Goal: Feedback & Contribution: Contribute content

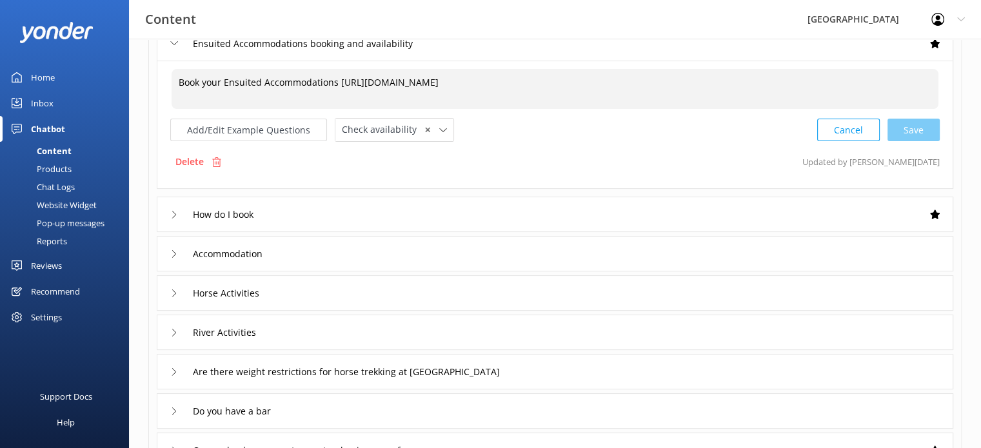
scroll to position [65, 0]
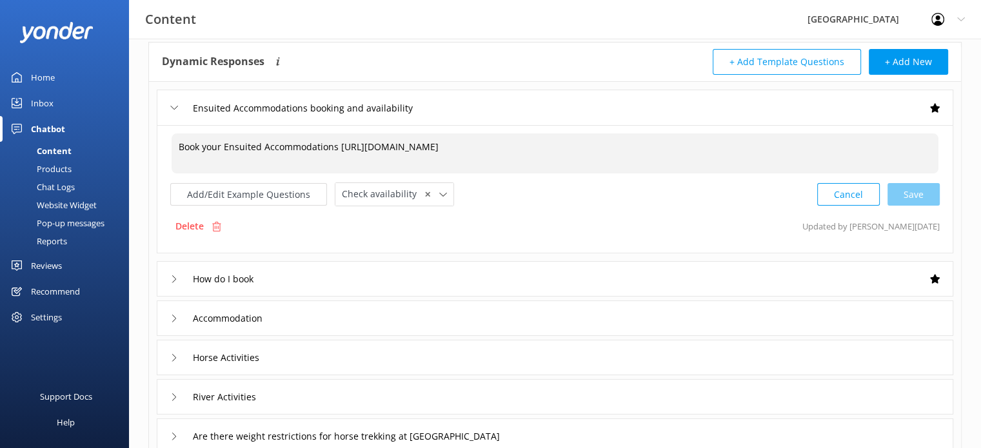
click at [429, 282] on div "How do I book" at bounding box center [555, 278] width 797 height 35
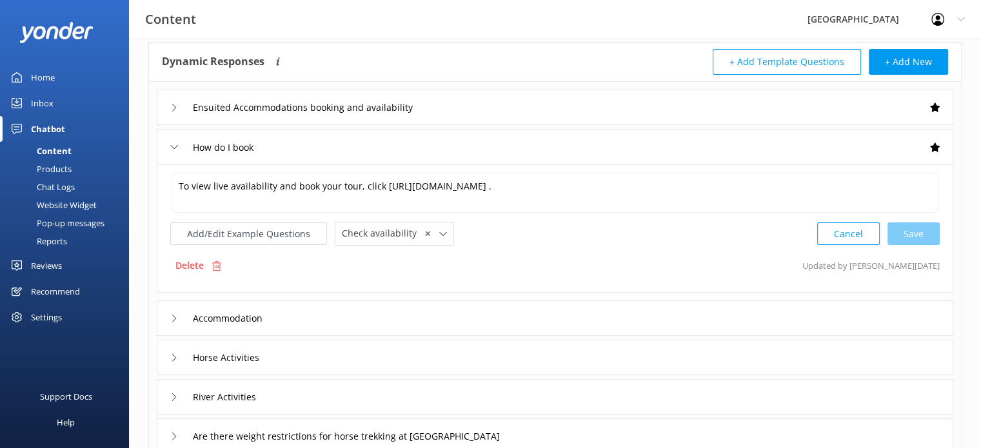
click at [171, 141] on div "How do I book" at bounding box center [214, 147] width 88 height 21
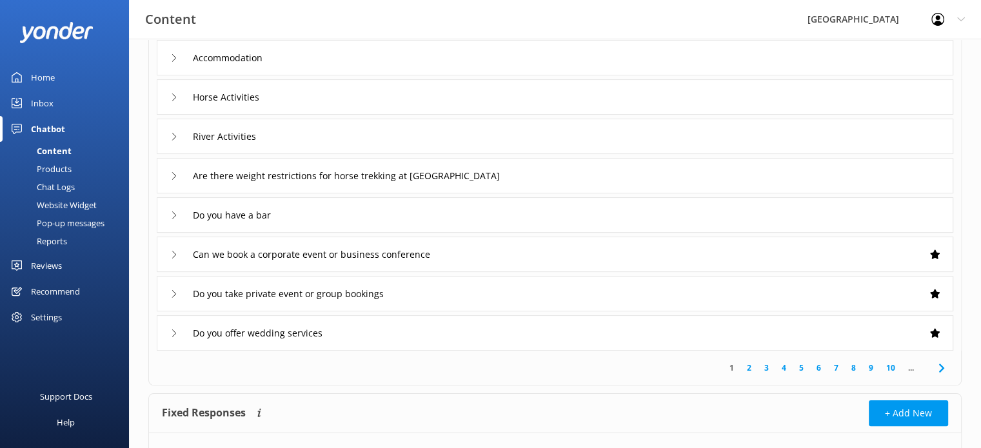
scroll to position [264, 0]
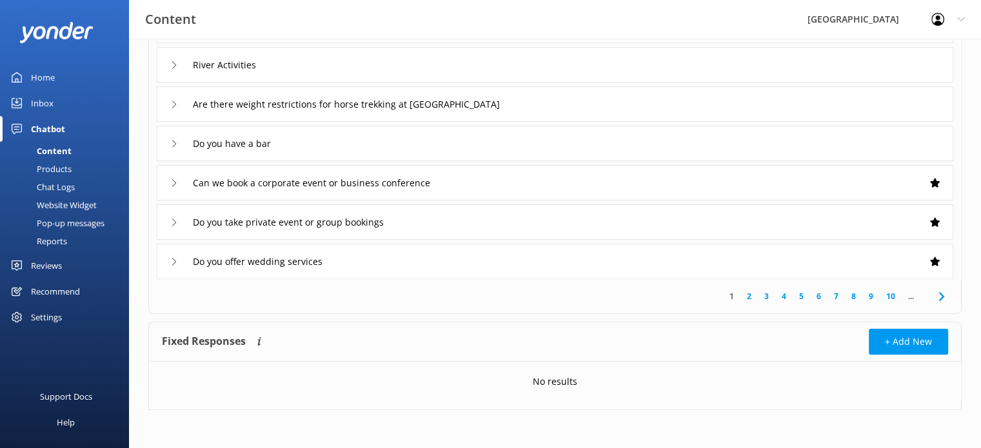
click at [733, 297] on link "1" at bounding box center [731, 296] width 17 height 12
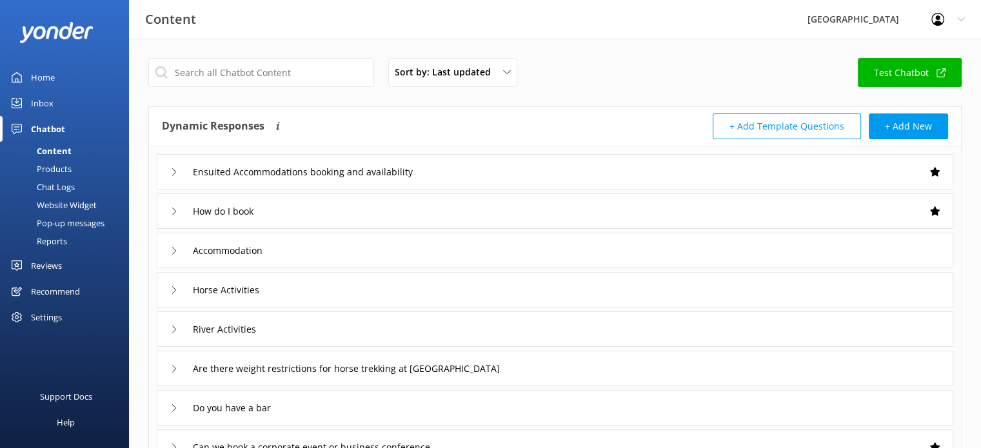
click at [178, 170] on div "Ensuited Accommodations booking and availability" at bounding box center [301, 171] width 263 height 21
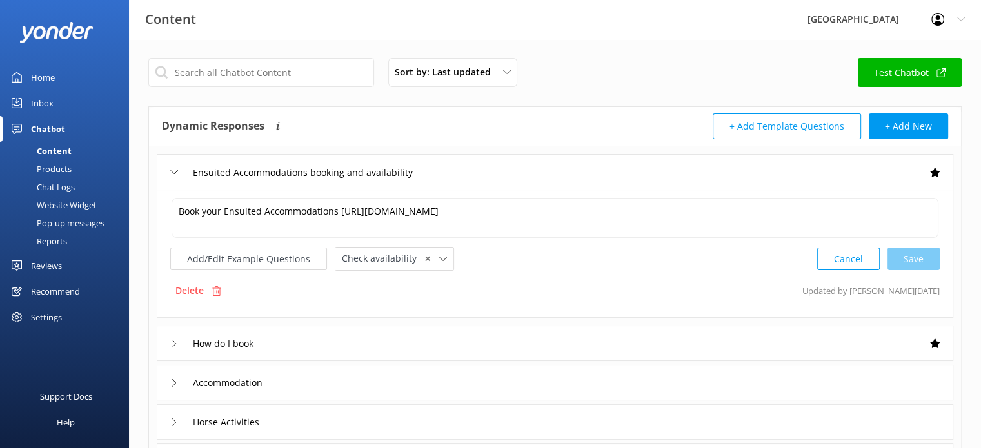
click at [178, 170] on div "Ensuited Accommodations booking and availability" at bounding box center [301, 172] width 263 height 21
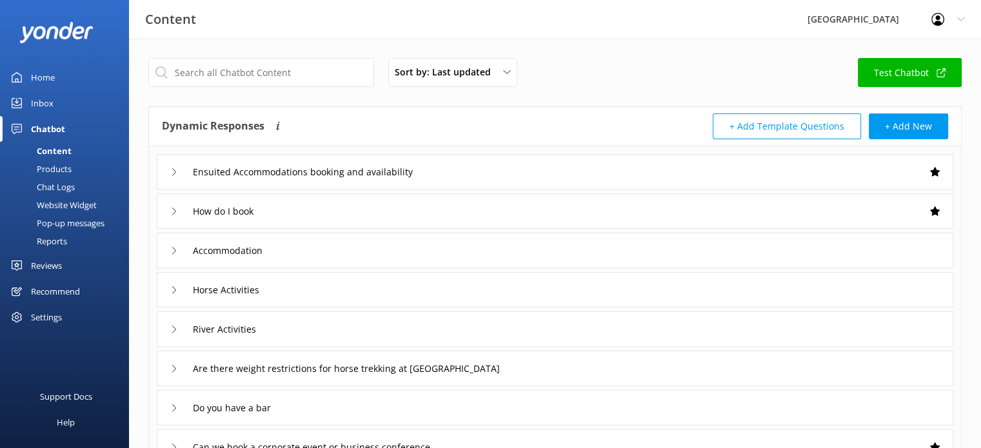
click at [178, 212] on div "How do I book" at bounding box center [214, 211] width 88 height 21
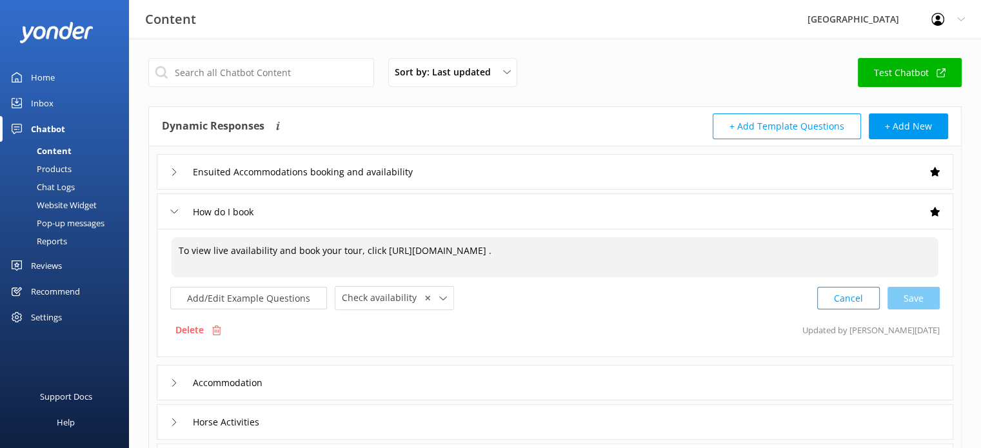
drag, startPoint x: 674, startPoint y: 250, endPoint x: 384, endPoint y: 261, distance: 290.5
click at [384, 261] on textarea "To view live availability and book your tour, click [URL][DOMAIN_NAME] ." at bounding box center [555, 257] width 767 height 40
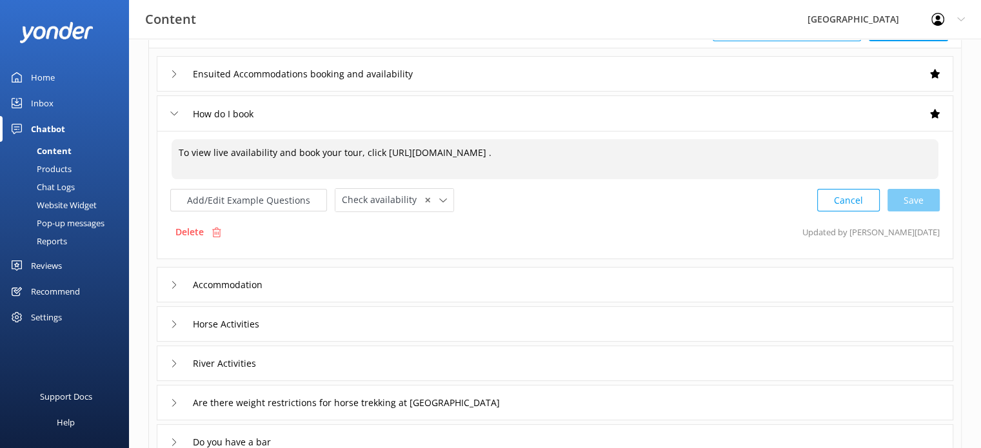
scroll to position [129, 0]
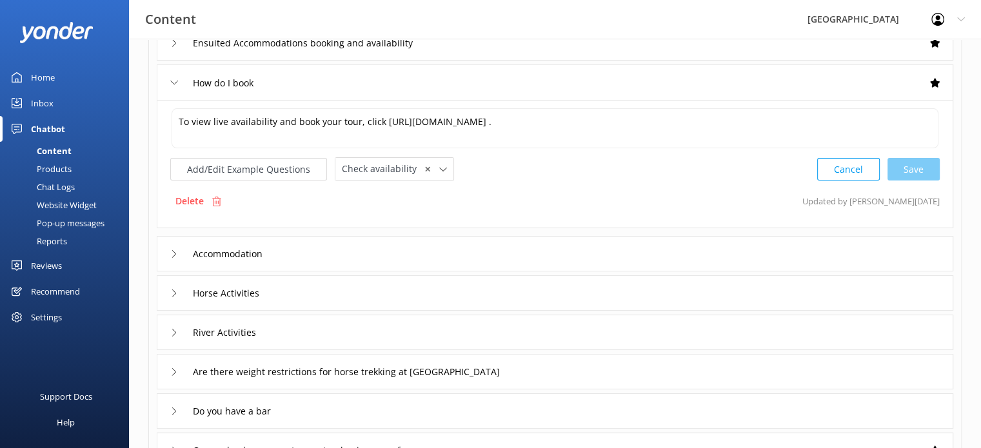
click at [175, 255] on icon at bounding box center [174, 254] width 8 height 8
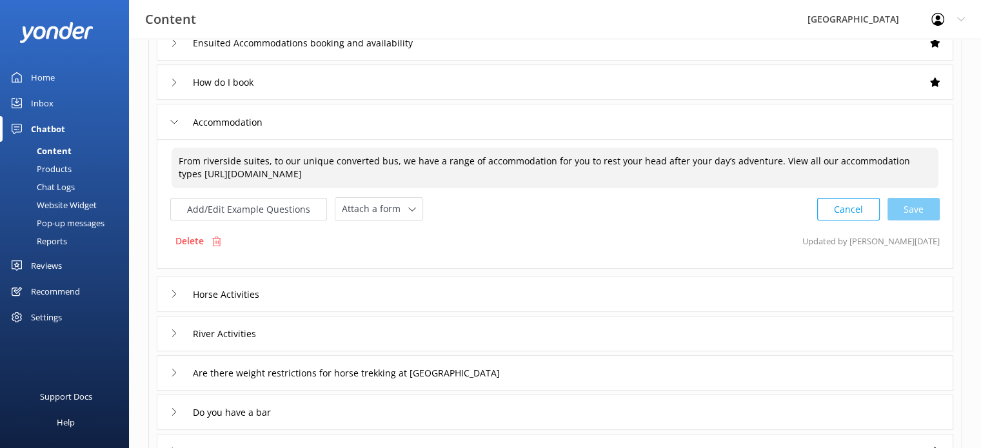
drag, startPoint x: 472, startPoint y: 174, endPoint x: 175, endPoint y: 183, distance: 296.9
click at [175, 183] on textarea "From riverside suites, to our unique converted bus, we have a range of accommod…" at bounding box center [555, 168] width 767 height 41
drag, startPoint x: 470, startPoint y: 174, endPoint x: 481, endPoint y: 173, distance: 11.6
click at [481, 173] on textarea "From riverside suites, to our unique converted bus, we have a range of accommod…" at bounding box center [555, 168] width 767 height 41
type textarea "From riverside suites, to our unique converted bus, we have a range of accommod…"
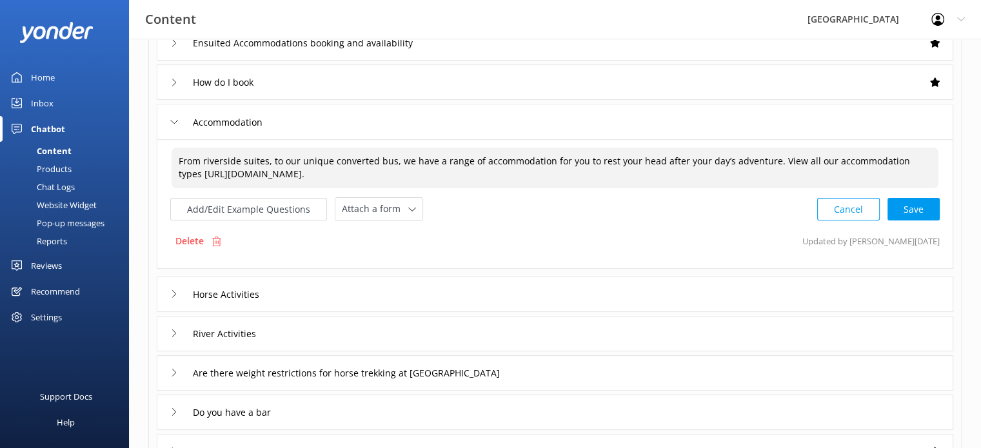
click at [491, 229] on div "Delete Updated by [PERSON_NAME] [DATE]" at bounding box center [555, 241] width 770 height 25
drag, startPoint x: 469, startPoint y: 171, endPoint x: 172, endPoint y: 188, distance: 297.2
click at [172, 188] on div "From riverside suites, to our unique converted bus, we have a range of accommod…" at bounding box center [555, 168] width 768 height 42
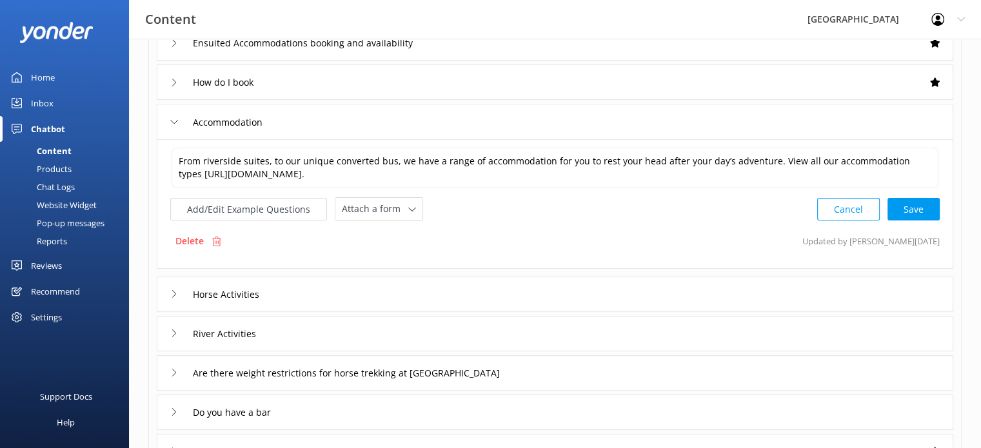
click at [175, 293] on icon at bounding box center [174, 294] width 8 height 8
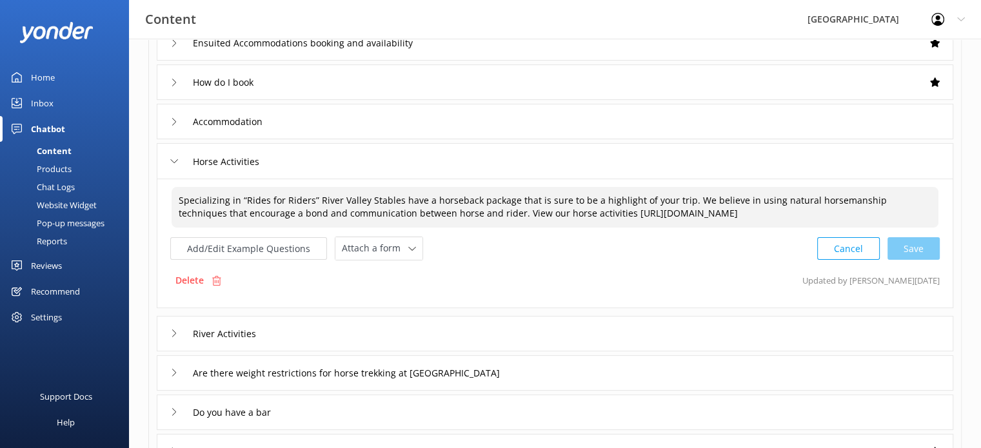
drag, startPoint x: 849, startPoint y: 211, endPoint x: 557, endPoint y: 234, distance: 293.1
click at [557, 234] on div "Specializing in “Rides for Riders” River Valley Stables have a horseback packag…" at bounding box center [555, 223] width 770 height 75
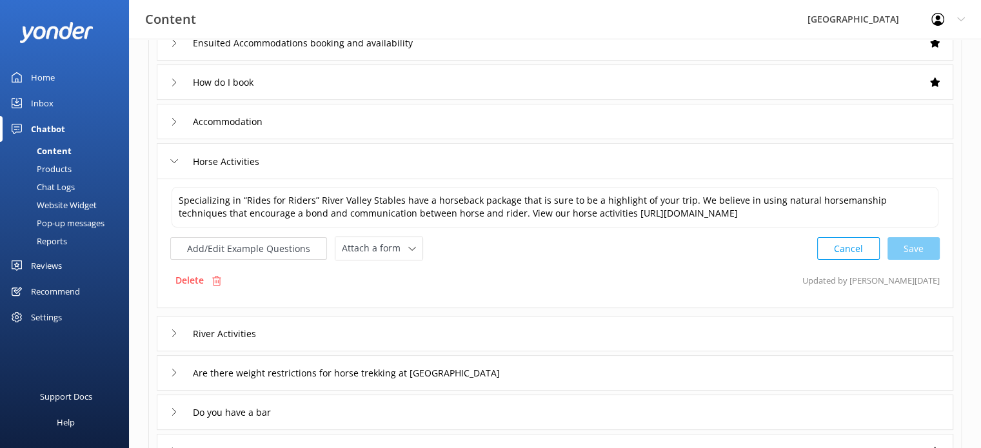
click at [170, 331] on div "River Activities" at bounding box center [221, 333] width 103 height 21
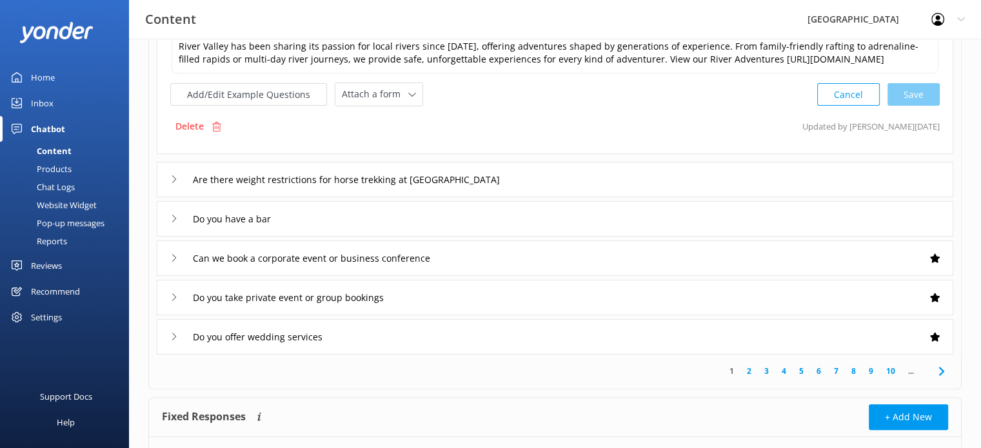
scroll to position [258, 0]
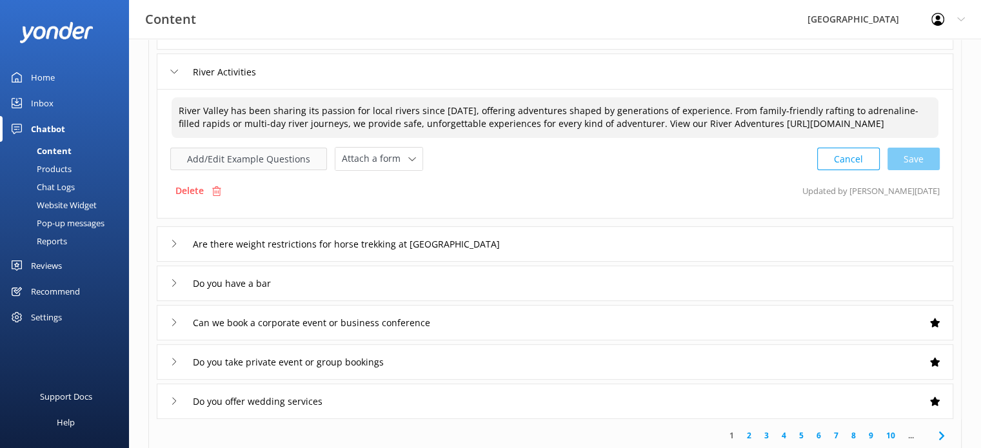
drag, startPoint x: 472, startPoint y: 133, endPoint x: 172, endPoint y: 170, distance: 302.9
click at [172, 170] on div "River Valley has been sharing its passion for local rivers since [DATE], offeri…" at bounding box center [555, 133] width 770 height 75
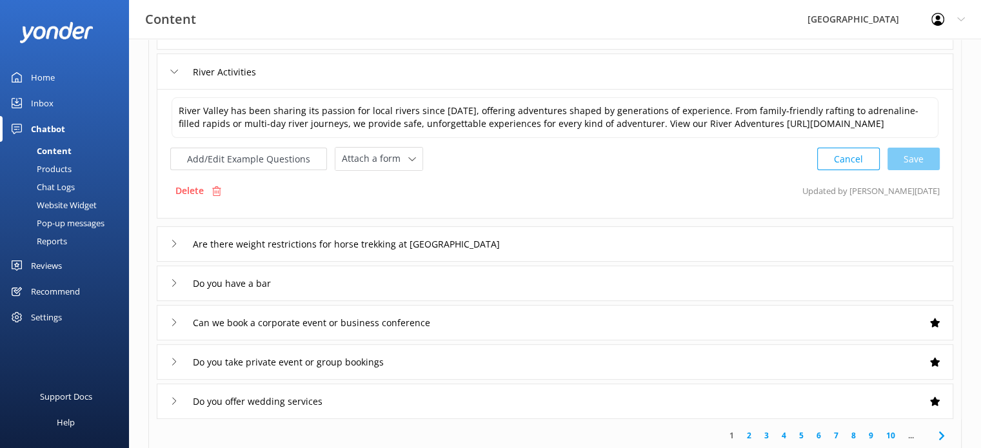
click at [172, 248] on icon at bounding box center [174, 244] width 8 height 8
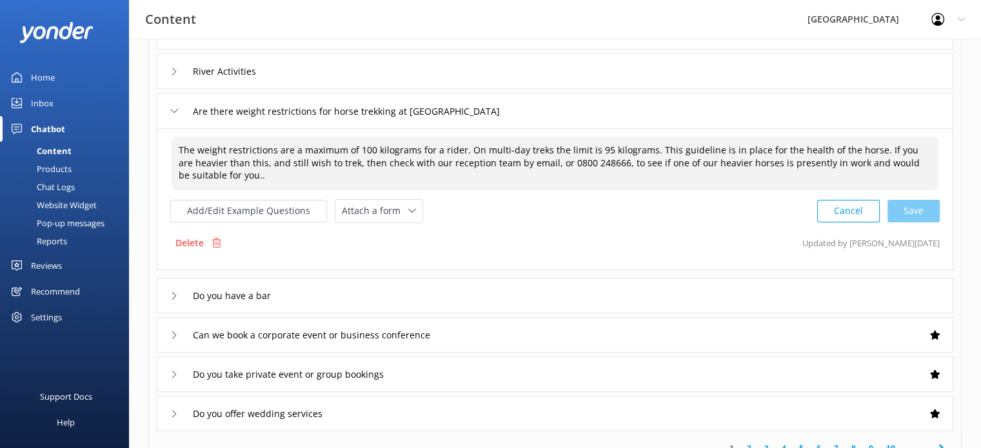
click at [535, 161] on textarea "The weight restrictions are a maximum of 100 kilograms for a rider. On multi-da…" at bounding box center [555, 164] width 767 height 54
click at [533, 162] on textarea "The weight restrictions are a maximum of 100 kilograms for a rider. On multi-da…" at bounding box center [555, 164] width 767 height 54
click at [534, 160] on textarea "The weight restrictions are a maximum of 100 kilograms for a rider. On multi-da…" at bounding box center [555, 164] width 767 height 54
click at [534, 161] on textarea "The weight restrictions are a maximum of 100 kilograms for a rider. On multi-da…" at bounding box center [555, 164] width 767 height 54
click at [652, 165] on textarea "The weight restrictions are a maximum of 100 kilograms for a rider. On multi-da…" at bounding box center [555, 164] width 767 height 54
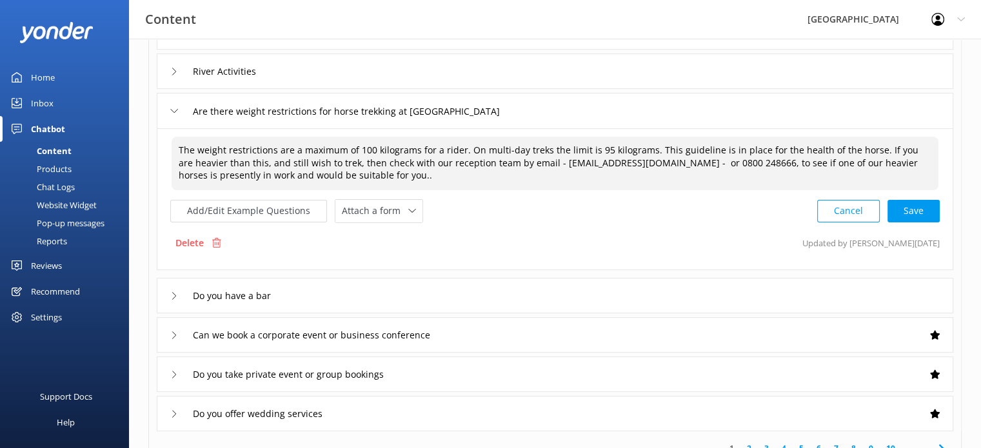
click at [715, 165] on textarea "The weight restrictions are a maximum of 100 kilograms for a rider. On multi-da…" at bounding box center [555, 164] width 767 height 54
click at [660, 163] on textarea "The weight restrictions are a maximum of 100 kilograms for a rider. On multi-da…" at bounding box center [555, 164] width 767 height 54
click at [917, 208] on div "Cancel Save" at bounding box center [878, 211] width 123 height 24
type textarea "The weight restrictions are a maximum of 100 kilograms for a rider. On multi-da…"
click at [174, 106] on div "Are there weight restrictions for horse trekking at [GEOGRAPHIC_DATA]" at bounding box center [363, 111] width 387 height 21
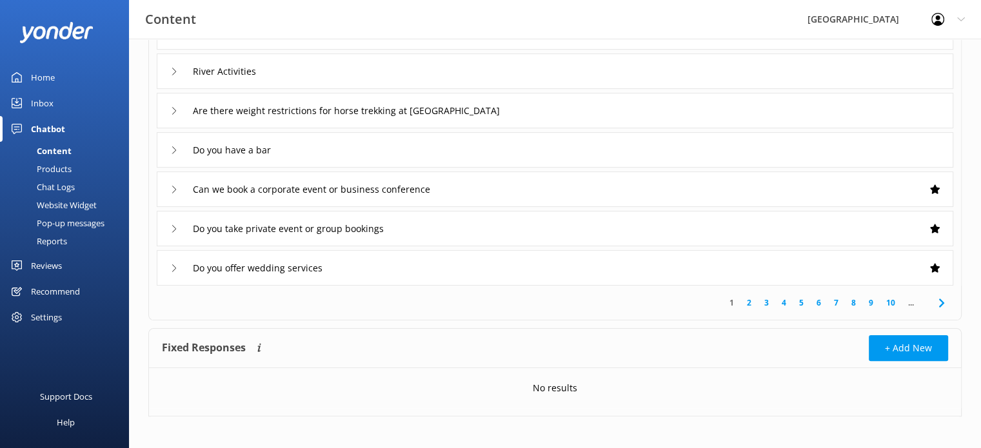
click at [174, 107] on icon at bounding box center [174, 111] width 8 height 8
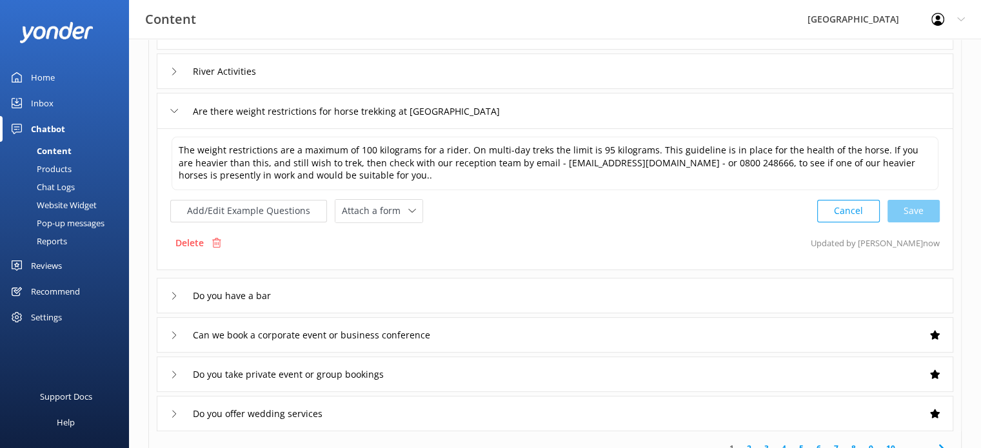
click at [174, 106] on div "Are there weight restrictions for horse trekking at [GEOGRAPHIC_DATA]" at bounding box center [363, 111] width 387 height 21
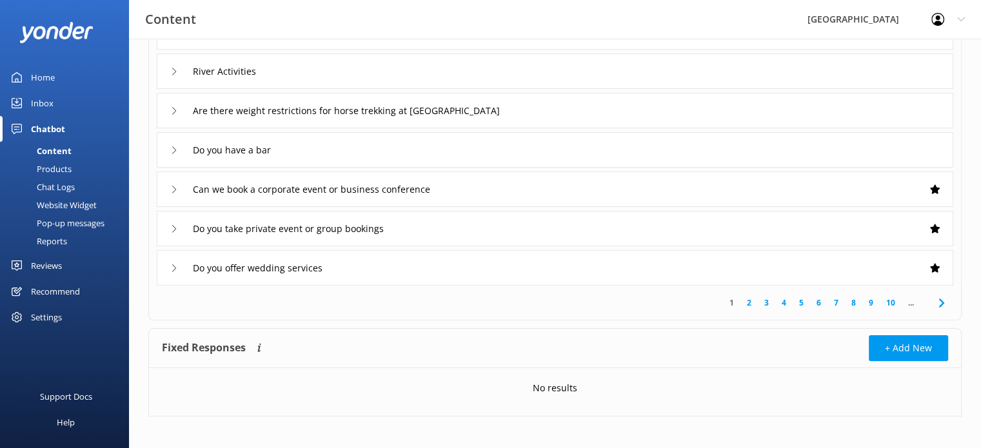
click at [179, 146] on div "Do you have a bar" at bounding box center [224, 149] width 108 height 21
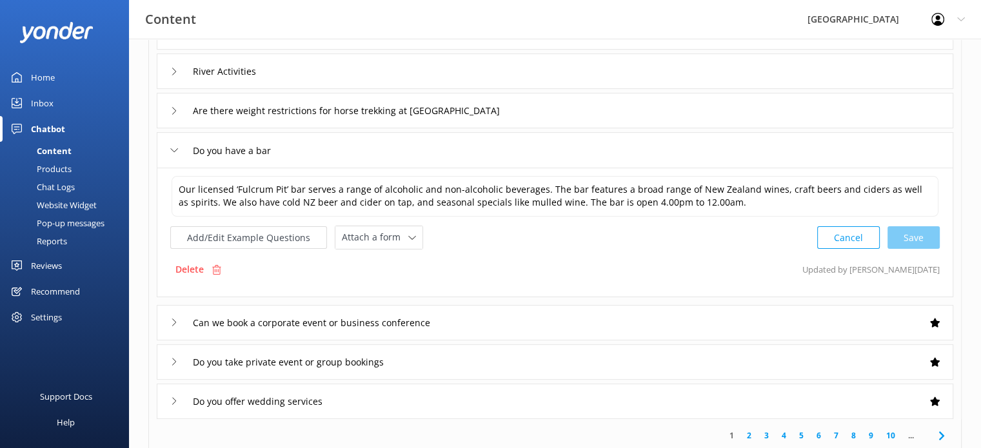
click at [174, 321] on icon at bounding box center [174, 323] width 8 height 8
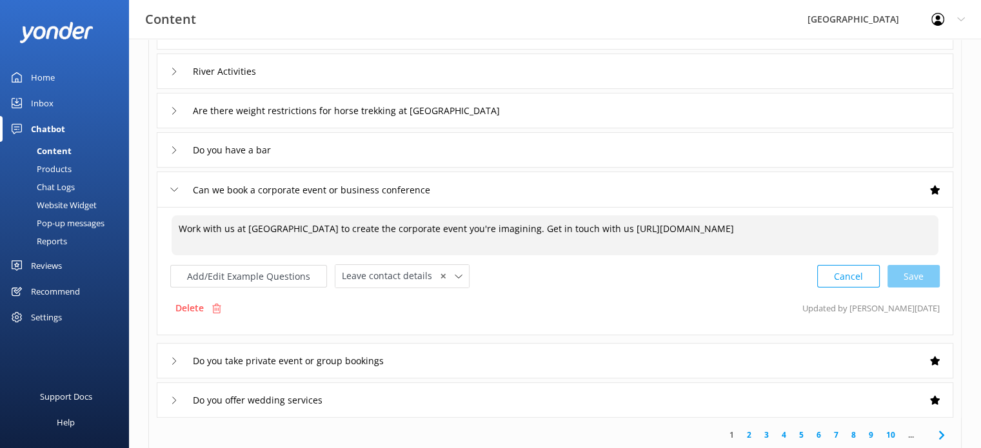
drag, startPoint x: 859, startPoint y: 228, endPoint x: 584, endPoint y: 254, distance: 276.0
click at [584, 254] on textarea "Work with us at [GEOGRAPHIC_DATA] to create the corporate event you're imaginin…" at bounding box center [555, 235] width 767 height 40
click at [912, 270] on div "Cancel Save" at bounding box center [878, 276] width 123 height 24
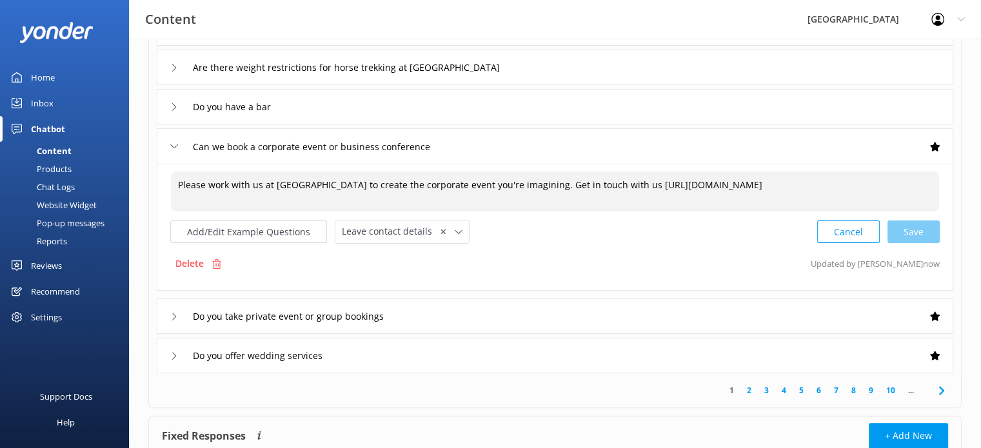
scroll to position [323, 0]
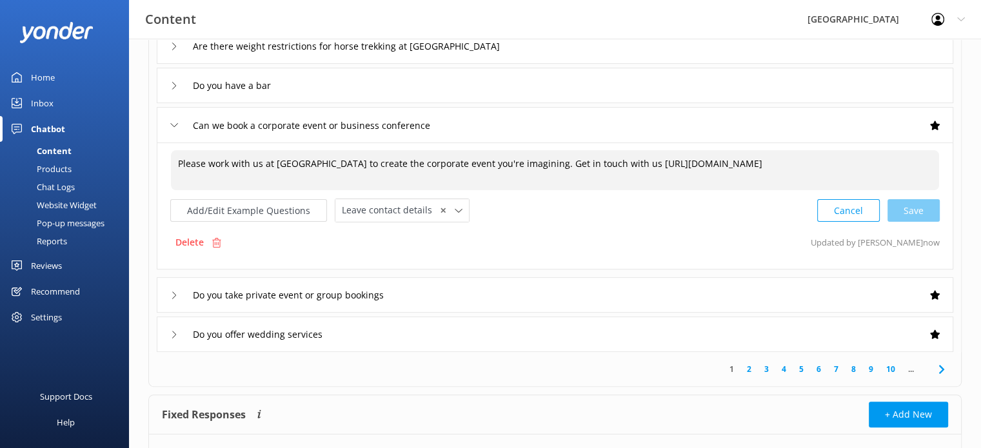
type textarea "Please work with us at [GEOGRAPHIC_DATA] to create the corporate event you're i…"
click at [178, 294] on div "Do you take private event or group bookings" at bounding box center [288, 294] width 237 height 21
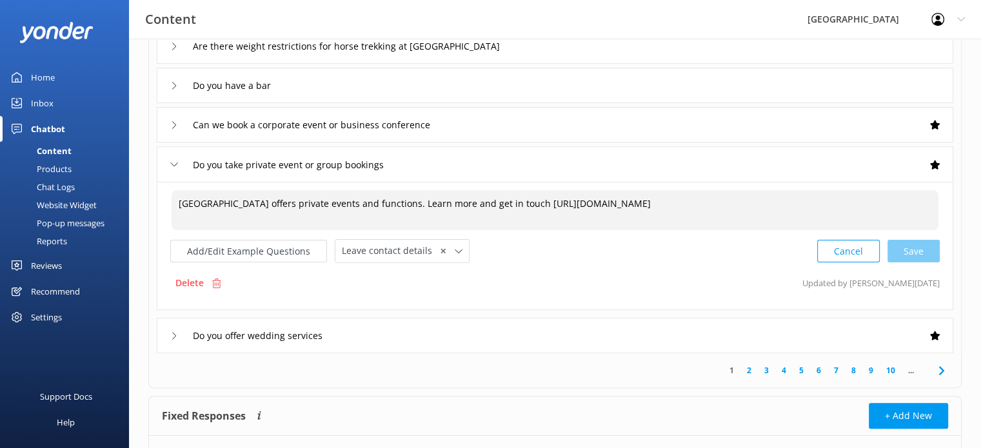
drag, startPoint x: 728, startPoint y: 202, endPoint x: 498, endPoint y: 229, distance: 231.9
click at [498, 229] on textarea "[GEOGRAPHIC_DATA] offers private events and functions. Learn more and get in to…" at bounding box center [555, 210] width 767 height 40
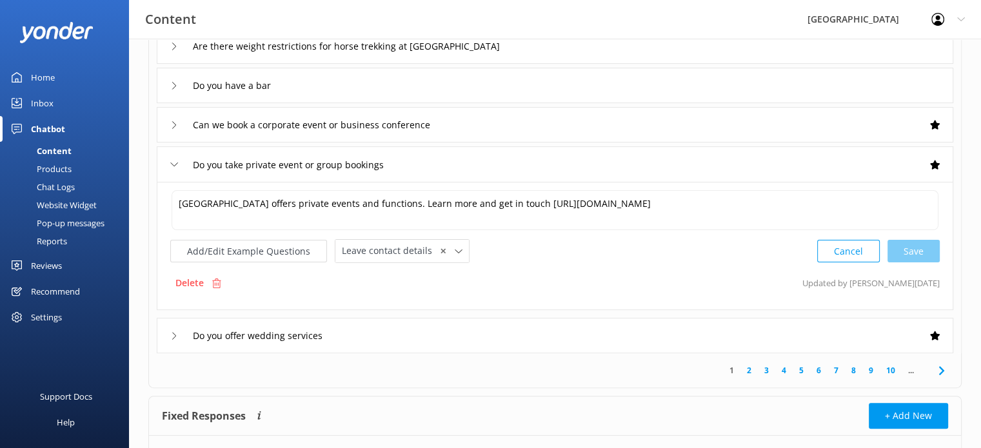
click at [175, 334] on use at bounding box center [174, 335] width 4 height 7
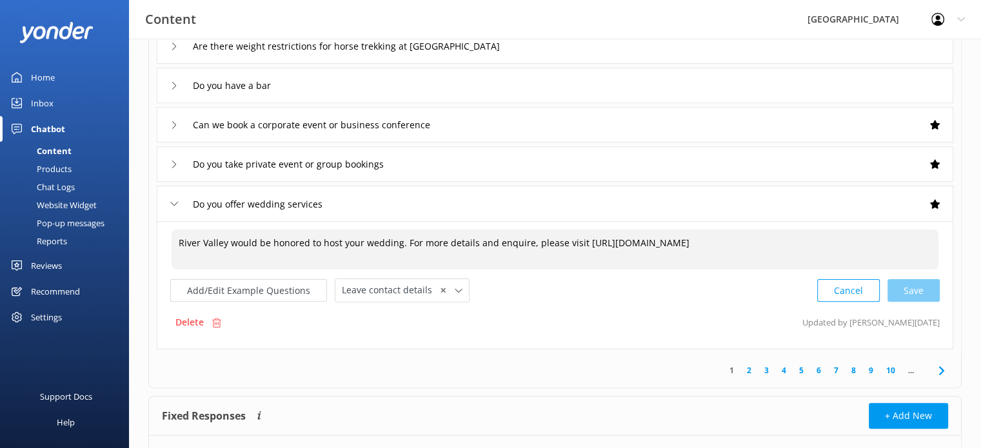
drag, startPoint x: 817, startPoint y: 237, endPoint x: 577, endPoint y: 267, distance: 241.2
click at [577, 267] on textarea "River Valley would be honored to host your wedding. For more details and enquir…" at bounding box center [555, 250] width 767 height 40
drag, startPoint x: 828, startPoint y: 241, endPoint x: 629, endPoint y: 258, distance: 199.4
click at [590, 261] on textarea "River Valley would be honoured to host your wedding. For more details and enqui…" at bounding box center [555, 250] width 767 height 40
click at [921, 288] on div "Cancel Save" at bounding box center [878, 291] width 123 height 24
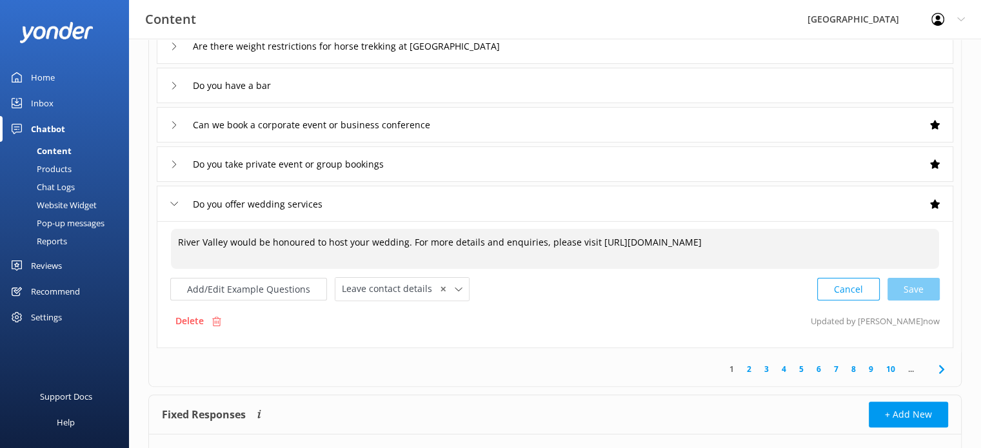
type textarea "River Valley would be honoured to host your wedding. For more details and enqui…"
click at [288, 244] on textarea "River Valley would be honoured to host your wedding. For more details and enqui…" at bounding box center [555, 249] width 768 height 40
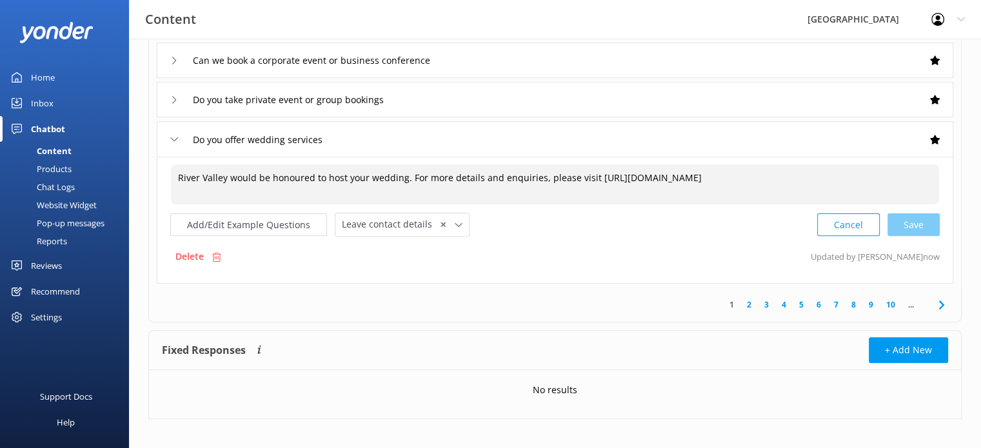
click at [751, 304] on link "2" at bounding box center [749, 305] width 17 height 12
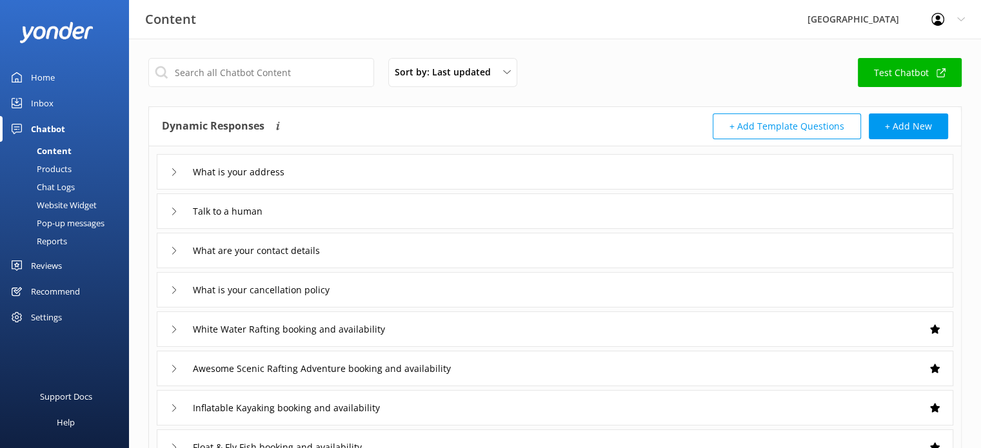
click at [173, 166] on div "What is your address" at bounding box center [229, 171] width 119 height 21
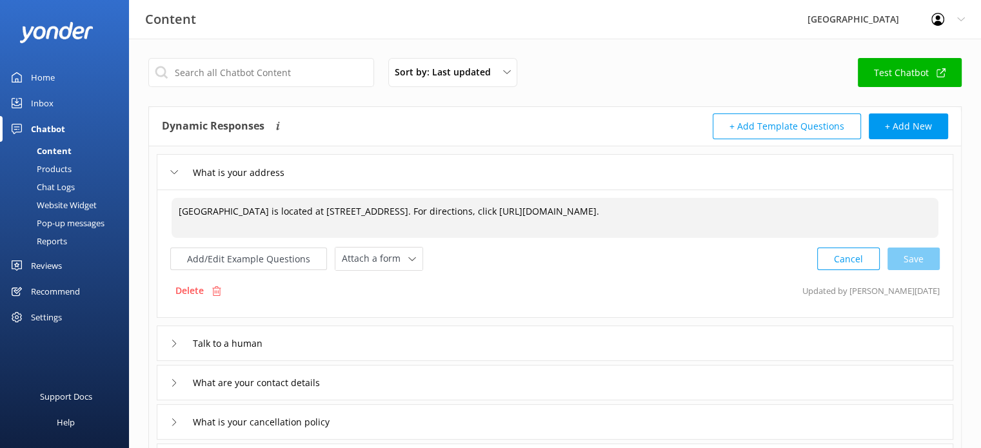
drag, startPoint x: 586, startPoint y: 212, endPoint x: 777, endPoint y: 214, distance: 191.0
click at [777, 214] on textarea "[GEOGRAPHIC_DATA] is located at [STREET_ADDRESS]. For directions, click [URL][D…" at bounding box center [555, 218] width 767 height 40
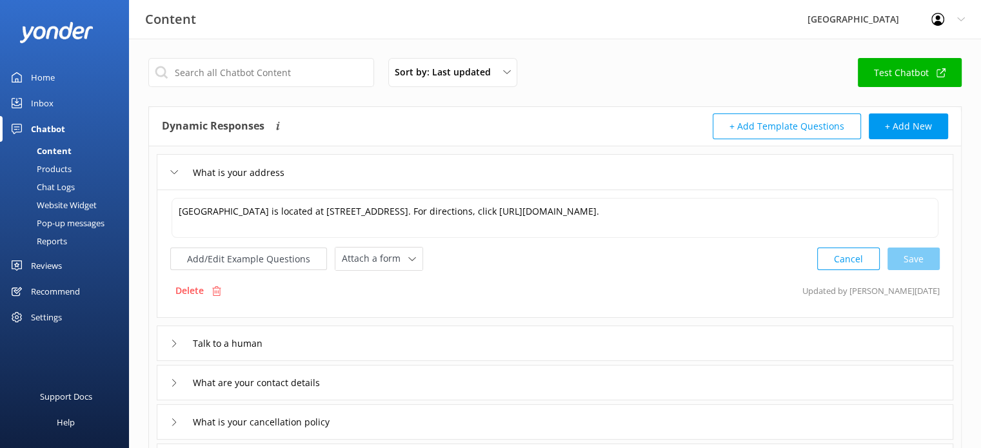
click at [172, 340] on icon at bounding box center [174, 344] width 8 height 8
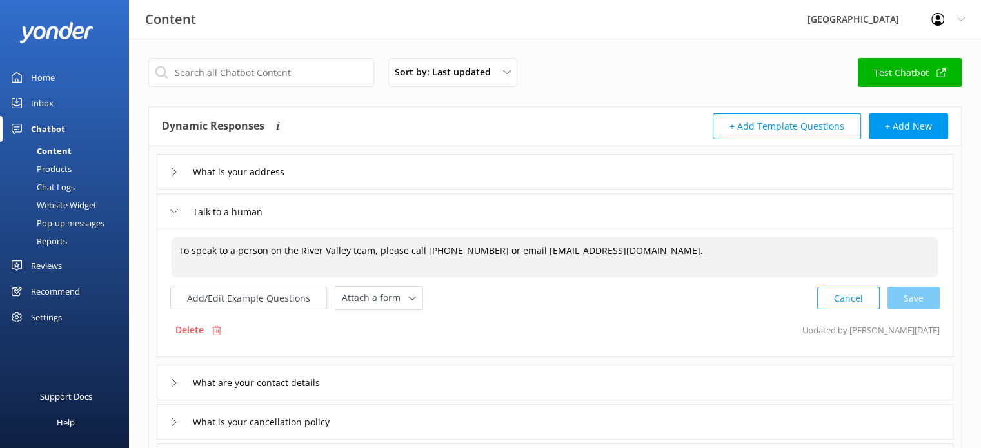
click at [653, 248] on textarea "To speak to a person on the River Valley team, please call [PHONE_NUMBER] or em…" at bounding box center [555, 257] width 767 height 40
click at [919, 295] on div "Cancel Loading.." at bounding box center [879, 297] width 122 height 24
type textarea "To speak to a person on the River Valley team, please call [PHONE_NUMBER] or em…"
click at [911, 295] on div "Cancel Save" at bounding box center [878, 297] width 123 height 24
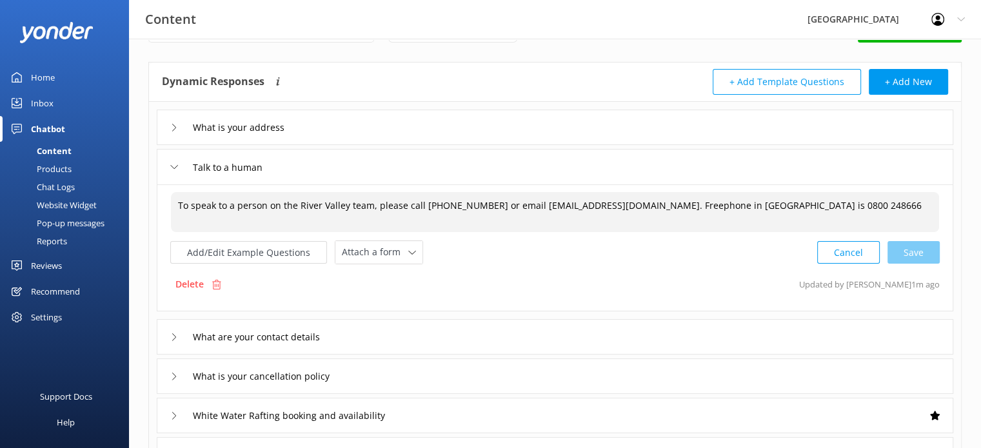
scroll to position [65, 0]
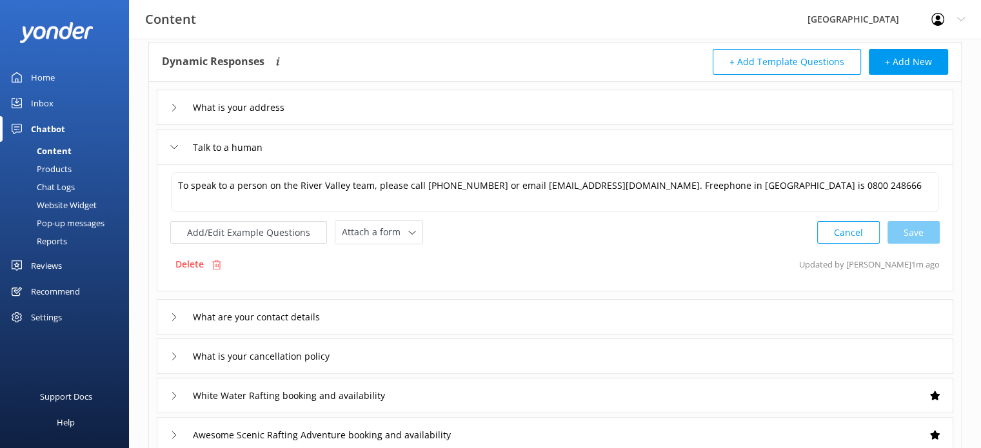
click at [175, 317] on use at bounding box center [174, 317] width 4 height 7
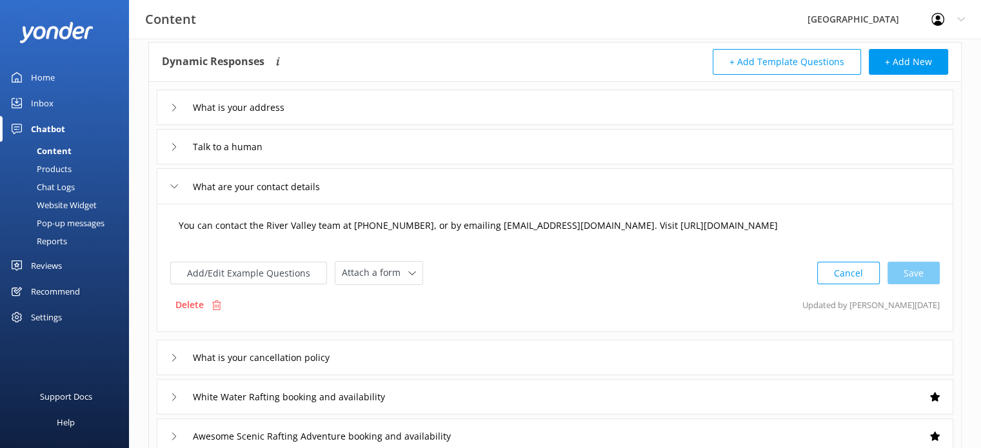
click at [415, 224] on textarea "You can contact the River Valley team at [PHONE_NUMBER], or by emailing [EMAIL_…" at bounding box center [555, 232] width 767 height 40
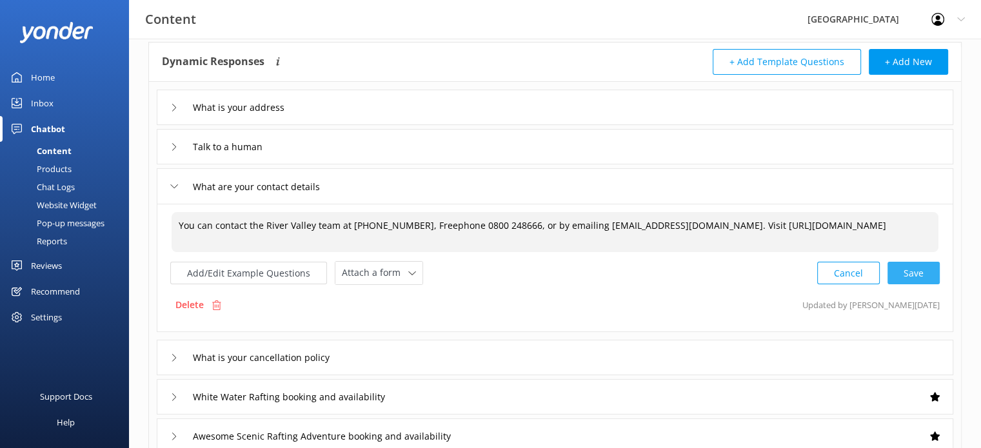
click at [916, 265] on div "Cancel Save" at bounding box center [878, 273] width 123 height 24
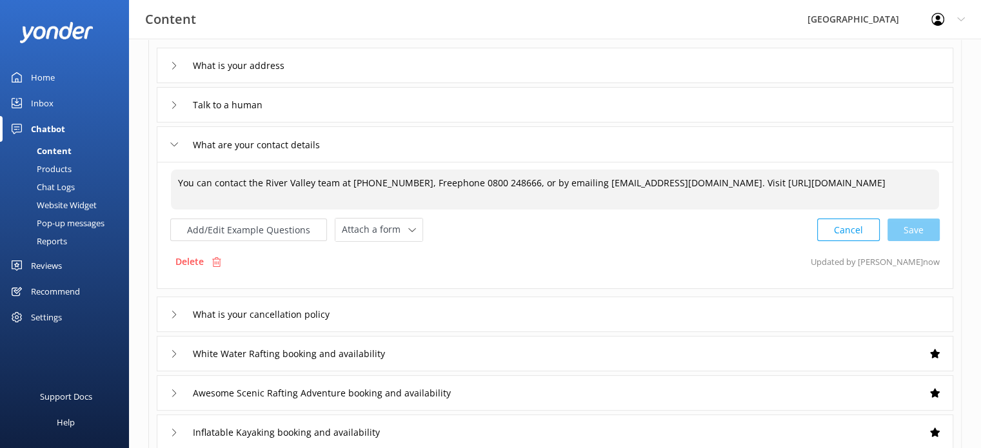
scroll to position [194, 0]
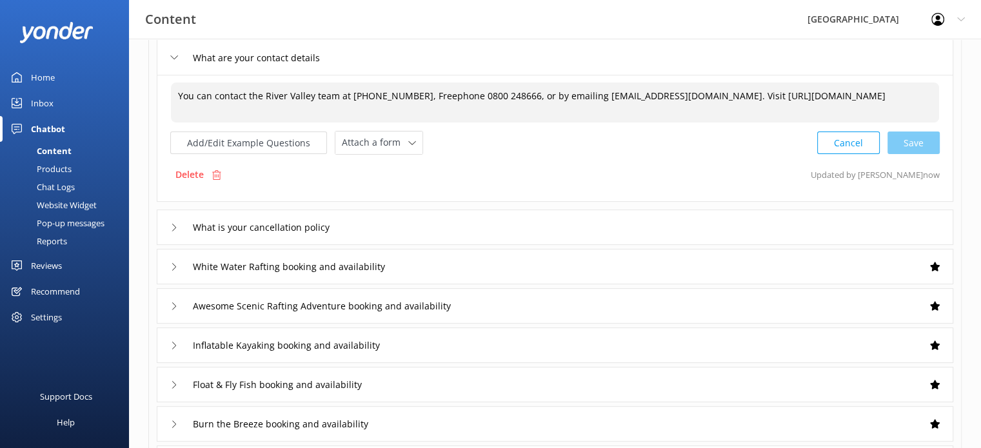
type textarea "You can contact the River Valley team at [PHONE_NUMBER], Freephone 0800 248666,…"
click at [174, 228] on use at bounding box center [174, 227] width 4 height 7
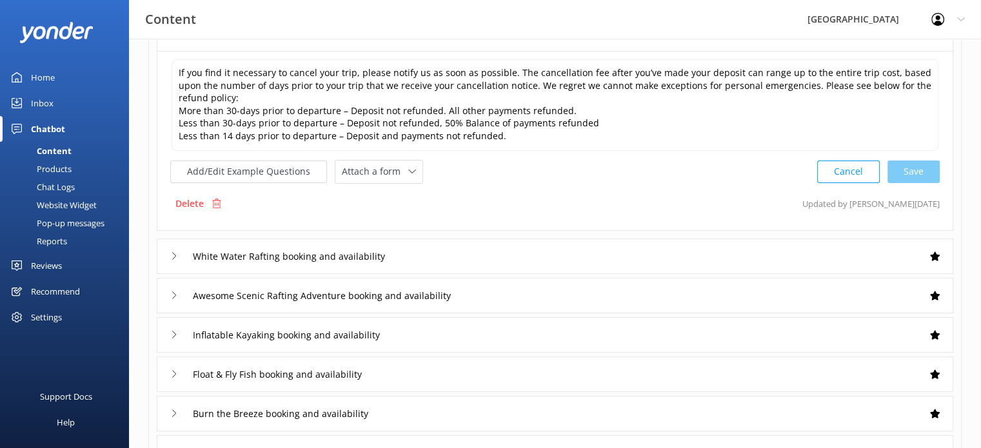
scroll to position [194, 0]
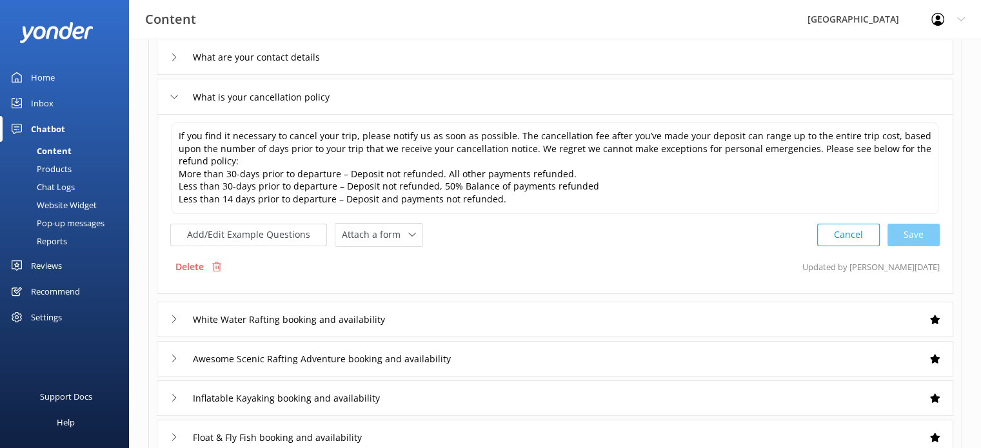
click at [175, 95] on icon at bounding box center [174, 97] width 8 height 8
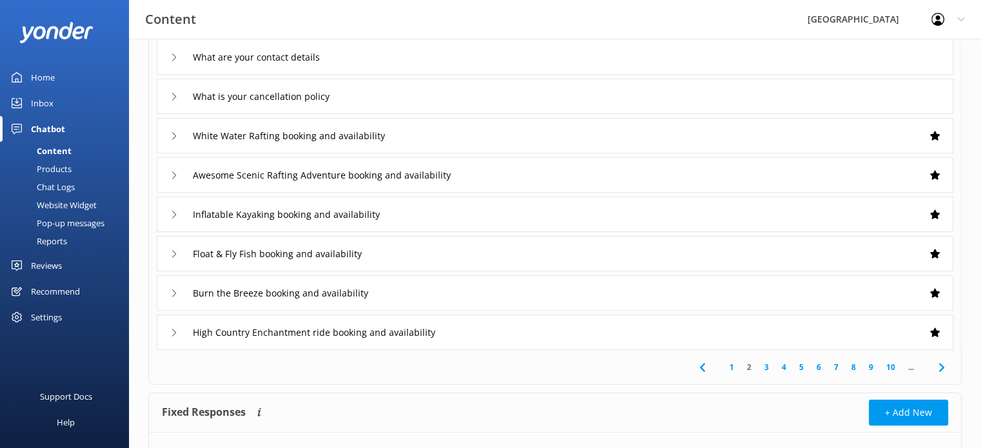
click at [766, 366] on link "3" at bounding box center [766, 367] width 17 height 12
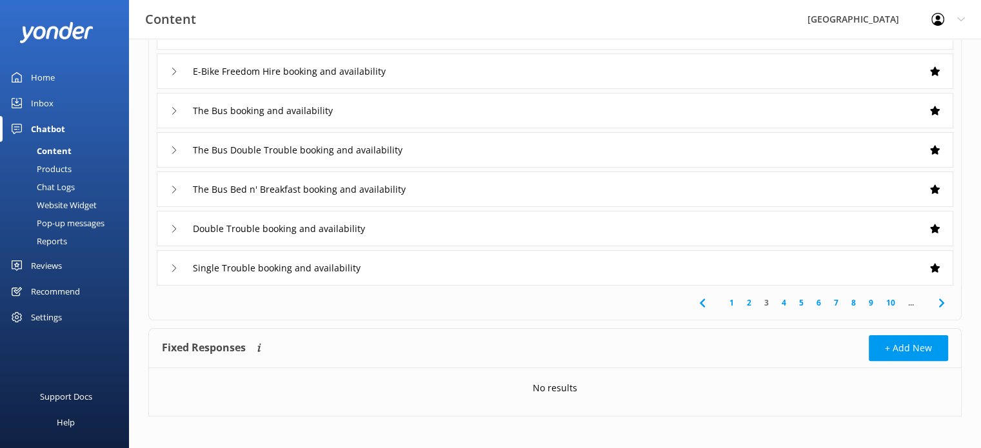
scroll to position [264, 0]
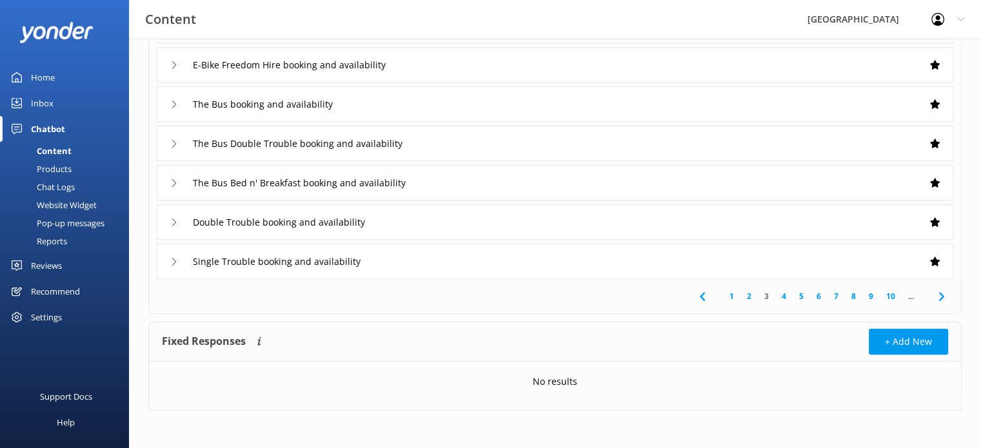
click at [785, 294] on link "4" at bounding box center [783, 296] width 17 height 12
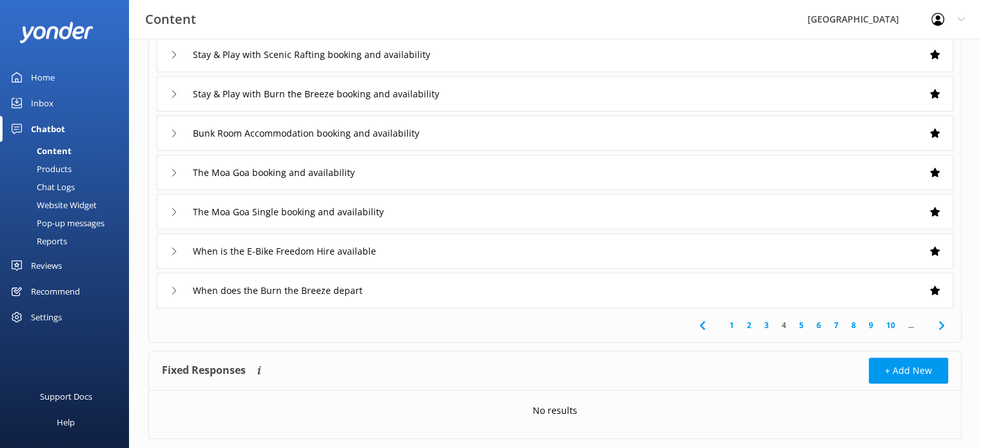
scroll to position [258, 0]
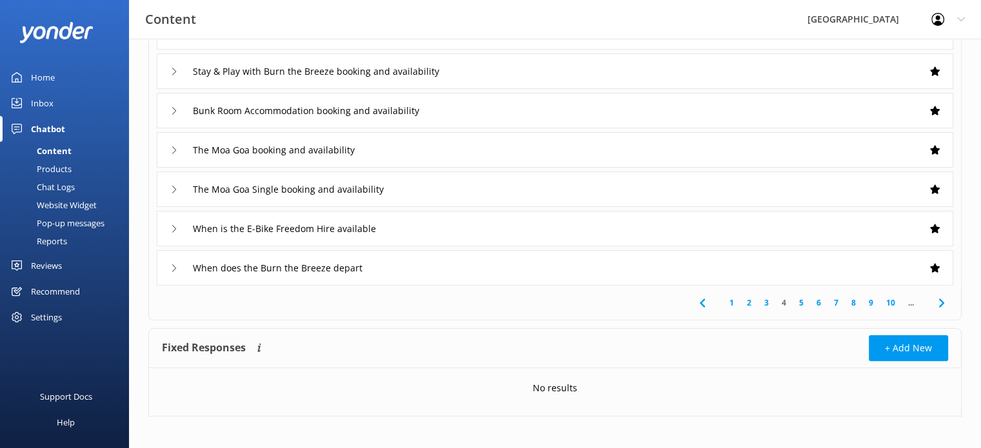
click at [799, 302] on link "5" at bounding box center [801, 303] width 17 height 12
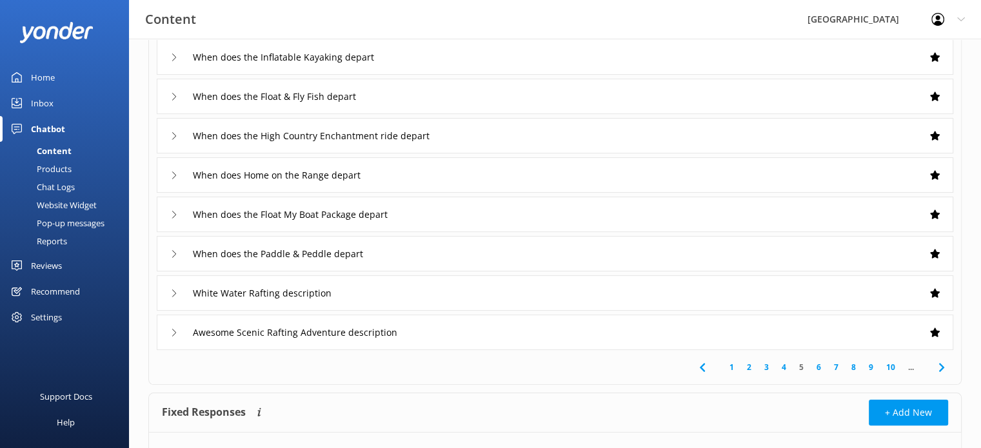
scroll to position [258, 0]
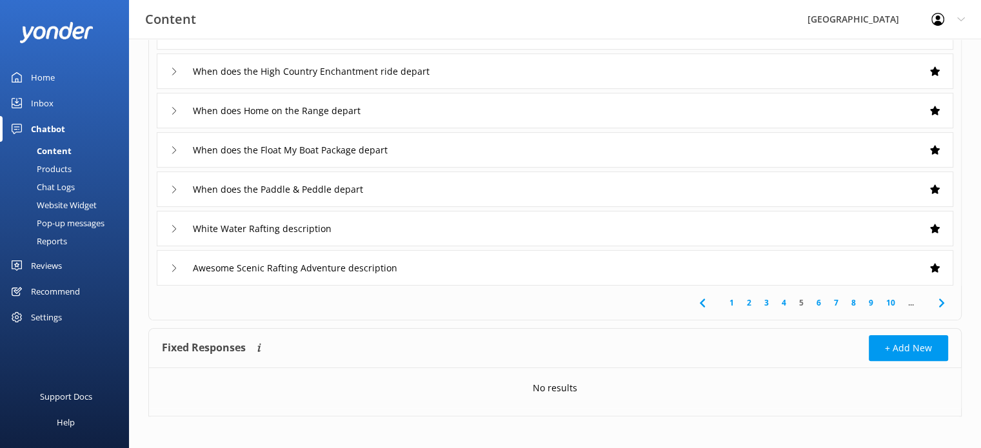
click at [816, 302] on link "6" at bounding box center [818, 303] width 17 height 12
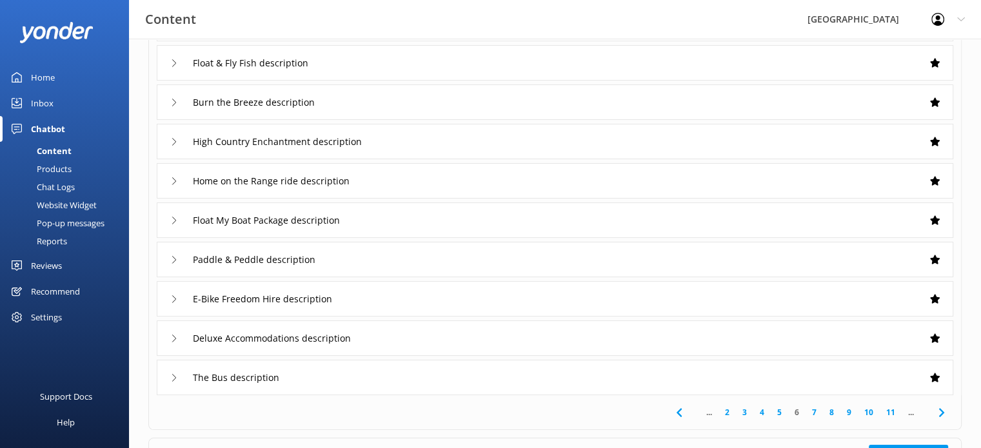
scroll to position [129, 0]
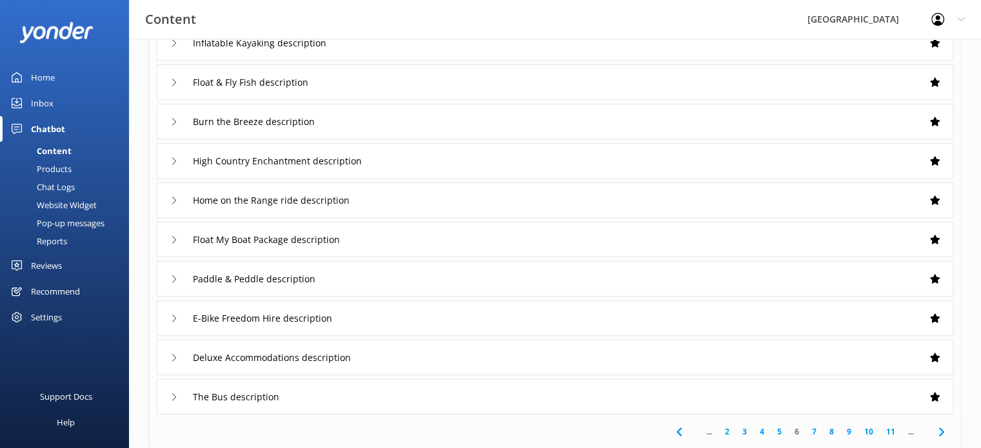
click at [815, 428] on link "7" at bounding box center [814, 432] width 17 height 12
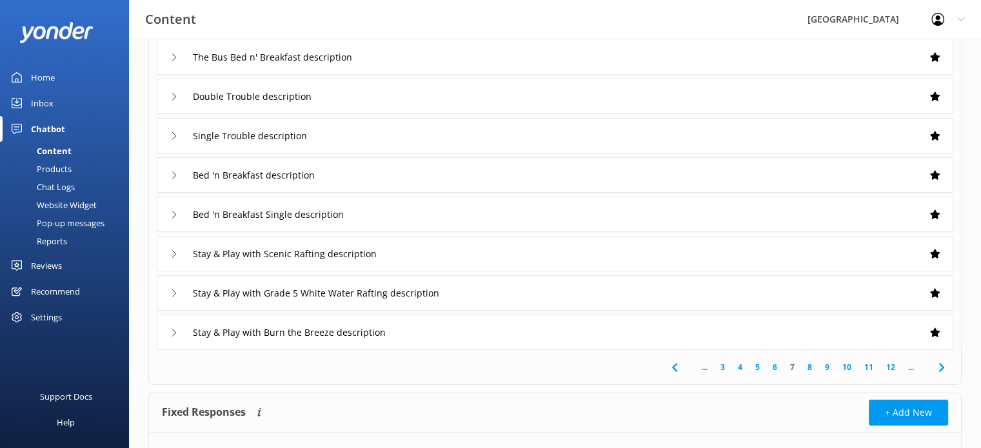
scroll to position [258, 0]
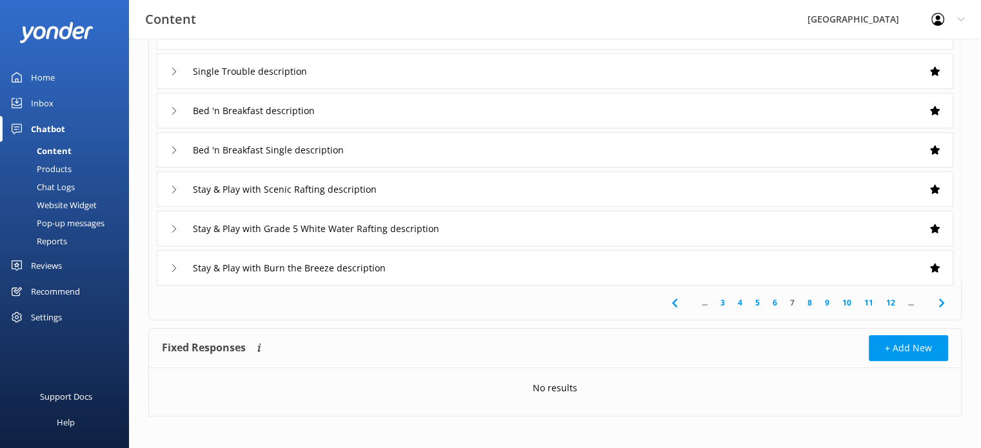
click at [808, 304] on link "8" at bounding box center [809, 303] width 17 height 12
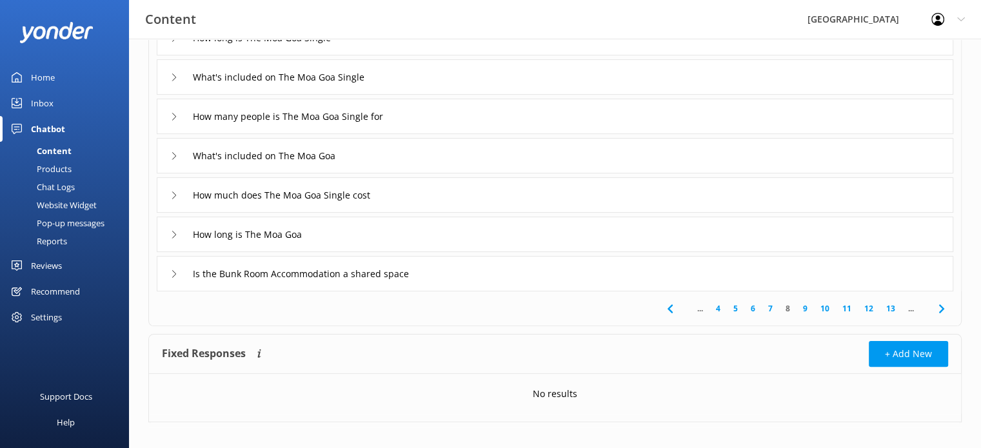
scroll to position [258, 0]
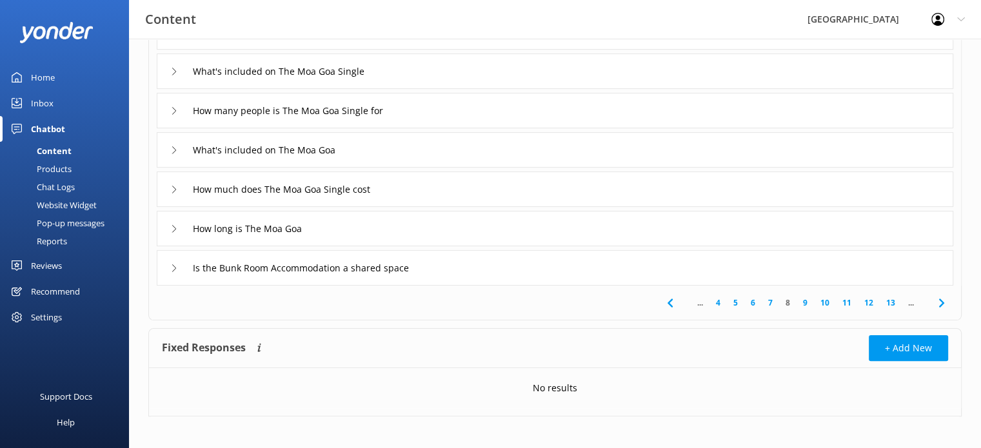
click at [810, 304] on link "9" at bounding box center [805, 303] width 17 height 12
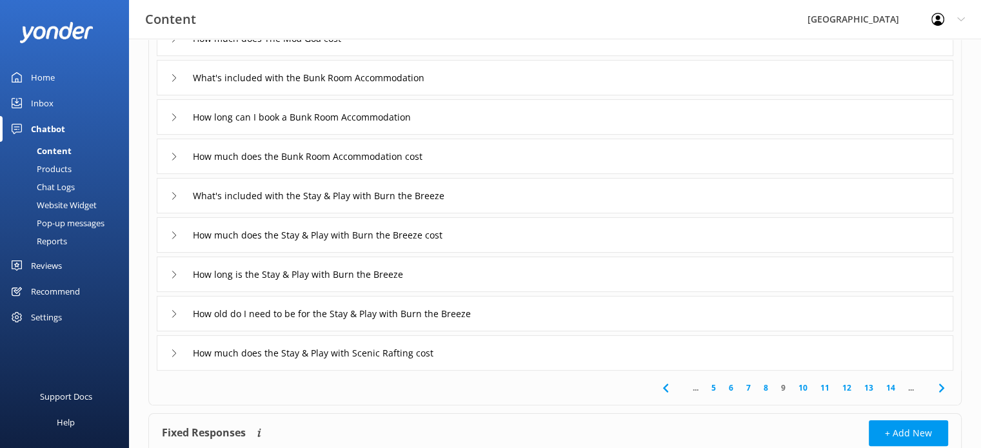
scroll to position [194, 0]
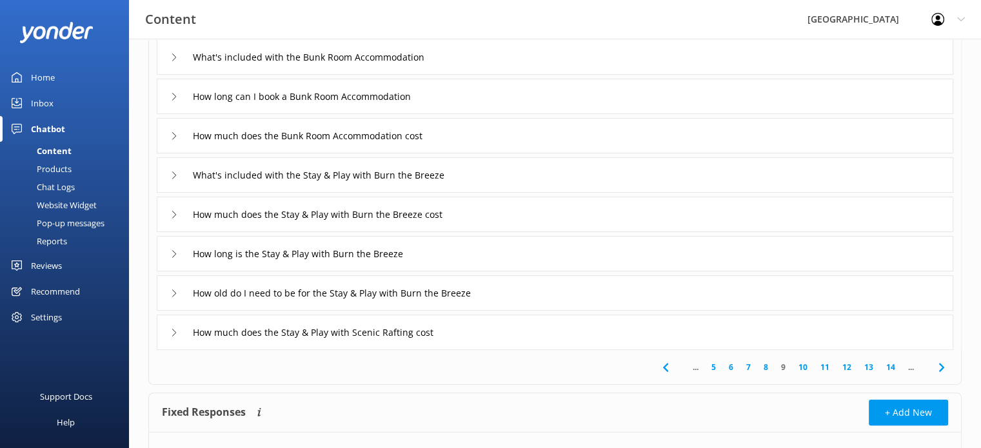
click at [804, 366] on link "10" at bounding box center [803, 367] width 22 height 12
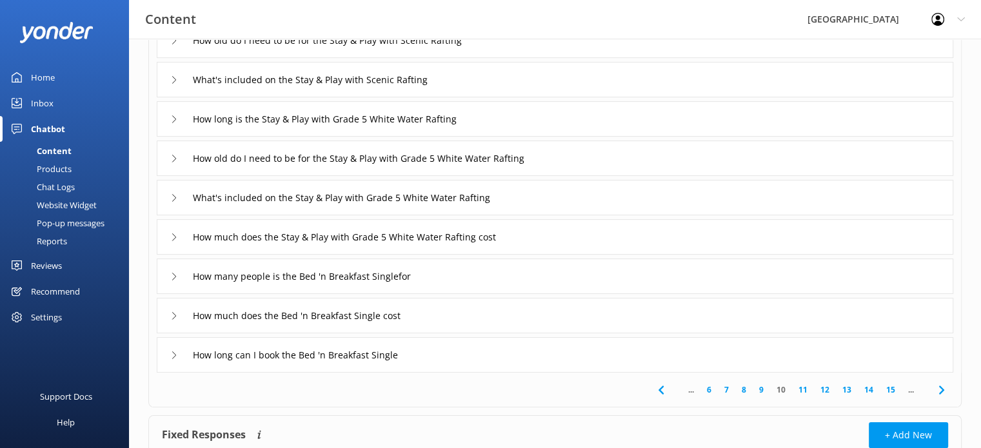
scroll to position [194, 0]
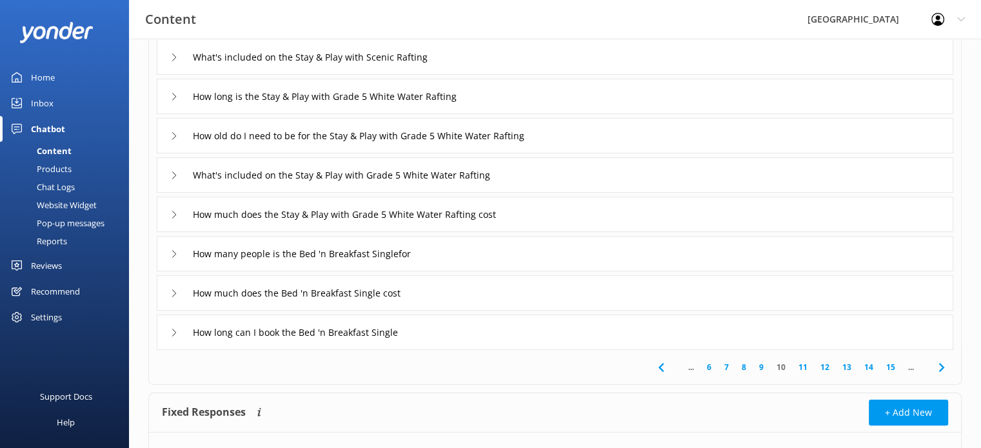
click at [805, 368] on link "11" at bounding box center [803, 367] width 22 height 12
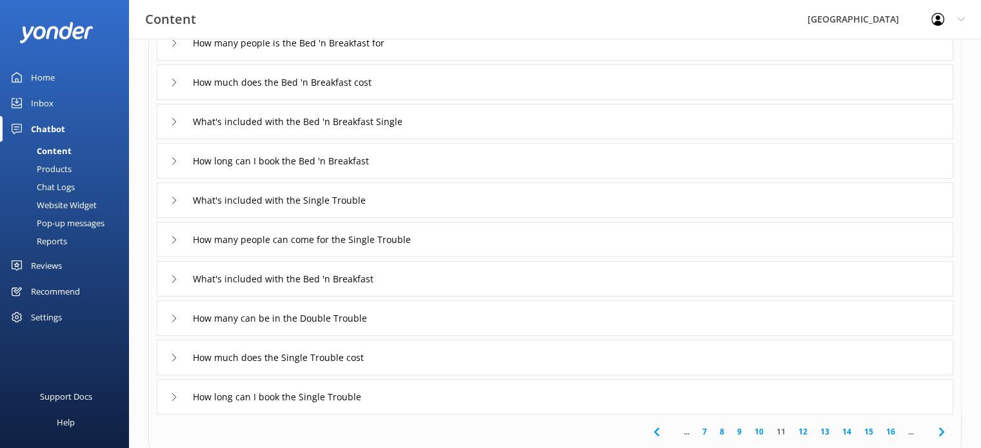
scroll to position [194, 0]
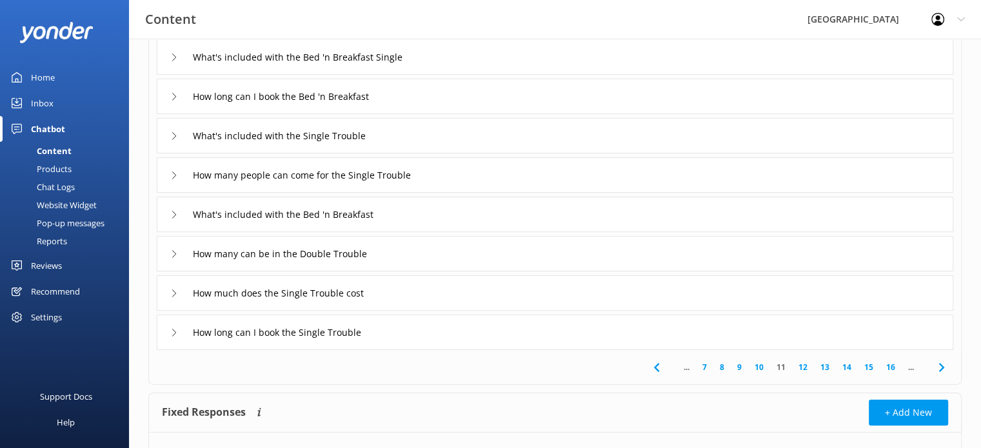
click at [801, 363] on link "12" at bounding box center [803, 367] width 22 height 12
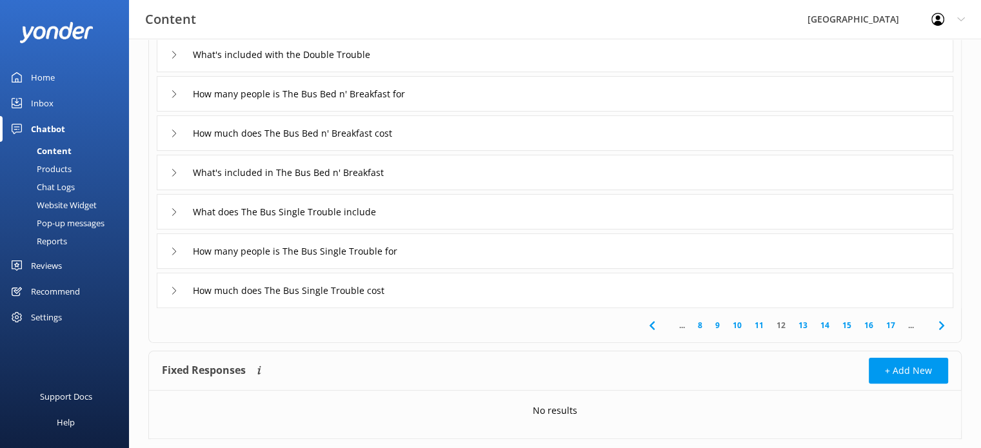
scroll to position [258, 0]
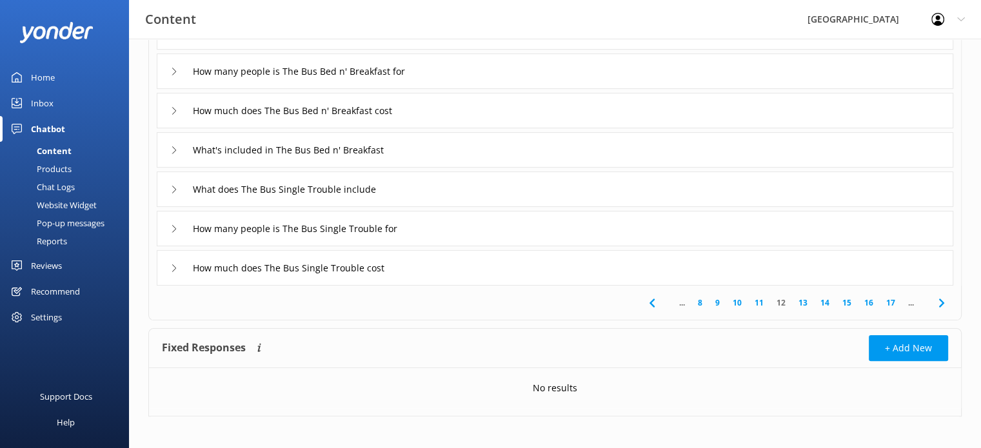
click at [803, 301] on link "13" at bounding box center [803, 303] width 22 height 12
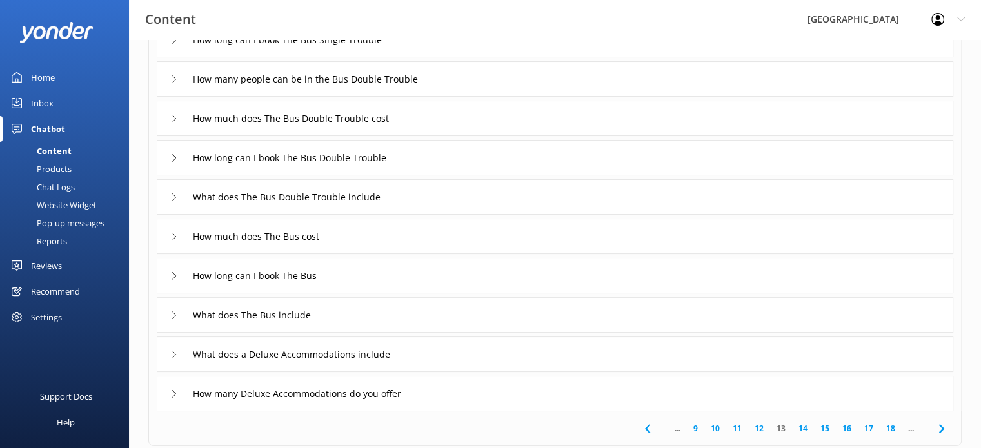
scroll to position [194, 0]
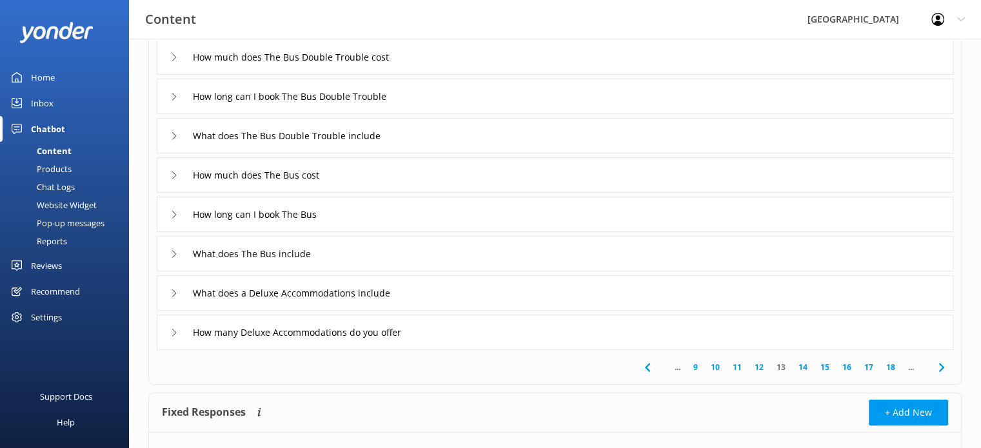
click at [804, 363] on link "14" at bounding box center [803, 367] width 22 height 12
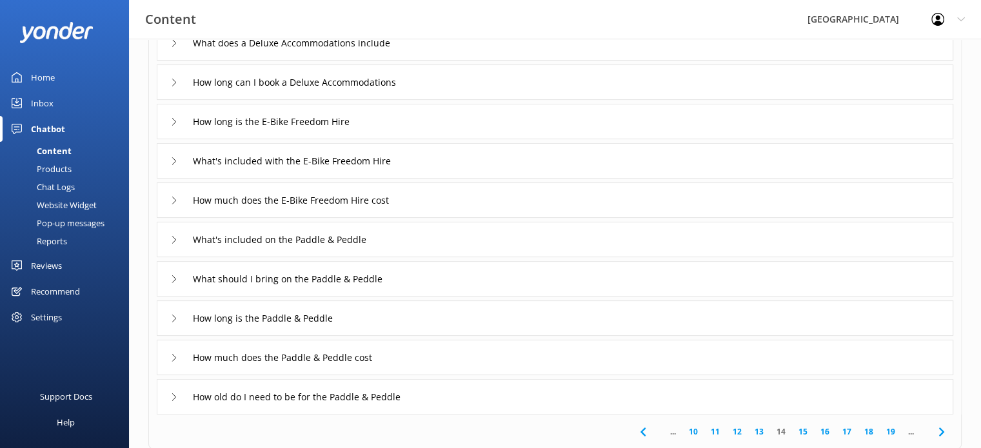
scroll to position [194, 0]
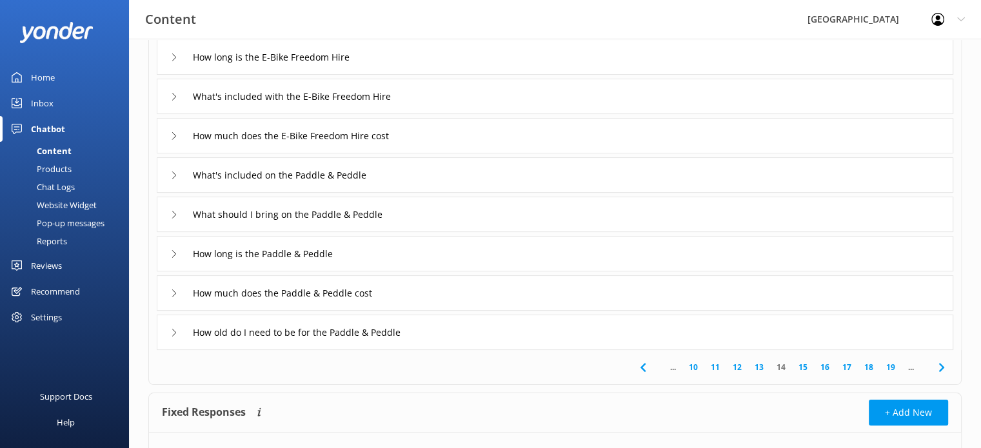
click at [802, 366] on link "15" at bounding box center [803, 367] width 22 height 12
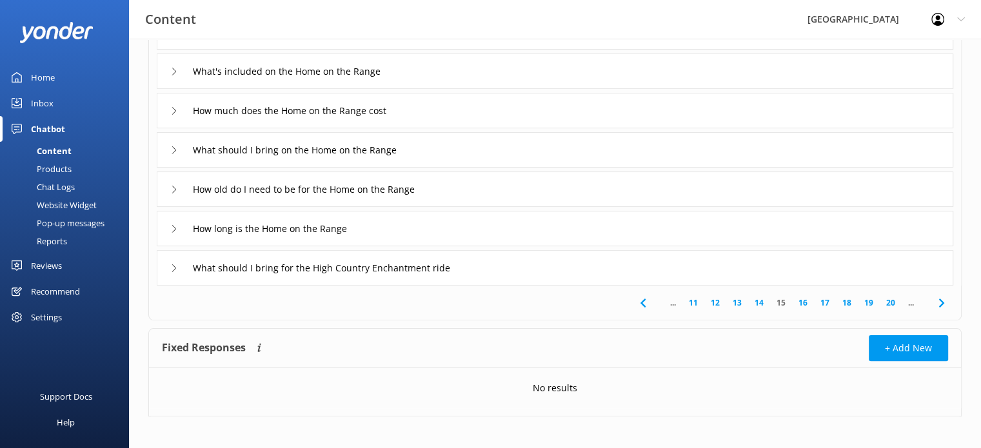
click at [804, 301] on link "16" at bounding box center [803, 303] width 22 height 12
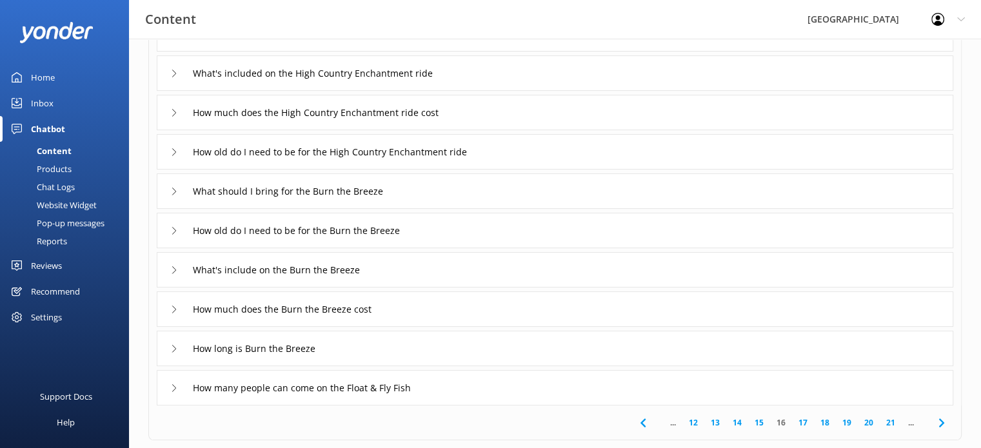
scroll to position [194, 0]
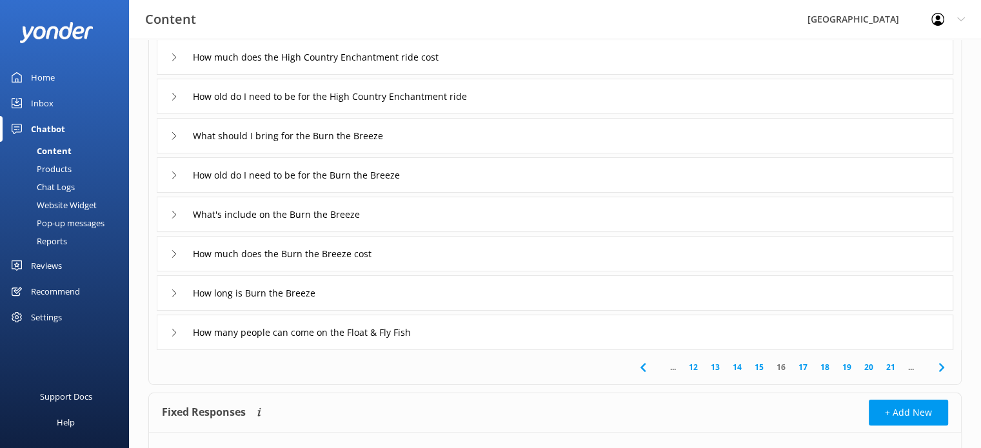
click at [805, 364] on link "17" at bounding box center [803, 367] width 22 height 12
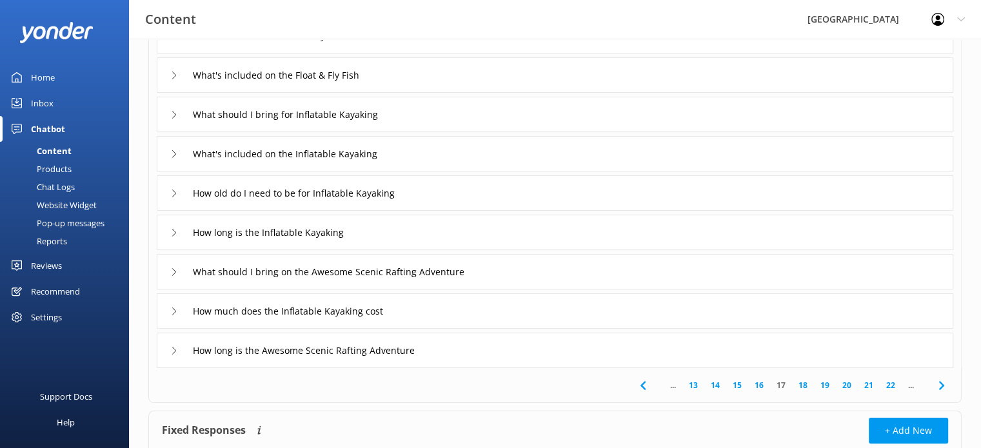
scroll to position [194, 0]
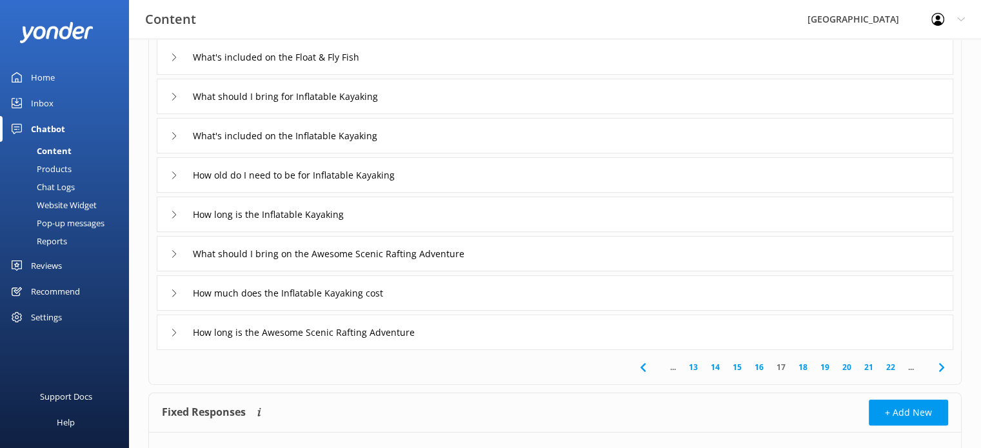
click at [804, 368] on link "18" at bounding box center [803, 367] width 22 height 12
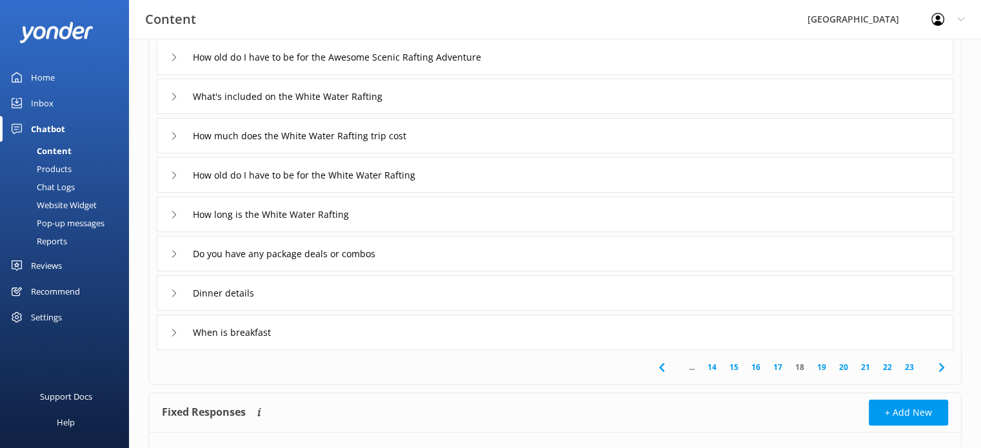
scroll to position [258, 0]
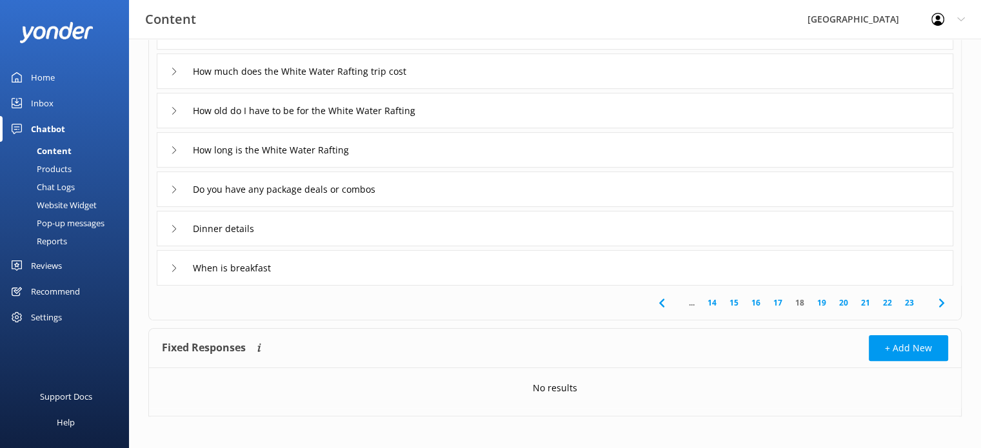
click at [822, 297] on link "19" at bounding box center [822, 303] width 22 height 12
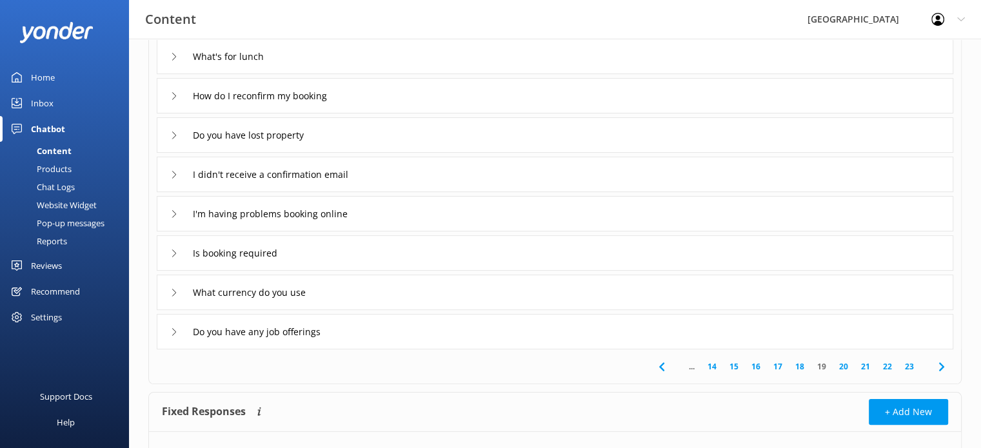
scroll to position [258, 0]
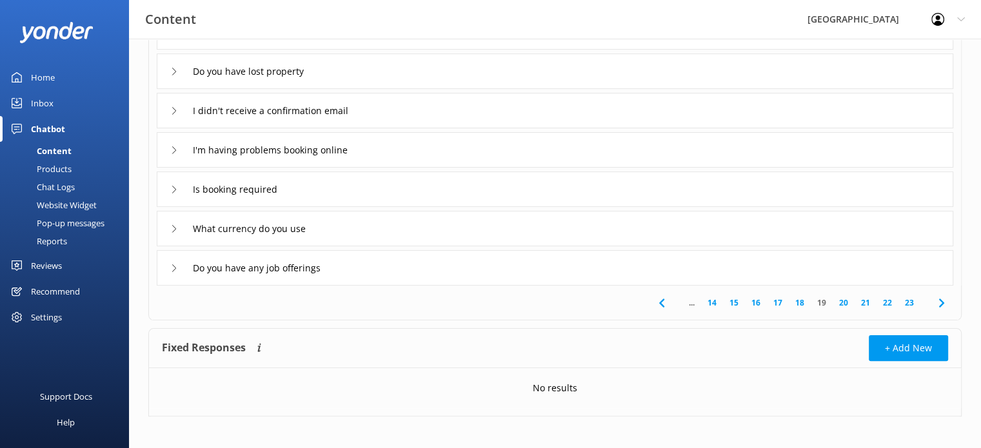
click at [174, 228] on icon at bounding box center [174, 229] width 8 height 8
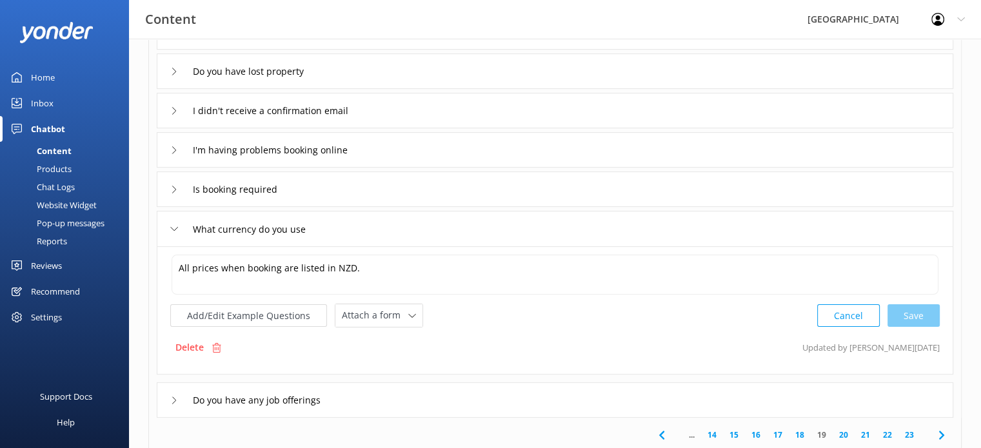
click at [844, 432] on link "20" at bounding box center [844, 435] width 22 height 12
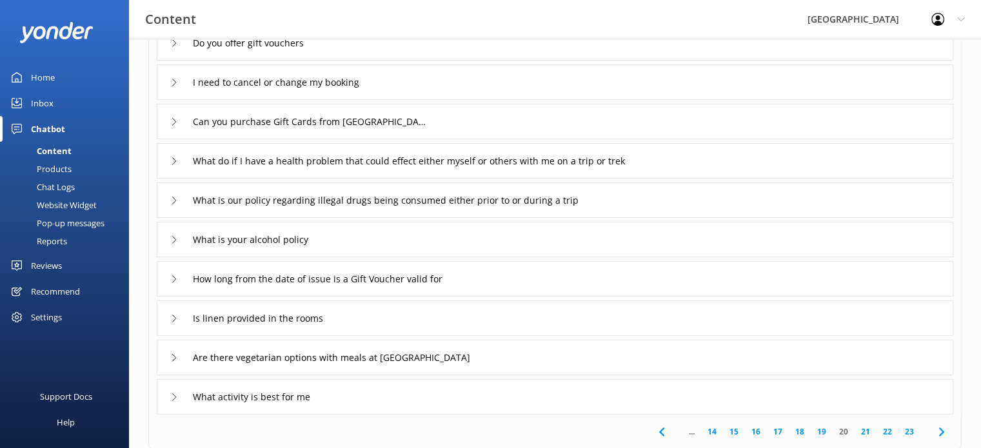
scroll to position [194, 0]
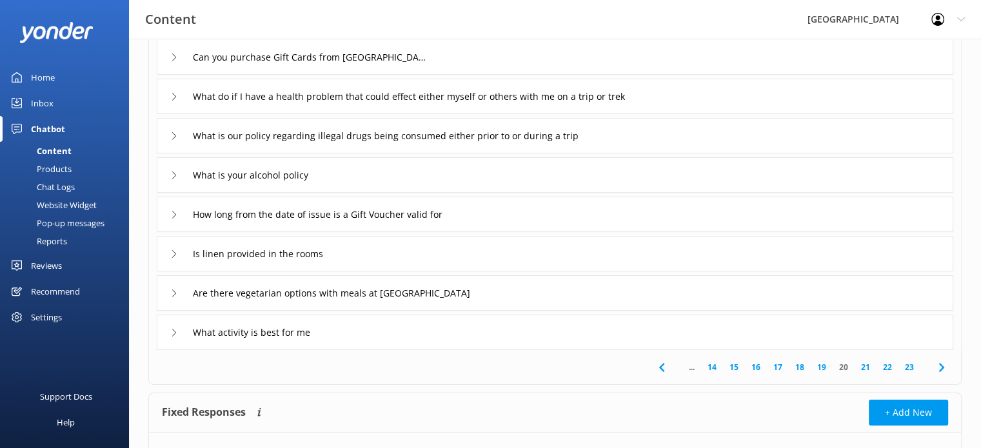
click at [866, 365] on link "21" at bounding box center [866, 367] width 22 height 12
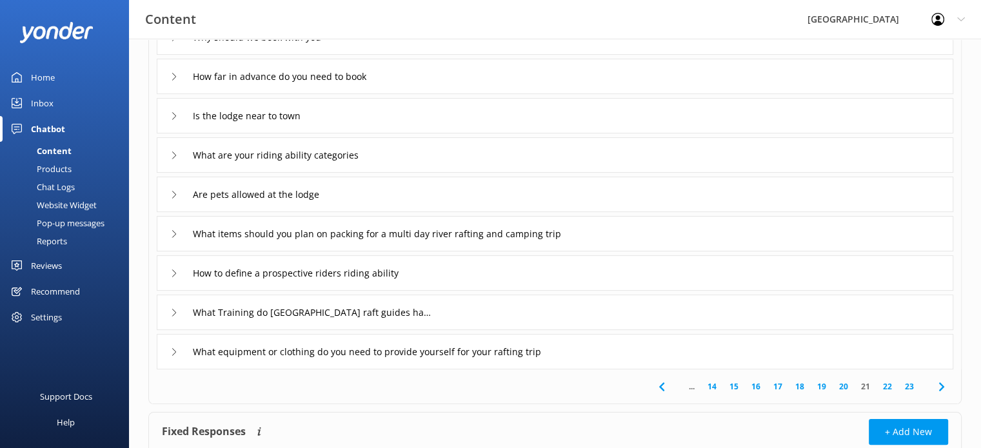
scroll to position [194, 0]
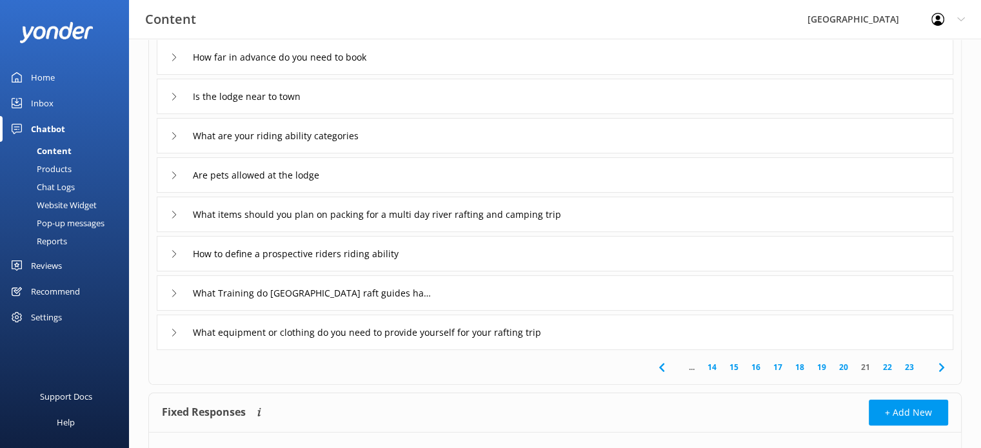
click at [888, 364] on link "22" at bounding box center [888, 367] width 22 height 12
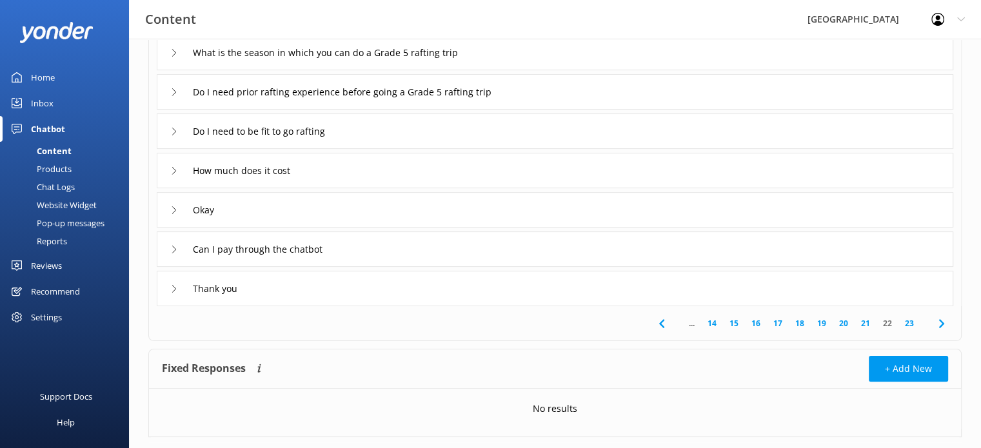
scroll to position [258, 0]
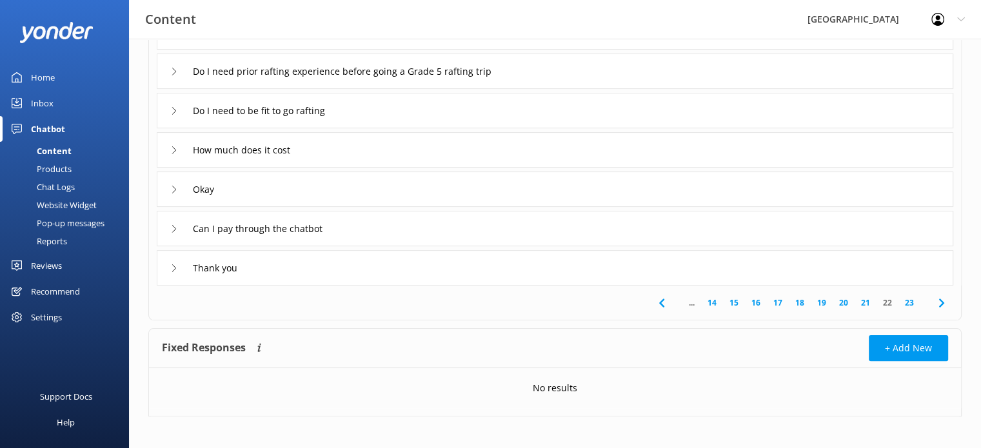
click at [912, 303] on link "23" at bounding box center [910, 303] width 22 height 12
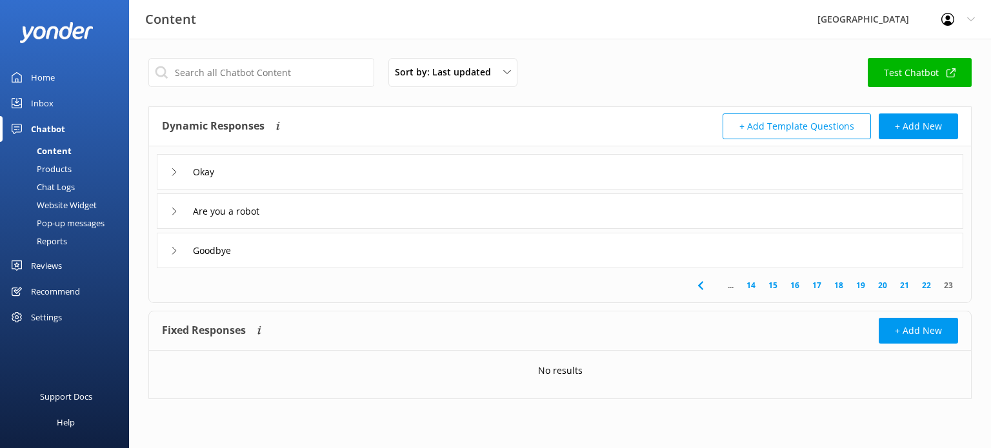
click at [703, 286] on icon at bounding box center [700, 285] width 15 height 15
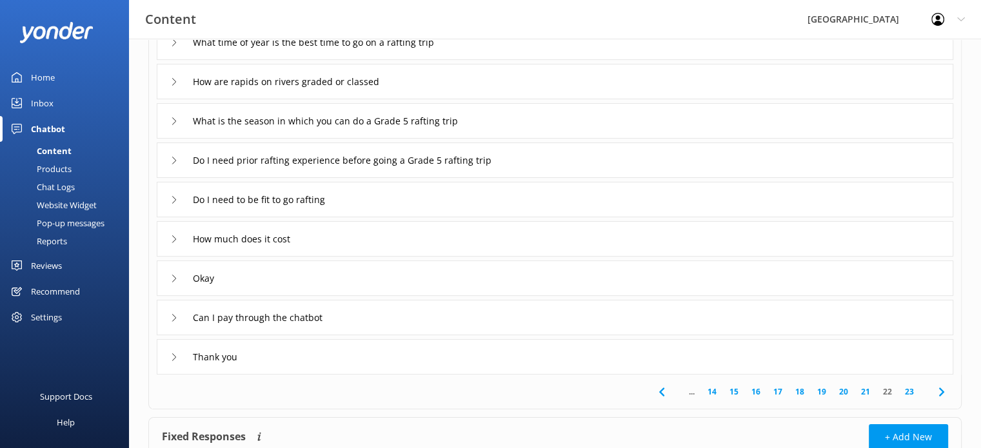
scroll to position [264, 0]
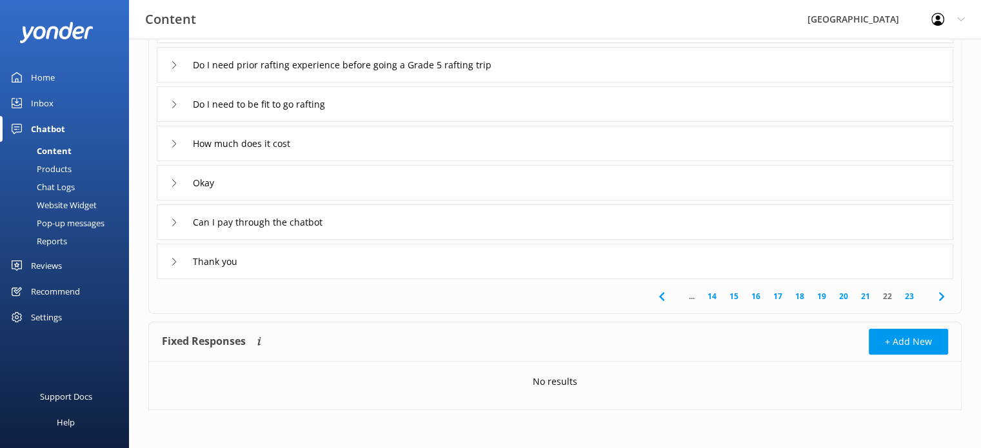
click at [663, 297] on icon at bounding box center [661, 296] width 15 height 15
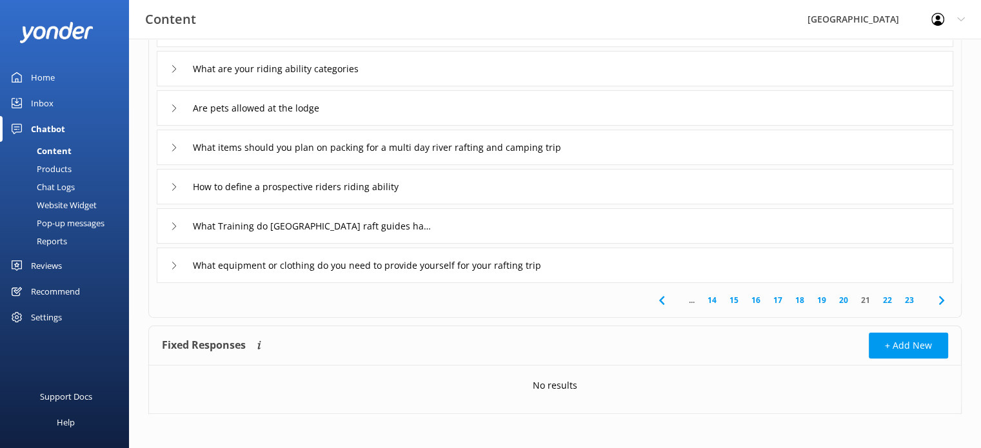
scroll to position [264, 0]
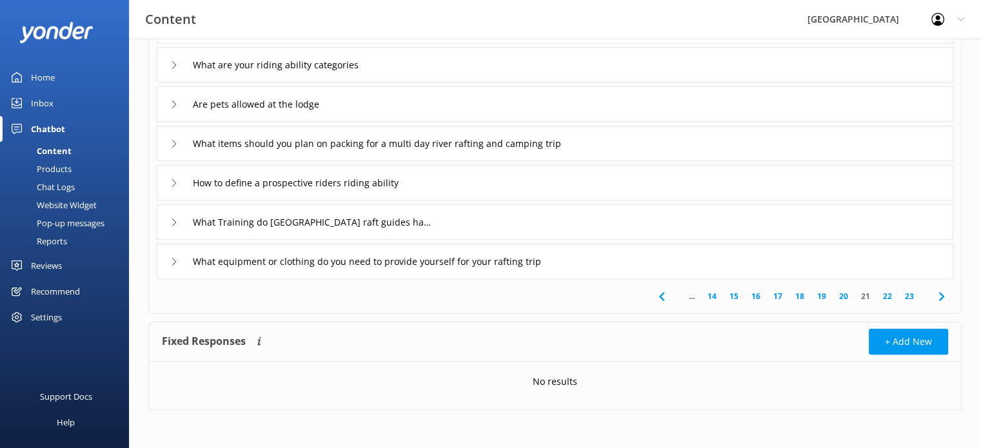
click at [715, 295] on link "14" at bounding box center [712, 296] width 22 height 12
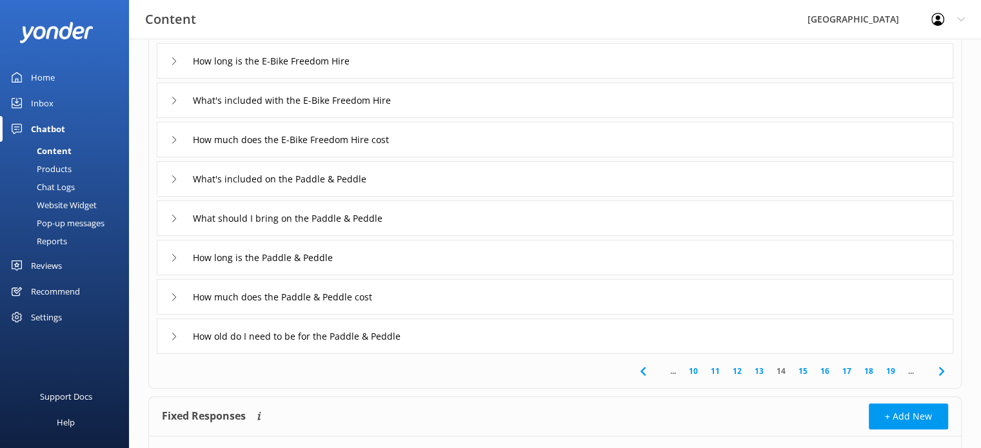
scroll to position [264, 0]
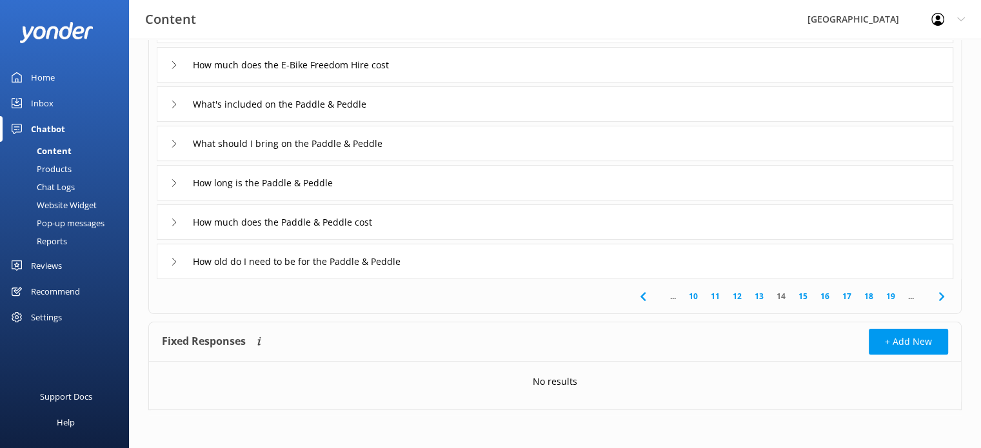
click at [697, 296] on link "10" at bounding box center [694, 296] width 22 height 12
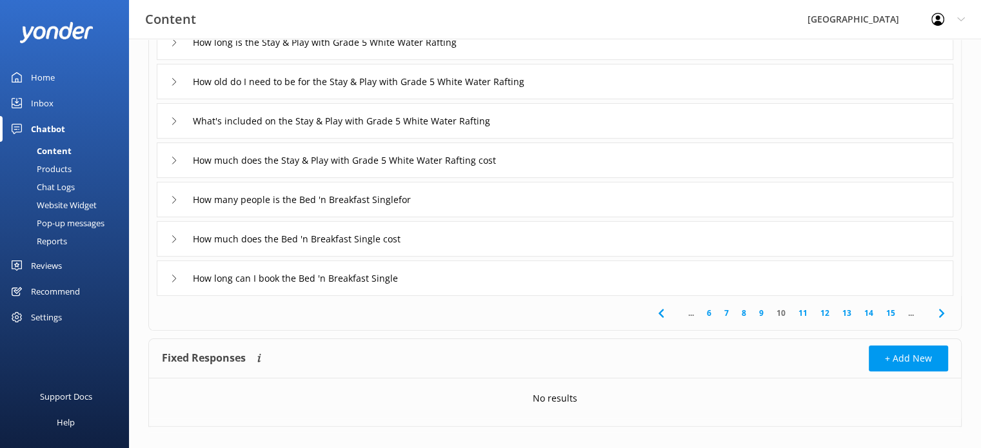
scroll to position [264, 0]
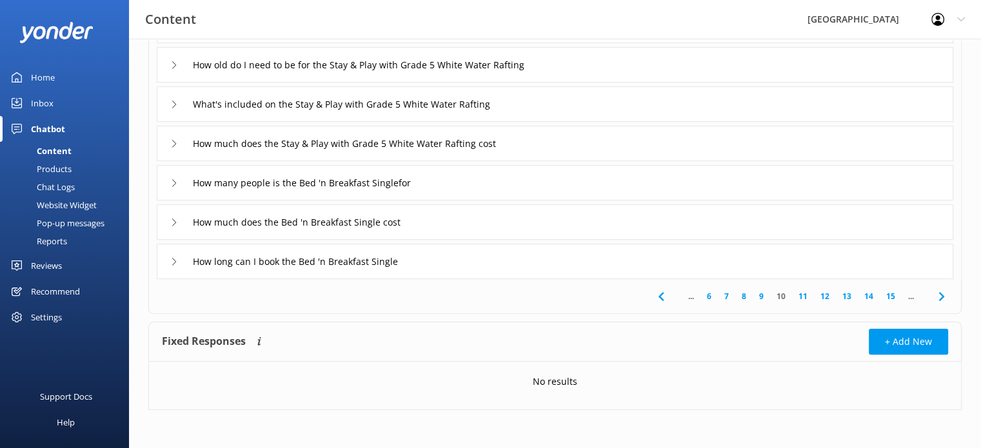
click at [710, 293] on link "6" at bounding box center [709, 296] width 17 height 12
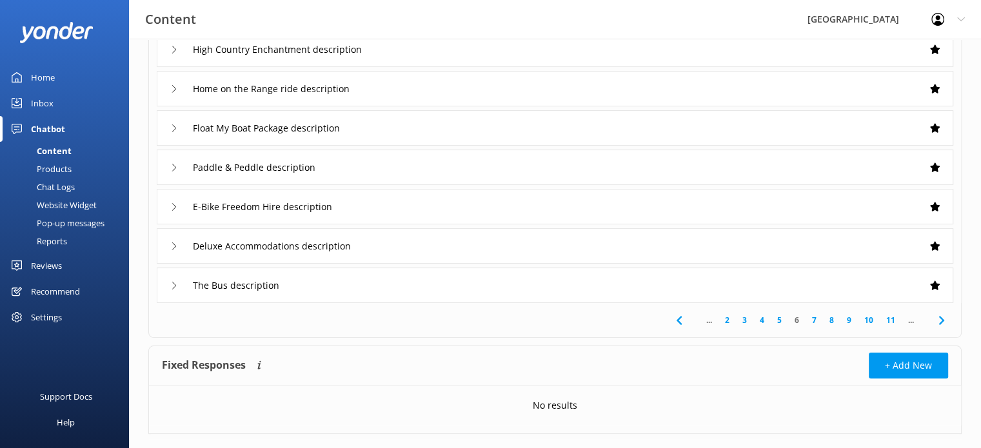
scroll to position [264, 0]
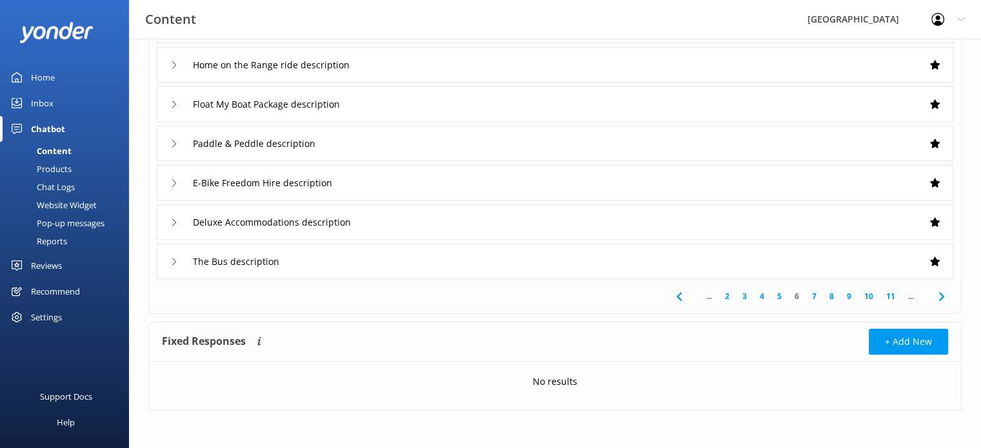
click at [725, 296] on link "2" at bounding box center [727, 296] width 17 height 12
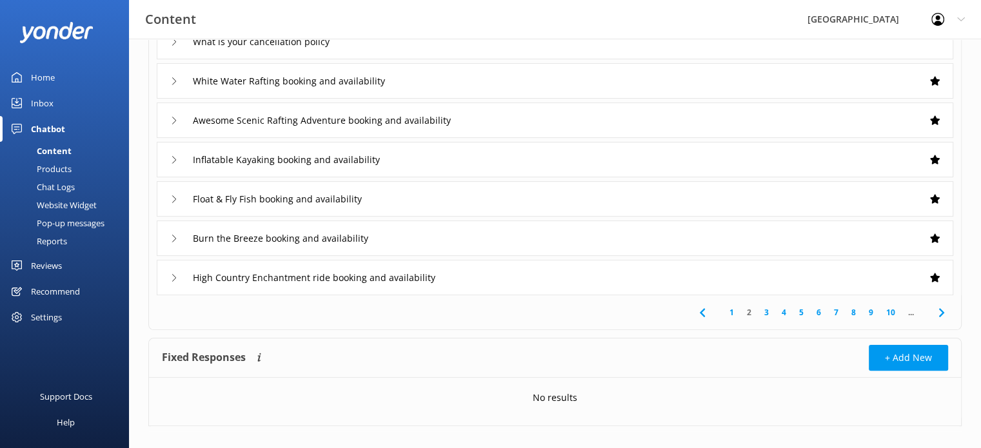
scroll to position [264, 0]
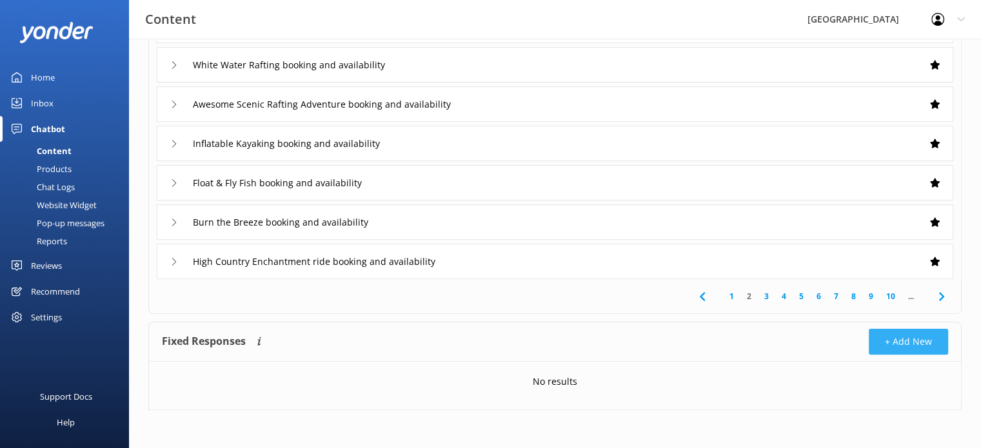
click at [916, 339] on button "+ Add New" at bounding box center [908, 342] width 79 height 26
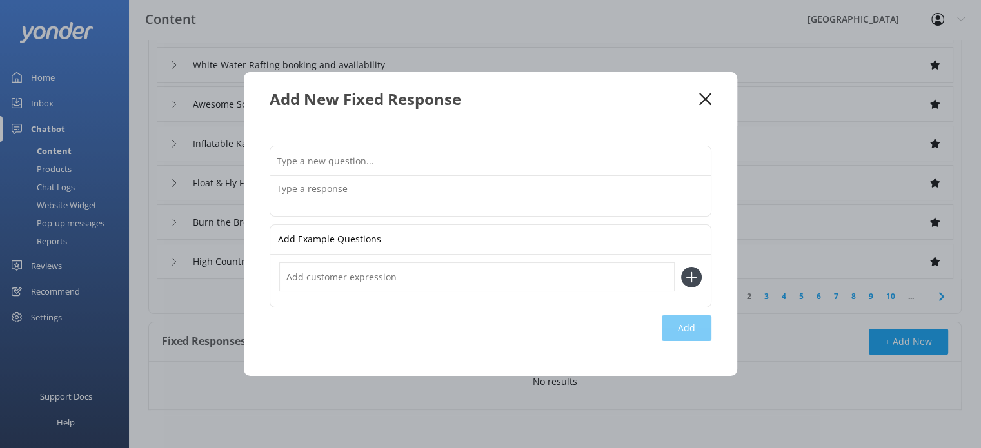
click at [368, 163] on input "text" at bounding box center [490, 160] width 441 height 29
click at [281, 159] on input "It the river floods" at bounding box center [490, 160] width 441 height 29
click at [354, 159] on input "If the river floods" at bounding box center [490, 160] width 441 height 29
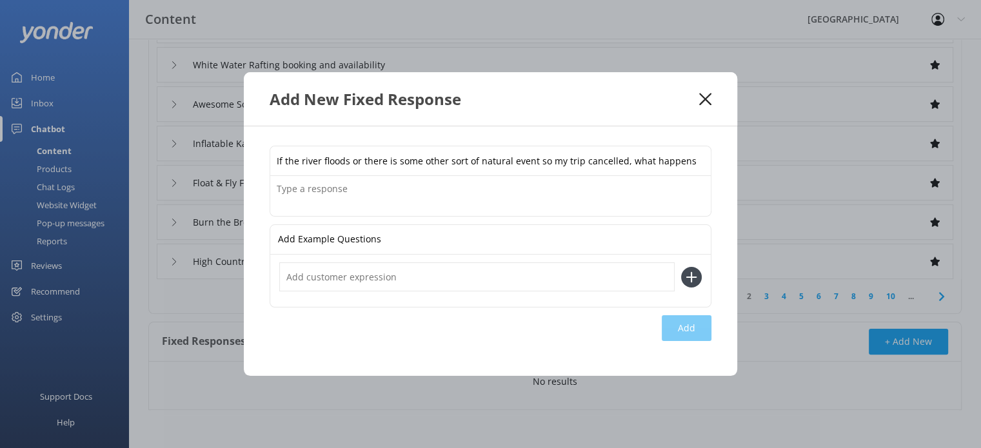
click at [581, 162] on input "If the river floods or there is some other sort of natural event so my trip can…" at bounding box center [490, 160] width 441 height 29
click at [696, 163] on input "If the river floods or there is some other sort of natural event so my trip is …" at bounding box center [490, 160] width 441 height 29
type input "If the river floods or there is some other sort of natural event so my trip is …"
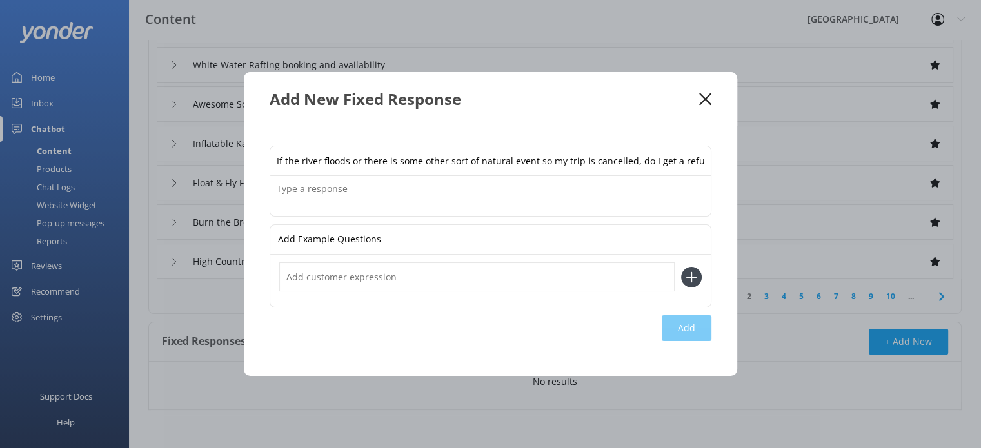
click at [347, 192] on textarea at bounding box center [490, 196] width 441 height 40
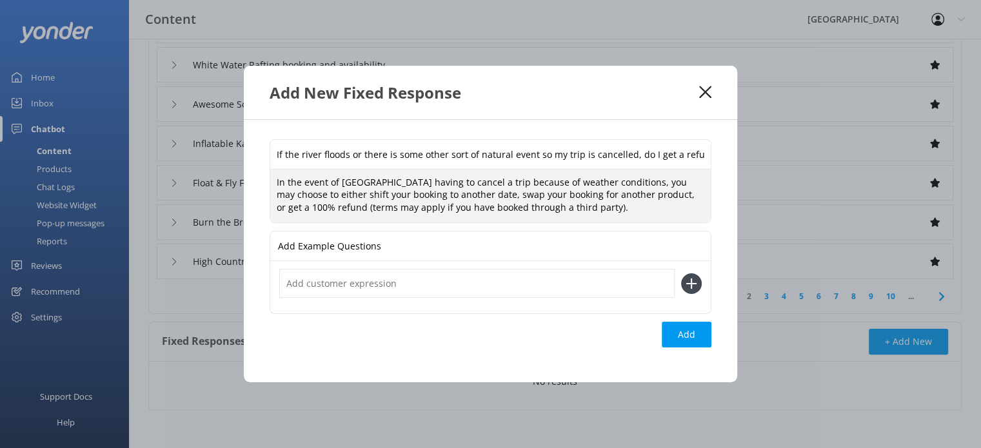
click at [303, 195] on textarea "In the event of [GEOGRAPHIC_DATA] having to cancel a trip because of weather co…" at bounding box center [490, 197] width 441 height 54
click at [428, 196] on textarea "In the event of [GEOGRAPHIC_DATA] having to cancel a trip because of weather co…" at bounding box center [490, 197] width 441 height 54
click at [426, 195] on textarea "In the event of [GEOGRAPHIC_DATA] having to cancel a trip because of weather co…" at bounding box center [490, 197] width 441 height 54
type textarea "In the event of [GEOGRAPHIC_DATA] having to cancel a trip because of weather co…"
click at [684, 332] on div "Add" at bounding box center [687, 335] width 50 height 26
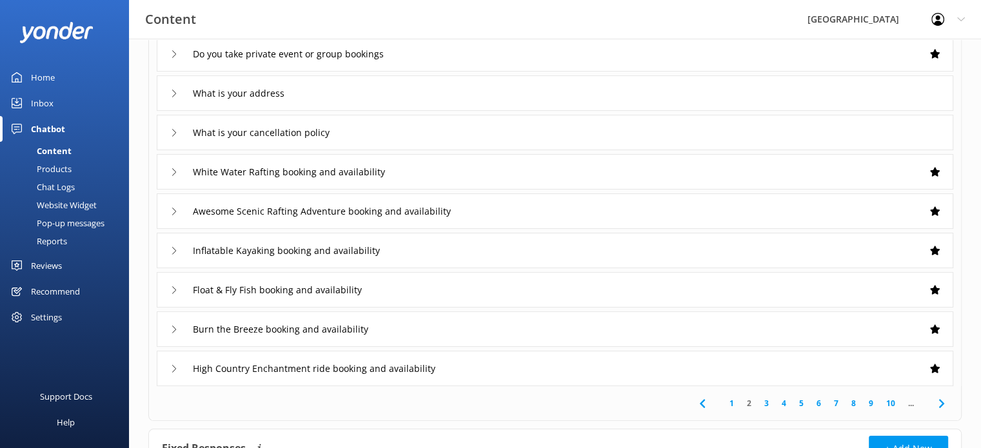
scroll to position [135, 0]
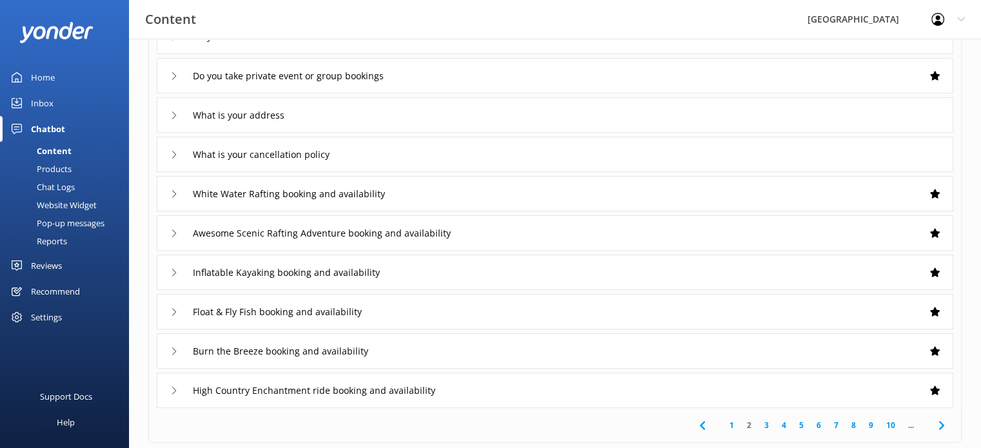
click at [886, 425] on link "10" at bounding box center [891, 425] width 22 height 12
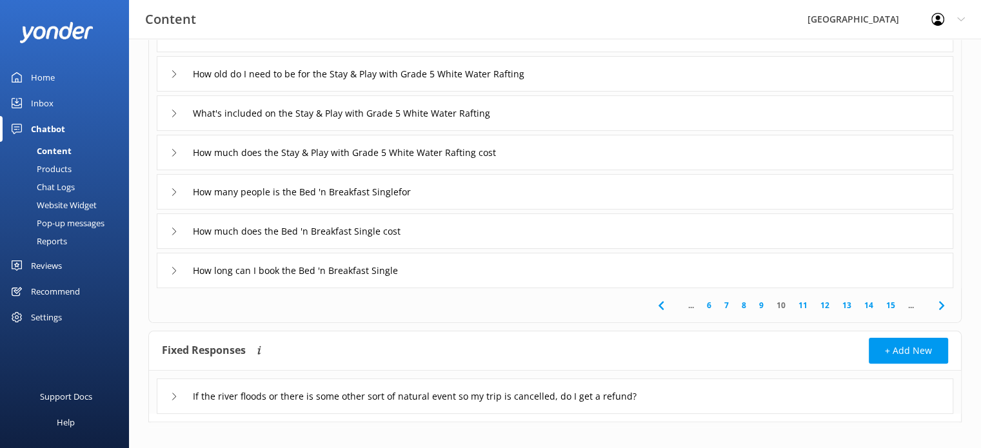
scroll to position [258, 0]
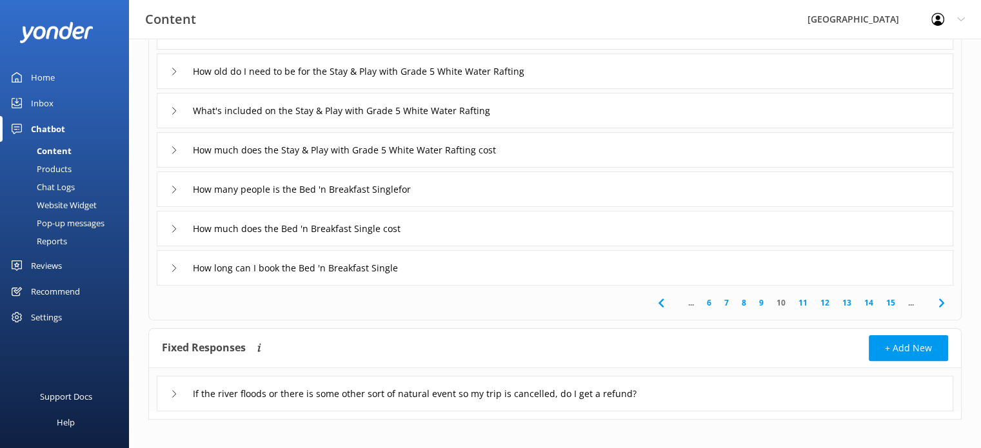
click at [895, 302] on link "15" at bounding box center [891, 303] width 22 height 12
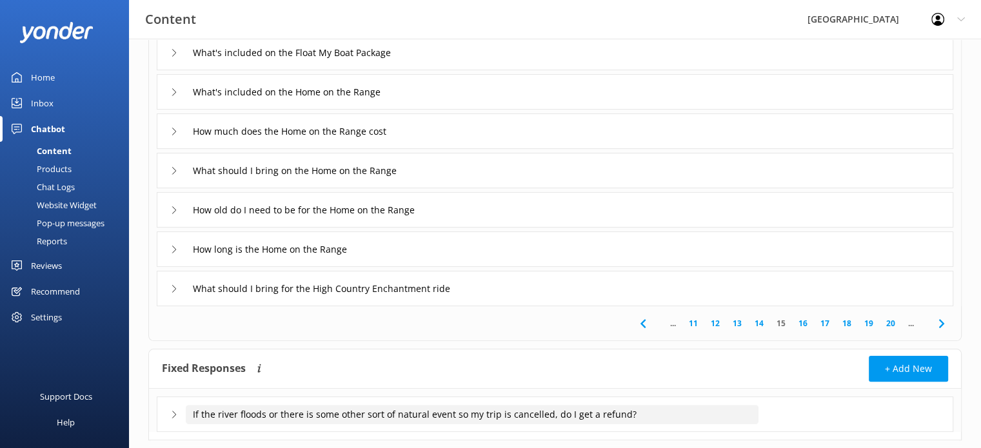
scroll to position [258, 0]
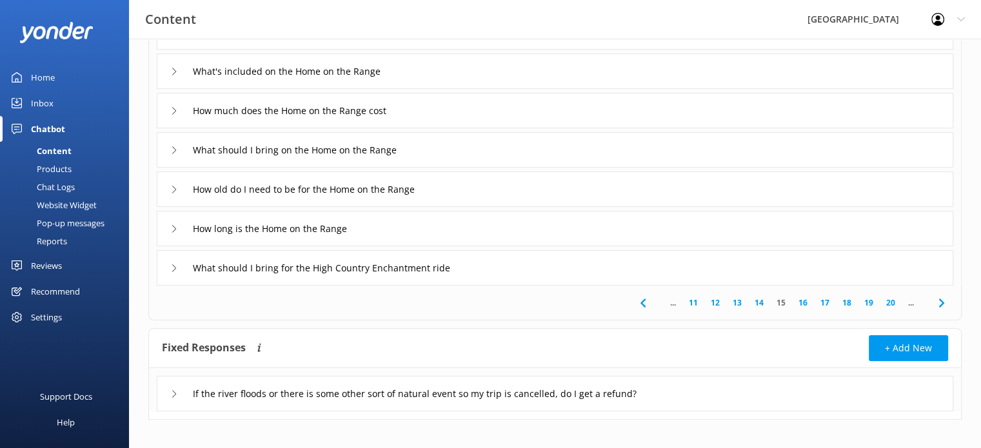
click at [890, 304] on link "20" at bounding box center [891, 303] width 22 height 12
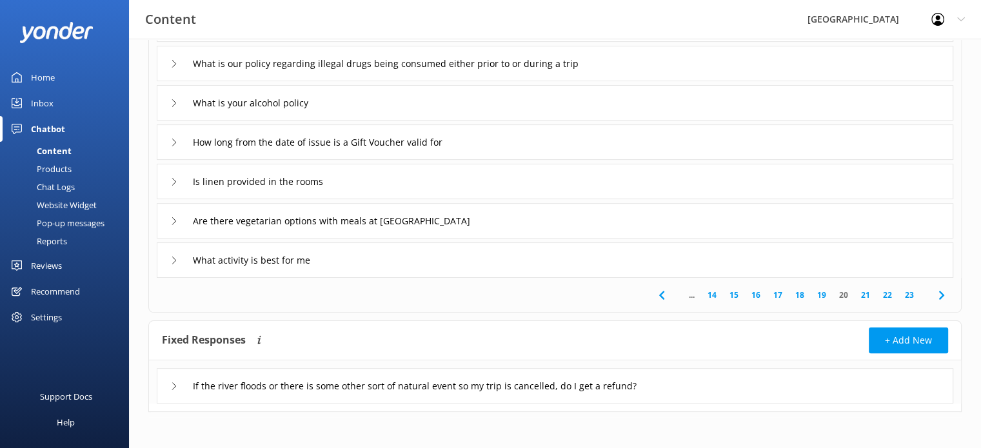
scroll to position [267, 0]
click at [909, 288] on link "23" at bounding box center [910, 294] width 22 height 12
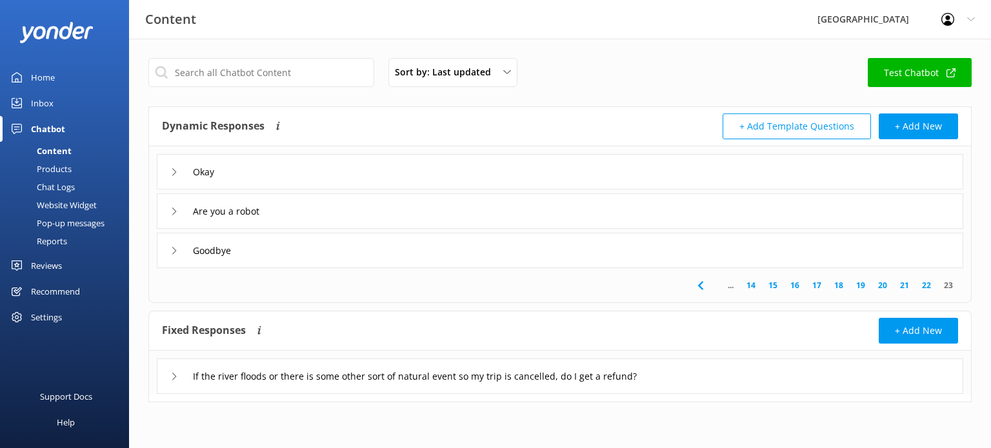
click at [175, 376] on use at bounding box center [174, 376] width 4 height 7
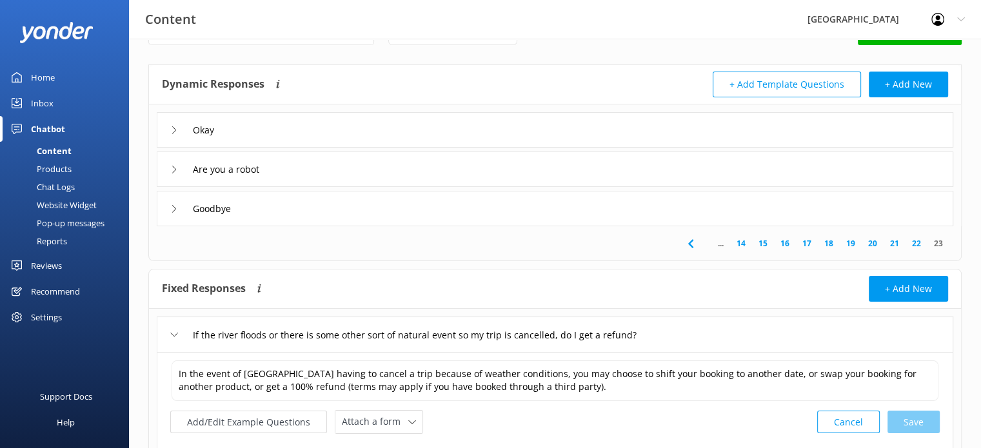
scroll to position [65, 0]
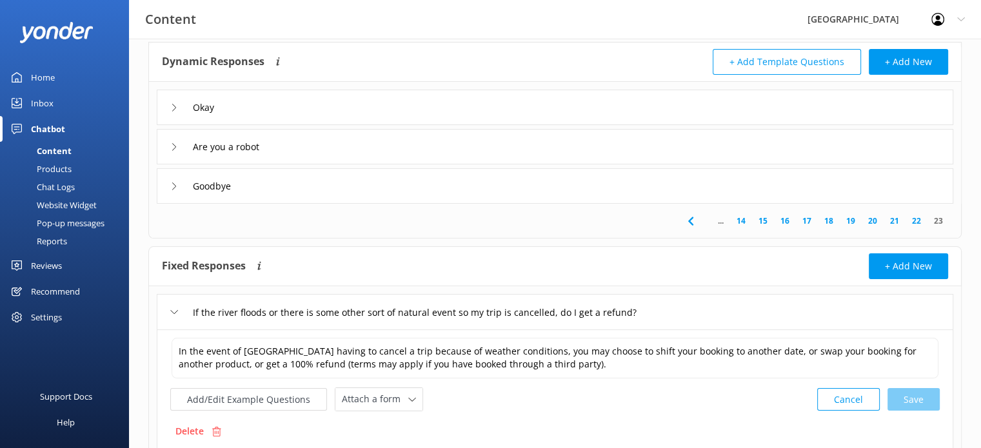
click at [172, 309] on icon at bounding box center [174, 312] width 8 height 8
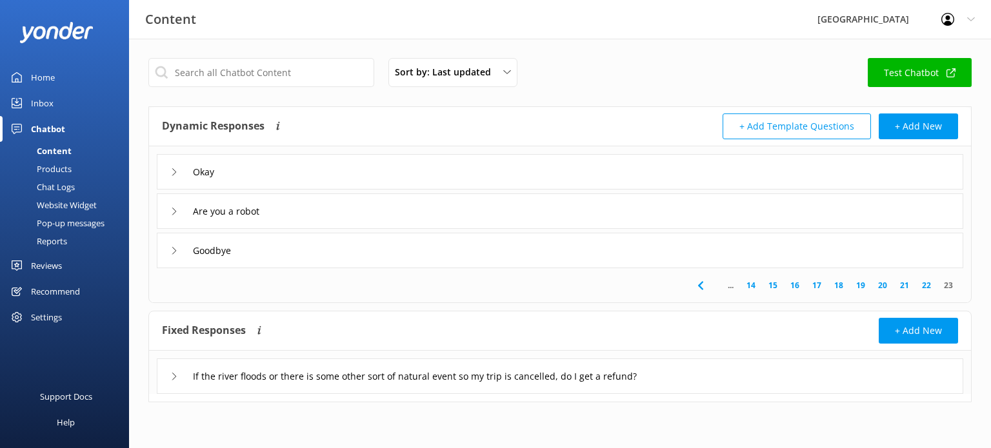
click at [756, 284] on link "14" at bounding box center [751, 285] width 22 height 12
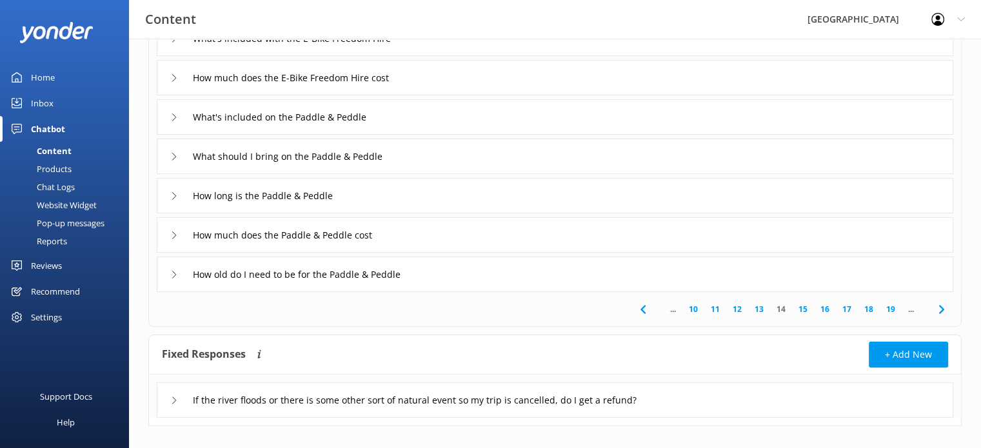
scroll to position [267, 0]
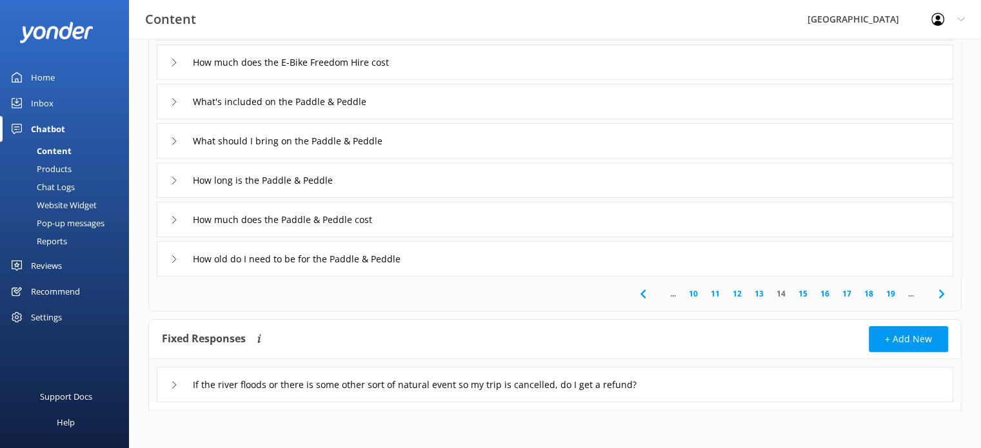
click at [695, 295] on link "10" at bounding box center [694, 294] width 22 height 12
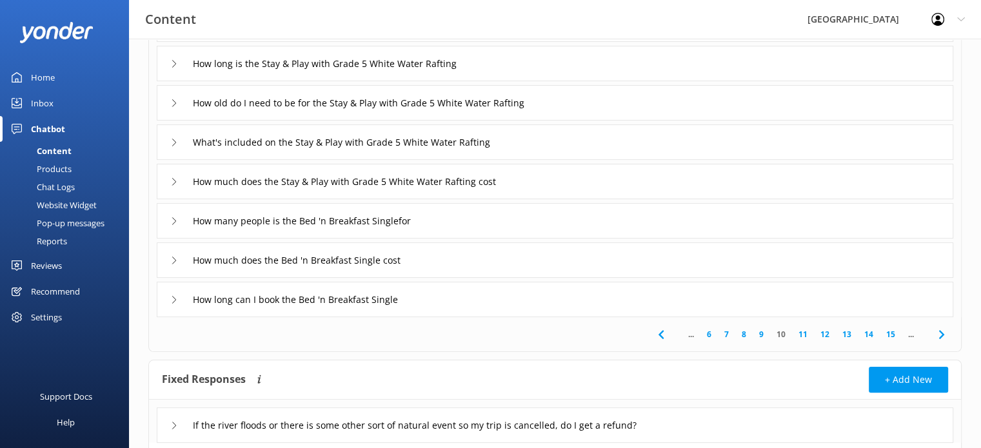
scroll to position [267, 0]
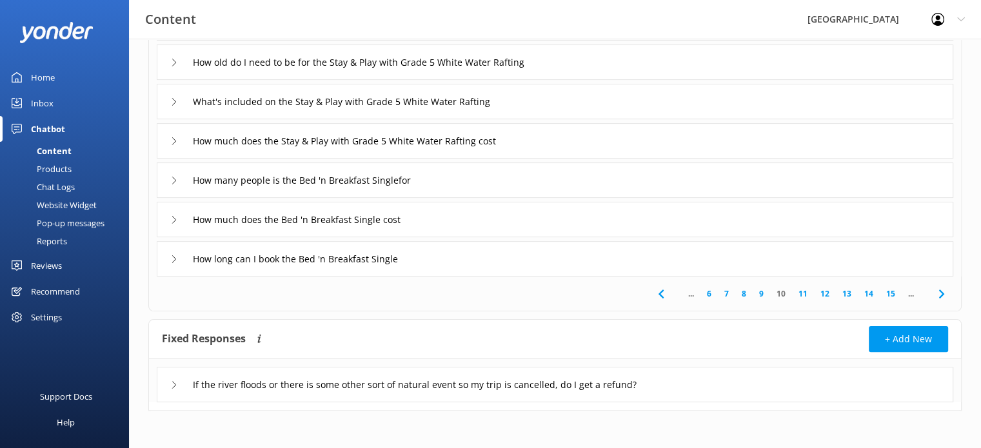
click at [709, 295] on link "6" at bounding box center [709, 294] width 17 height 12
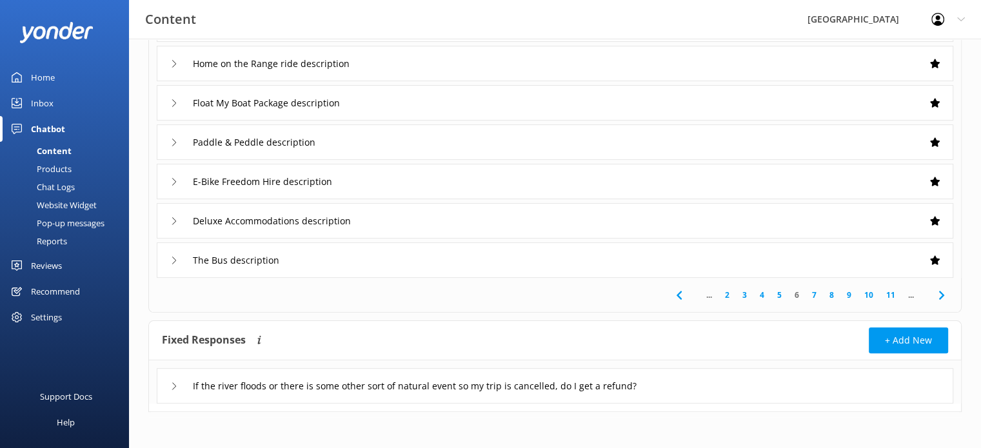
scroll to position [267, 0]
click at [728, 292] on link "2" at bounding box center [727, 294] width 17 height 12
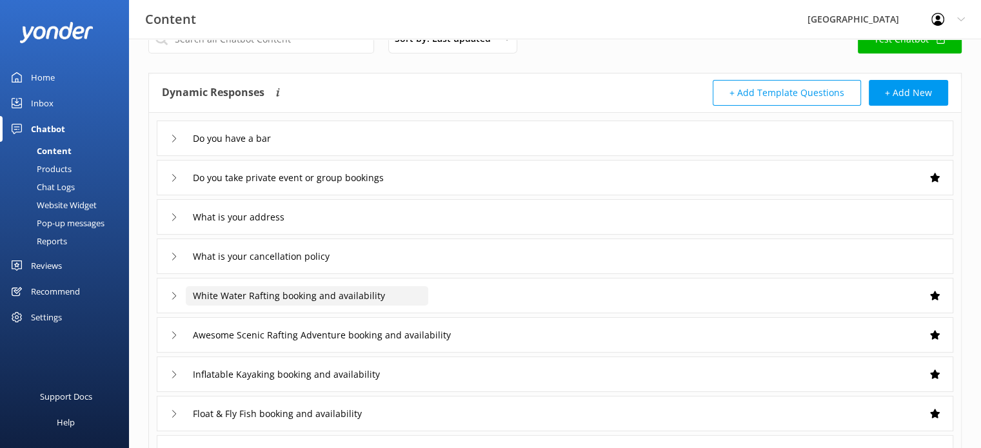
scroll to position [65, 0]
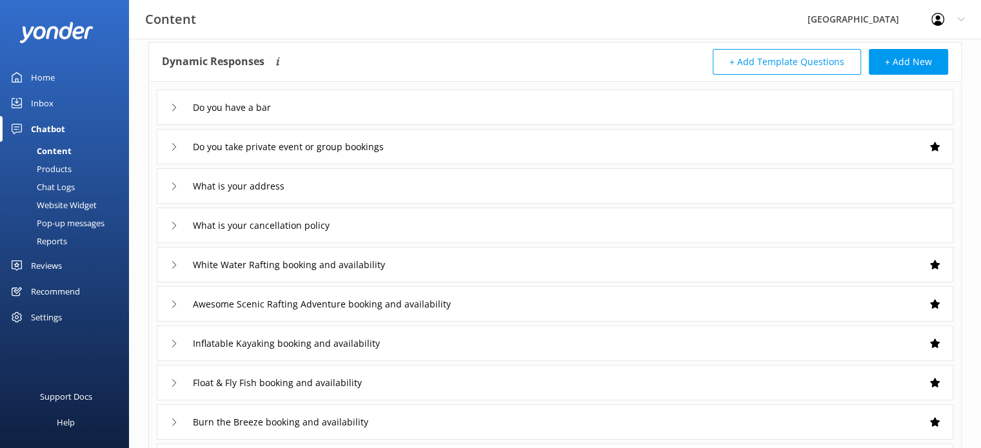
click at [176, 263] on icon at bounding box center [174, 265] width 8 height 8
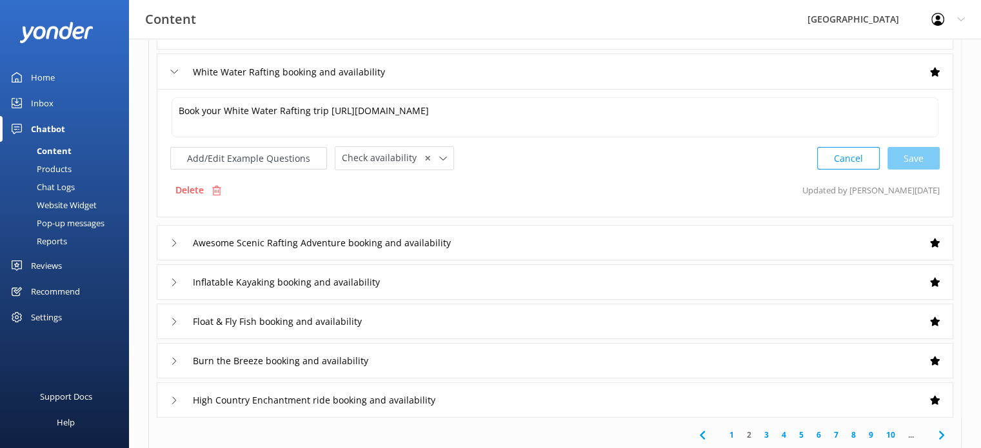
scroll to position [323, 0]
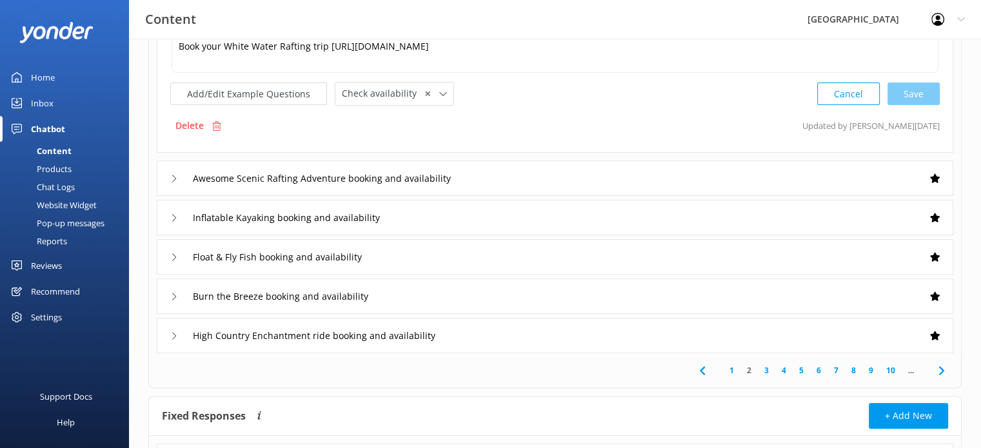
click at [174, 177] on icon at bounding box center [174, 179] width 8 height 8
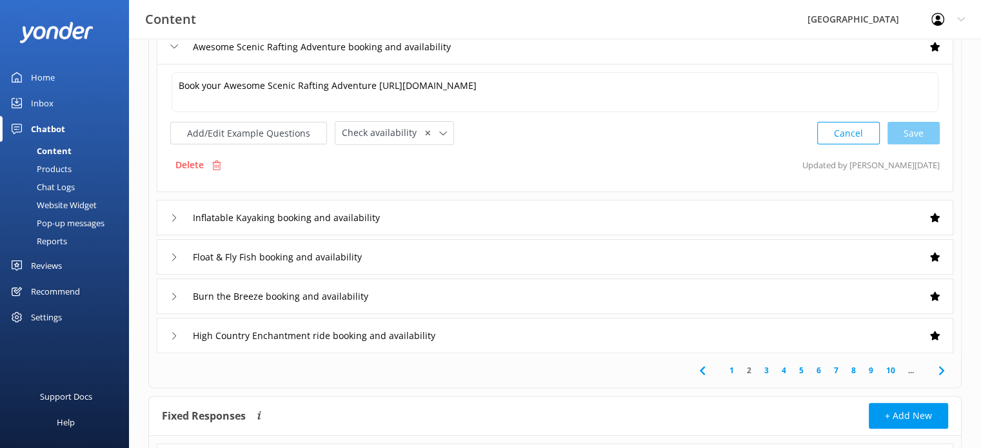
click at [174, 211] on div "Inflatable Kayaking booking and availability" at bounding box center [291, 217] width 243 height 21
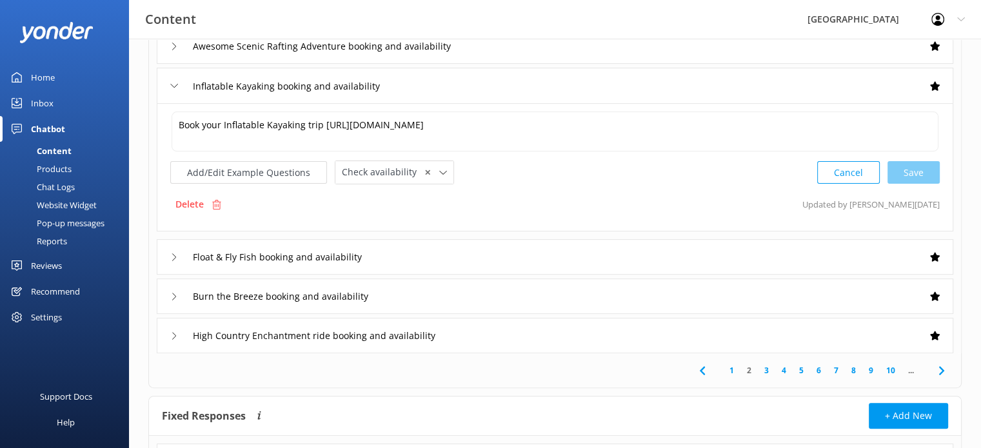
click at [766, 368] on link "3" at bounding box center [766, 370] width 17 height 12
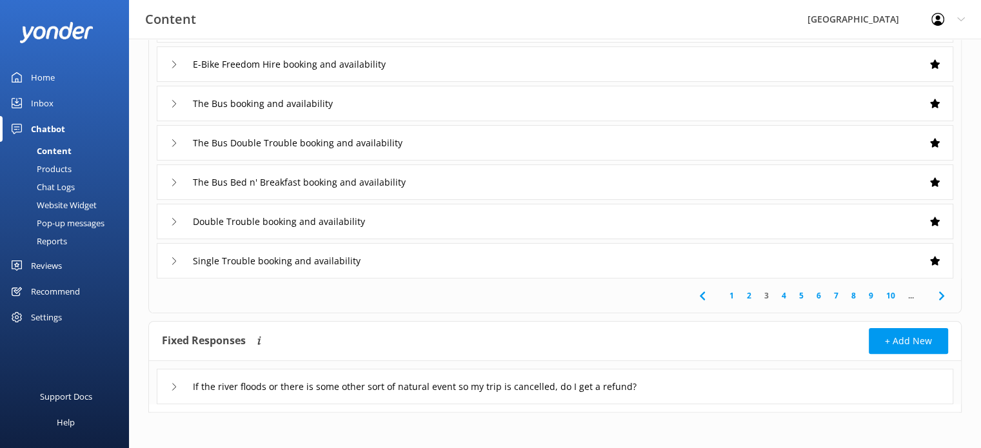
scroll to position [267, 0]
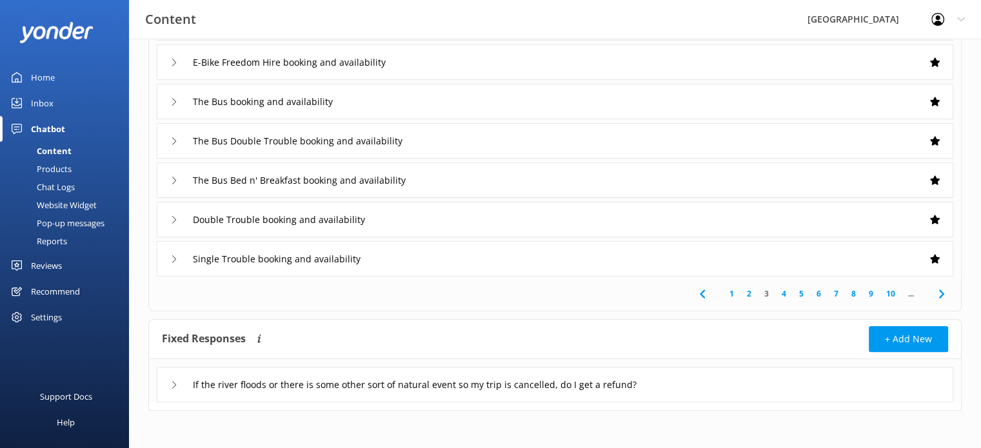
click at [783, 293] on link "4" at bounding box center [783, 294] width 17 height 12
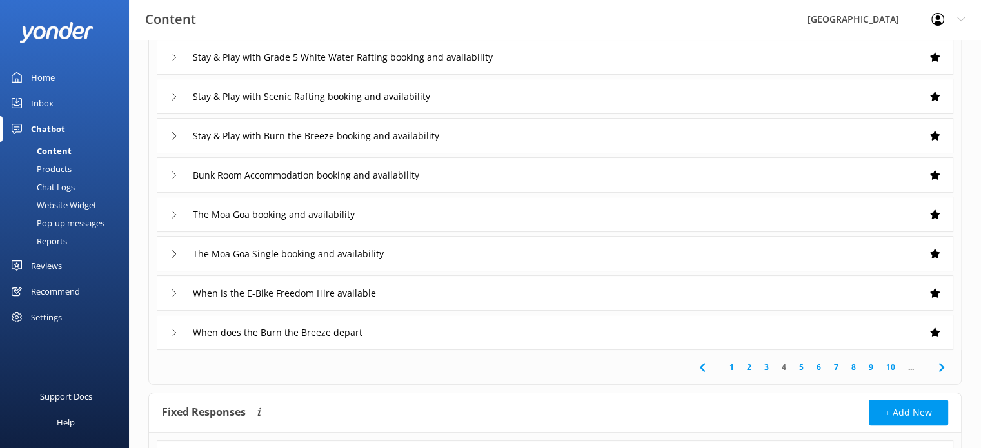
scroll to position [258, 0]
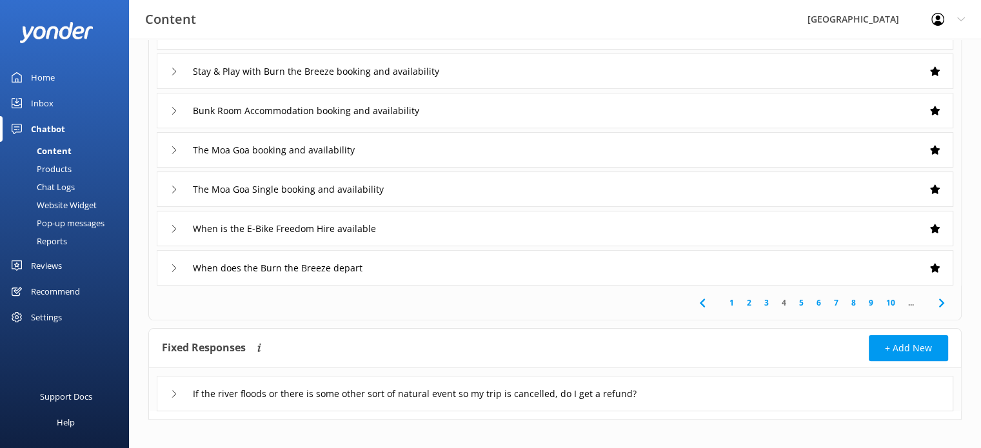
click at [801, 299] on link "5" at bounding box center [801, 303] width 17 height 12
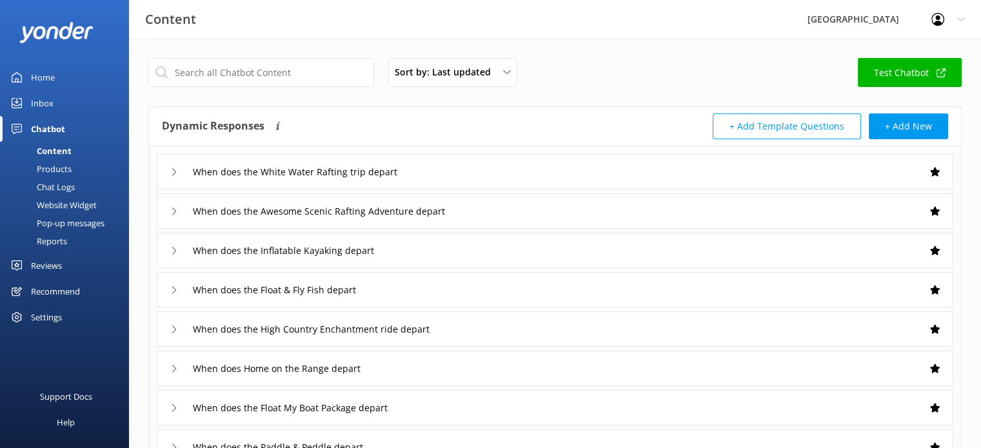
click at [174, 172] on icon at bounding box center [174, 172] width 8 height 8
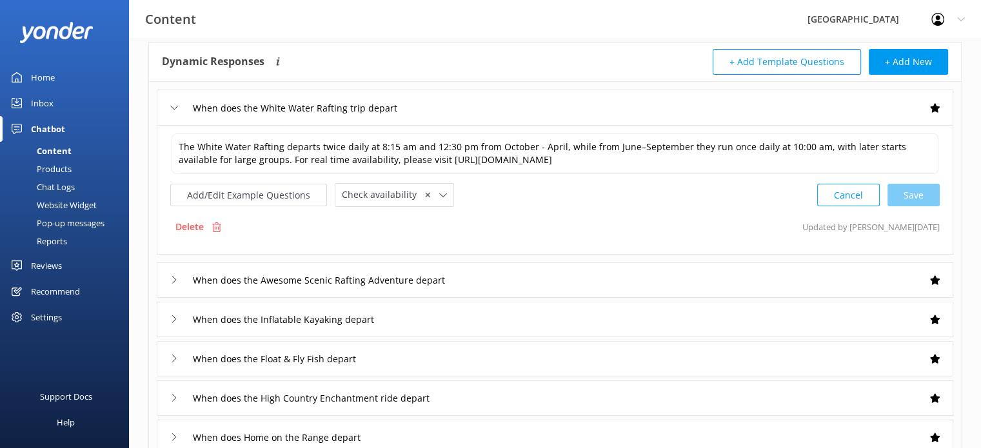
scroll to position [129, 0]
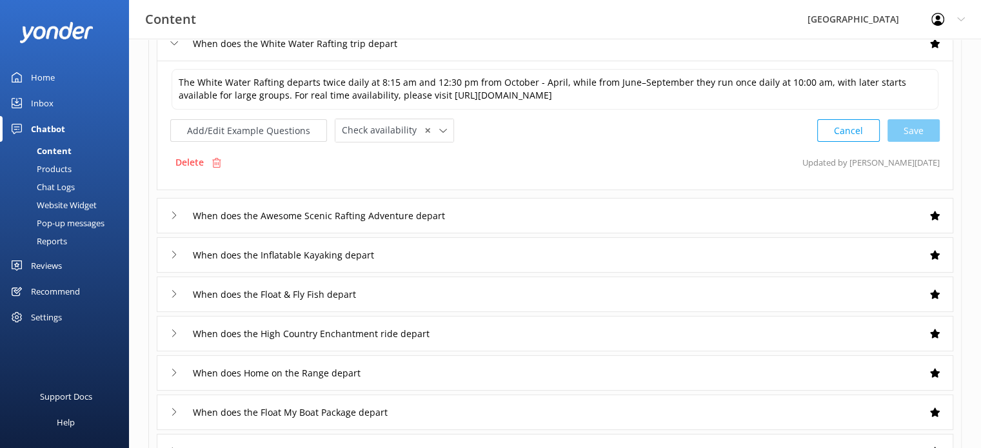
click at [175, 212] on icon at bounding box center [174, 216] width 8 height 8
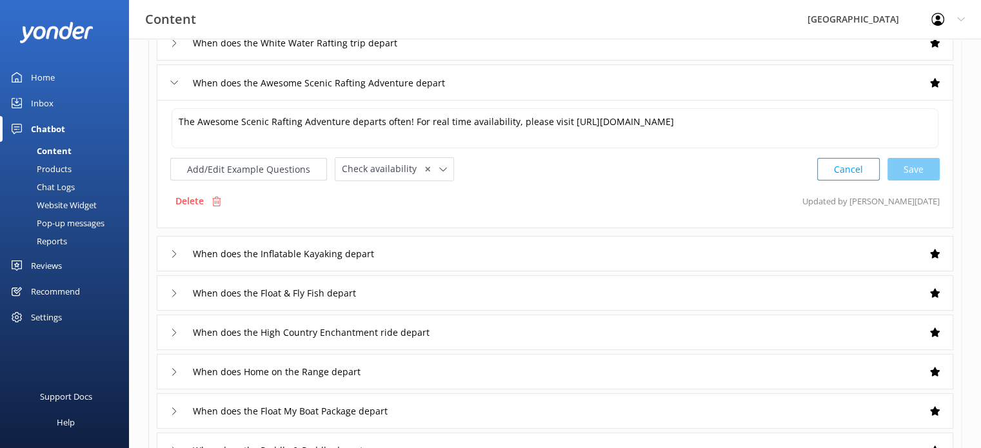
click at [177, 251] on icon at bounding box center [174, 254] width 8 height 8
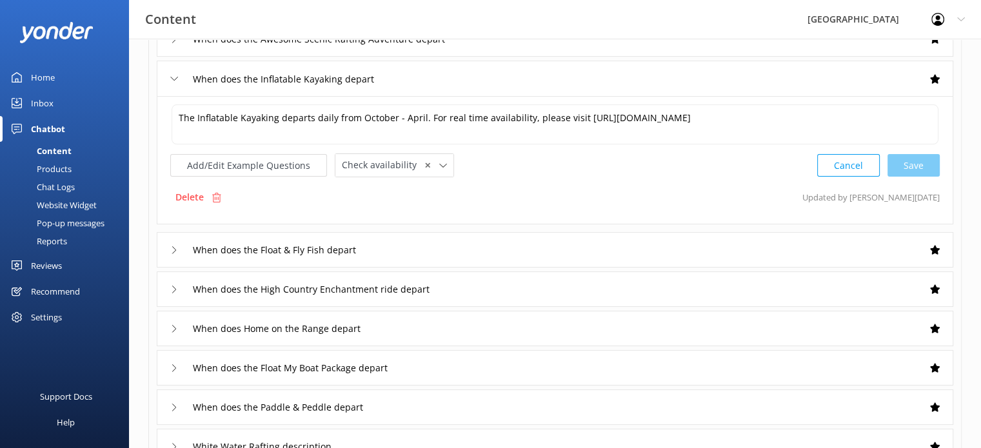
scroll to position [194, 0]
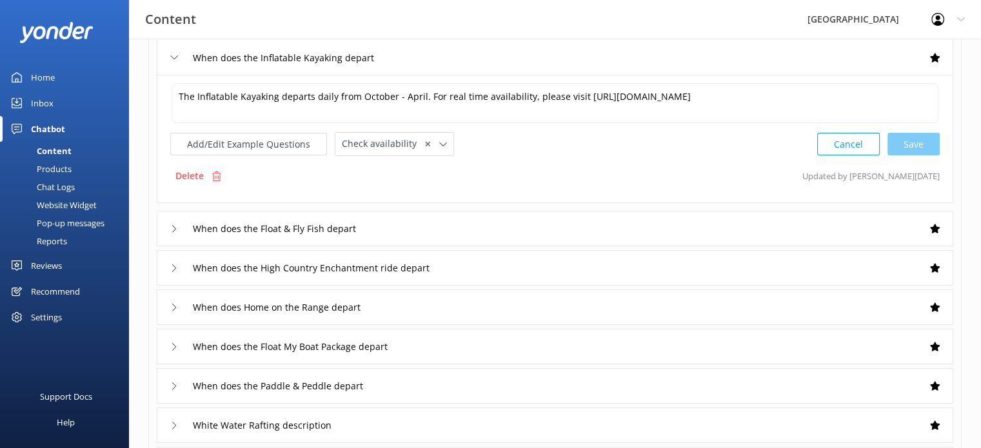
click at [181, 227] on div "When does the Float & Fly Fish depart" at bounding box center [273, 228] width 206 height 21
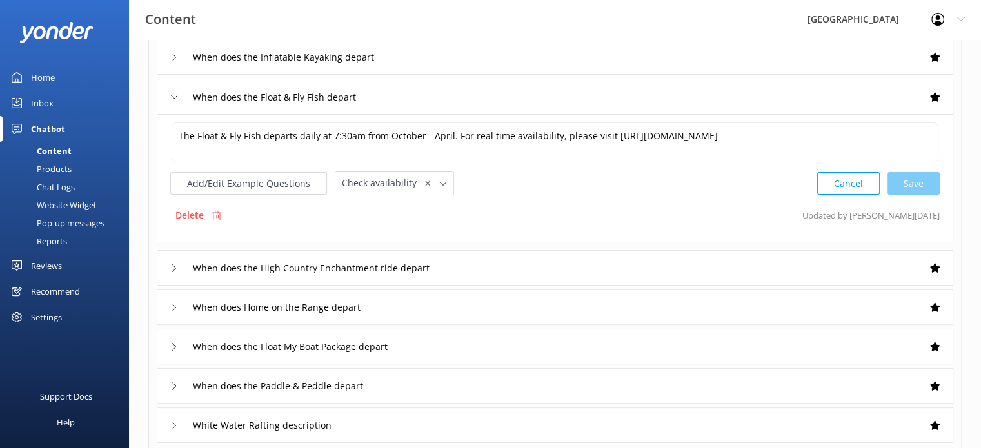
scroll to position [258, 0]
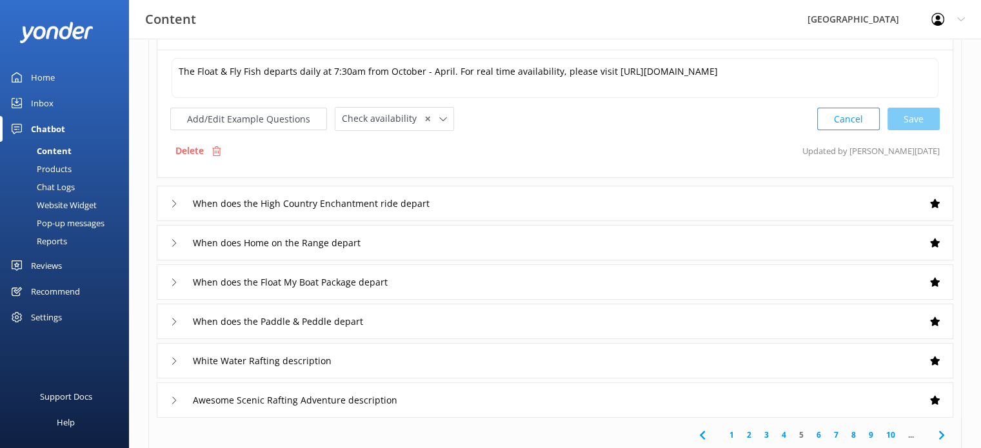
click at [177, 242] on icon at bounding box center [174, 243] width 8 height 8
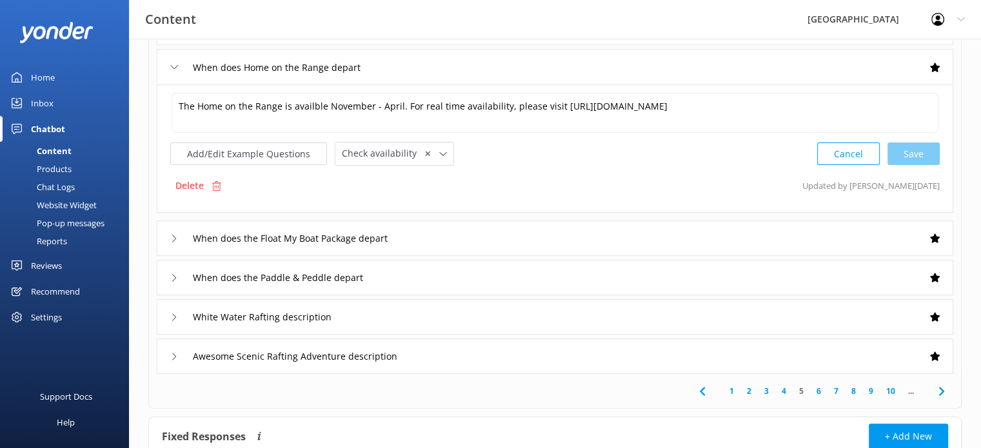
scroll to position [323, 0]
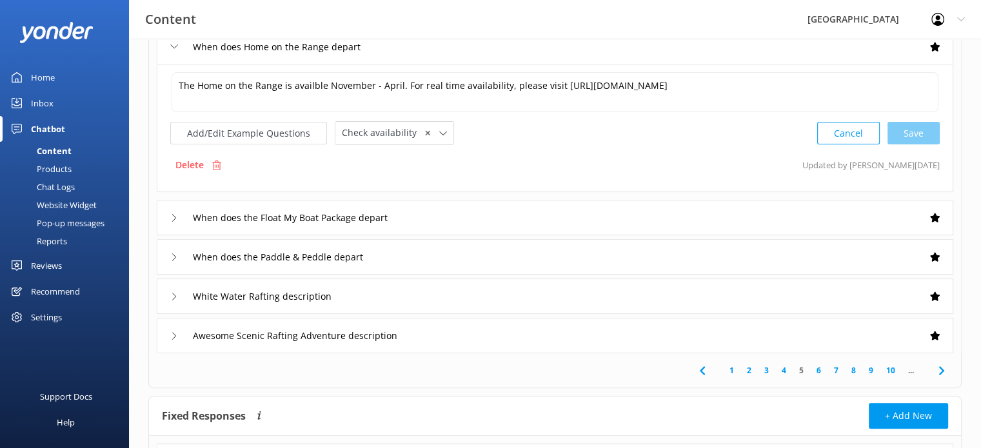
click at [175, 297] on icon at bounding box center [174, 297] width 8 height 8
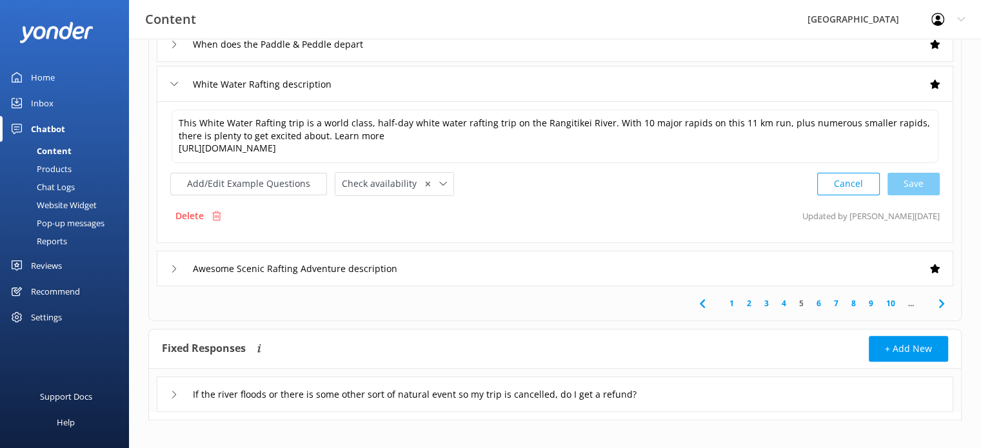
scroll to position [412, 0]
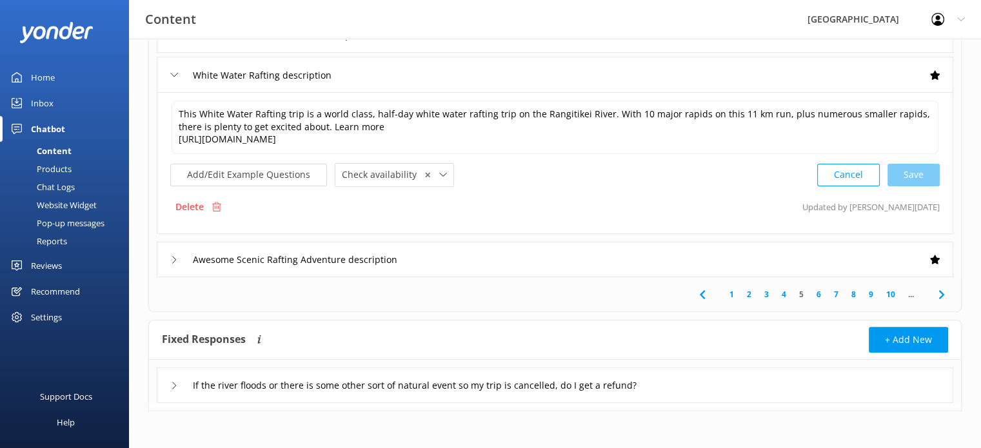
click at [179, 256] on div "Awesome Scenic Rafting Adventure description" at bounding box center [291, 259] width 243 height 21
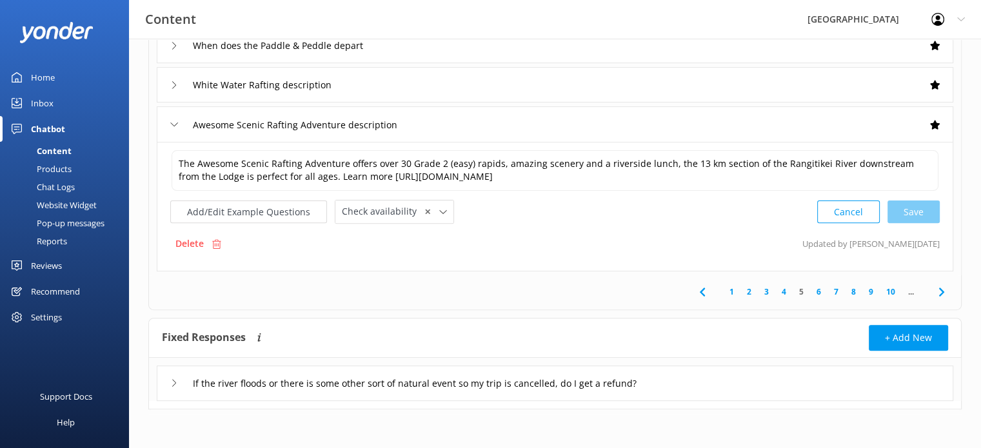
scroll to position [400, 0]
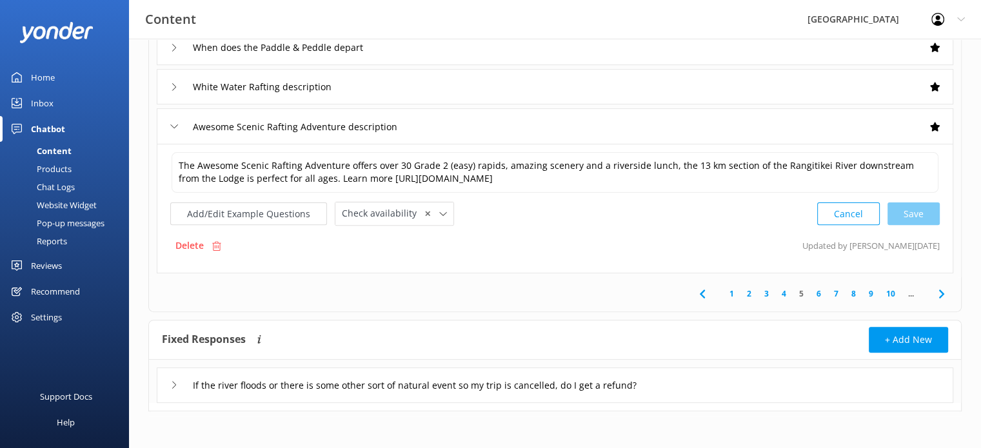
click at [818, 295] on link "6" at bounding box center [818, 294] width 17 height 12
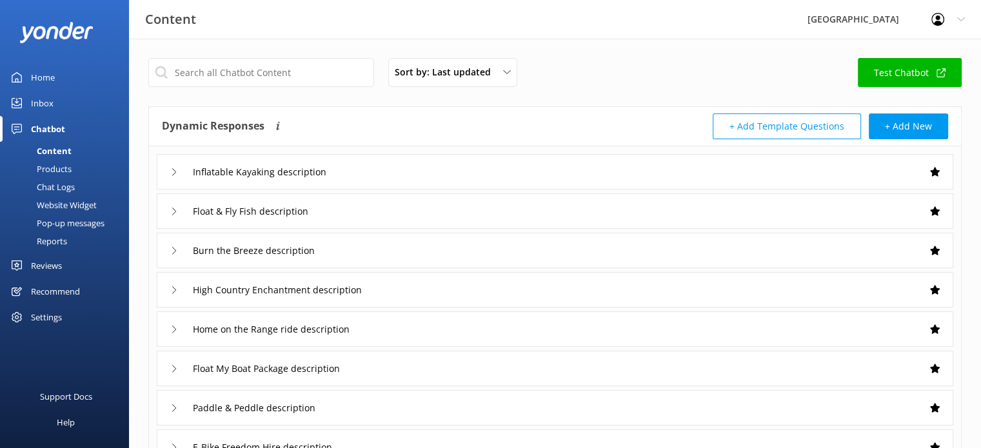
click at [172, 168] on icon at bounding box center [174, 172] width 8 height 8
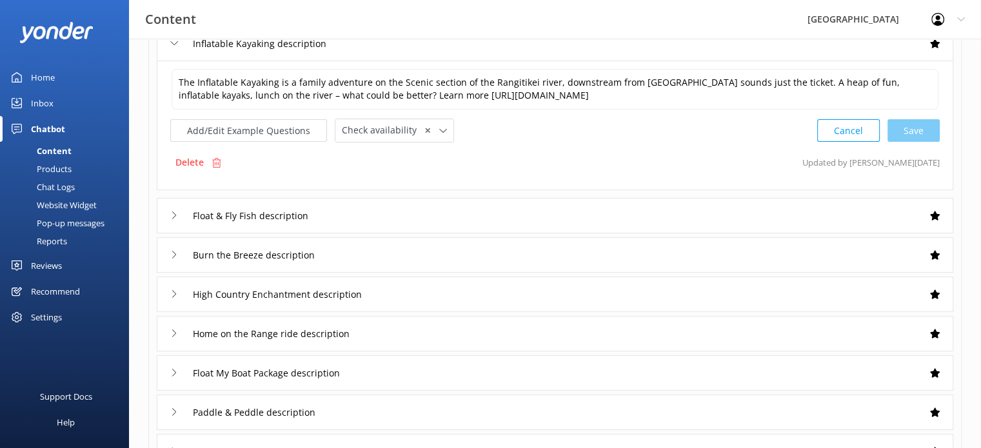
scroll to position [194, 0]
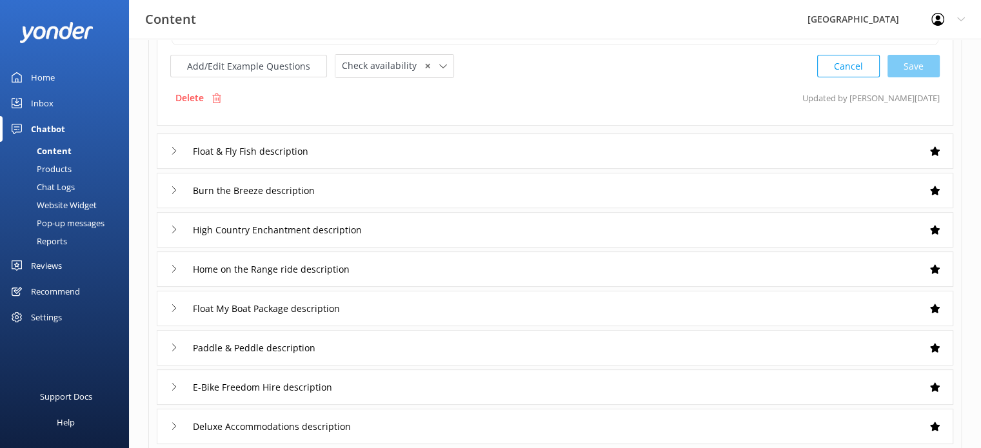
click at [175, 149] on use at bounding box center [174, 150] width 4 height 7
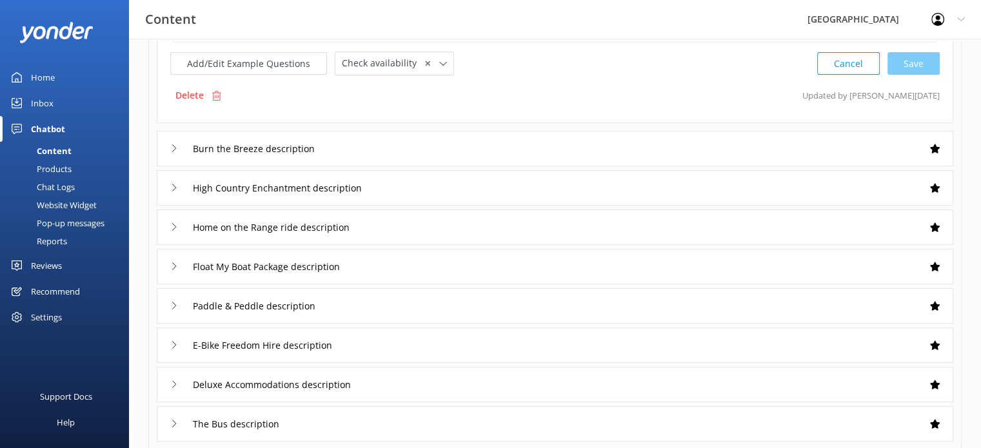
scroll to position [255, 0]
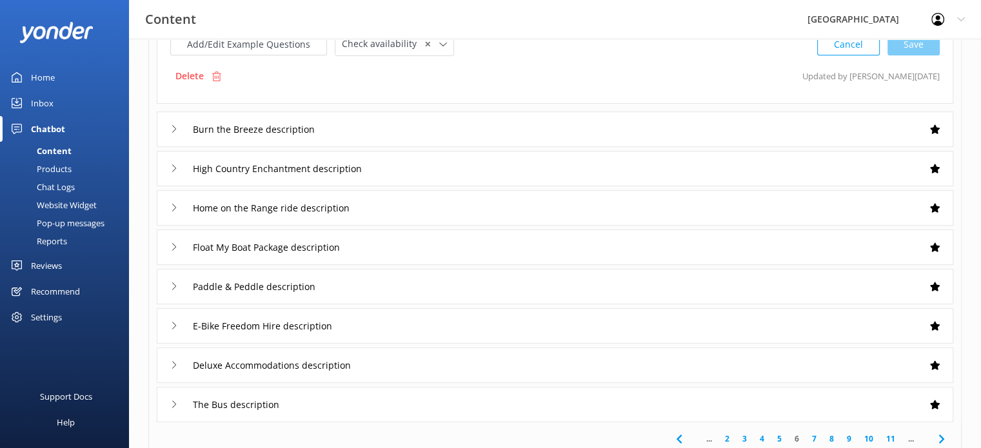
click at [175, 125] on icon at bounding box center [174, 129] width 8 height 8
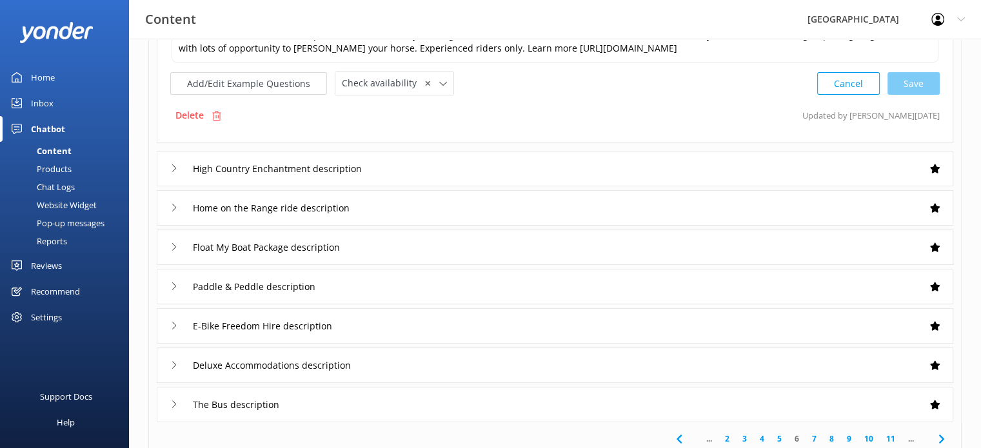
scroll to position [123, 0]
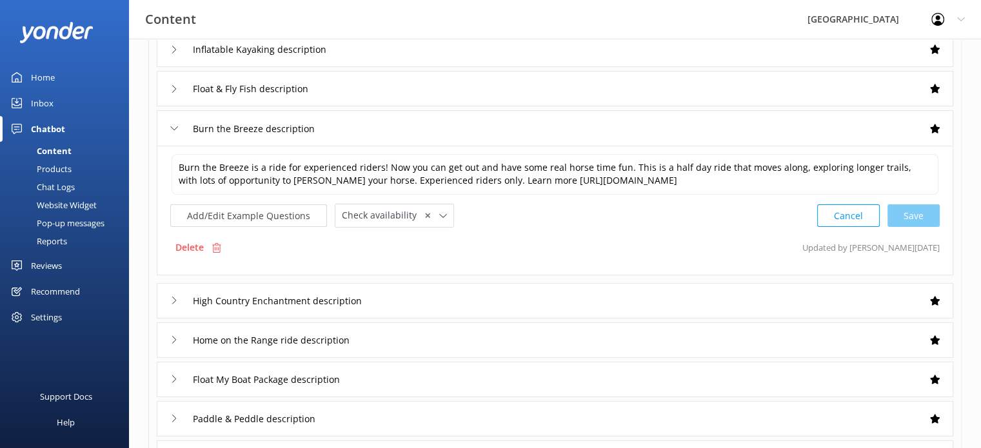
click at [173, 297] on use at bounding box center [174, 300] width 4 height 7
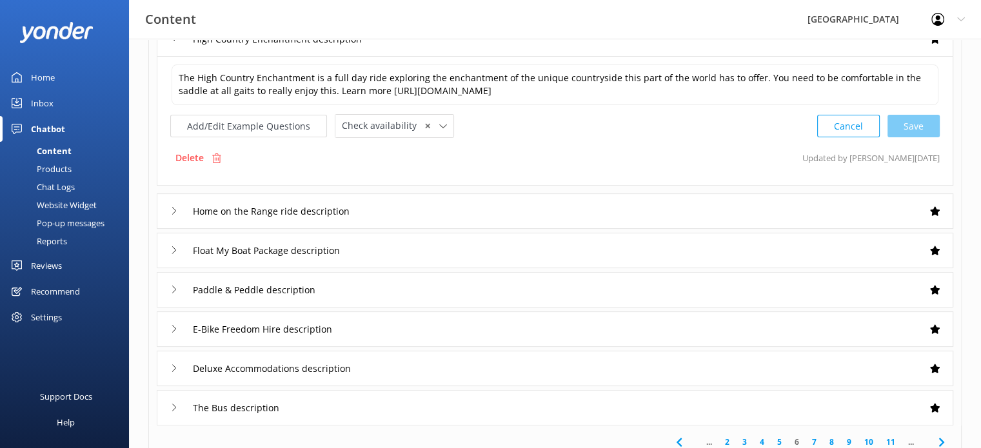
scroll to position [316, 0]
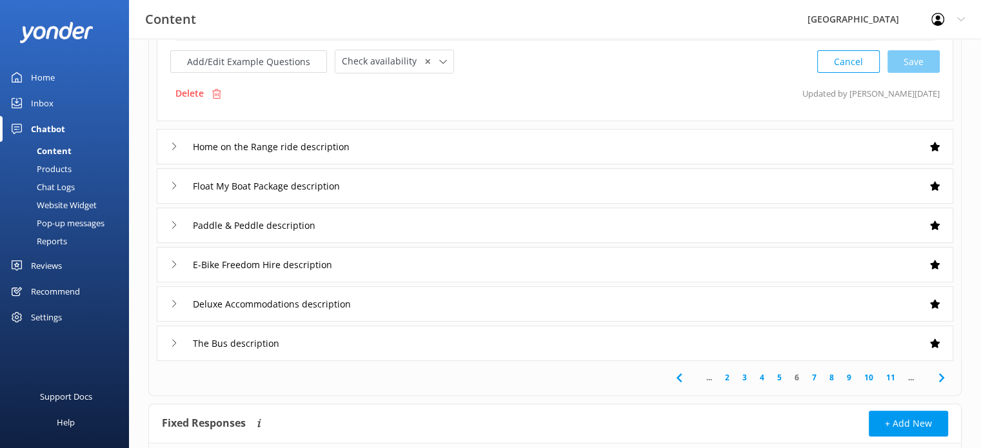
click at [173, 143] on use at bounding box center [174, 146] width 4 height 7
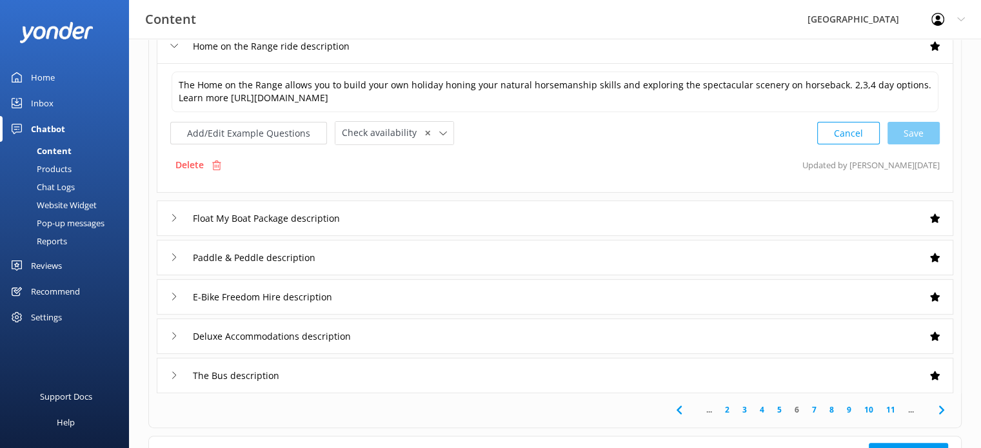
scroll to position [312, 0]
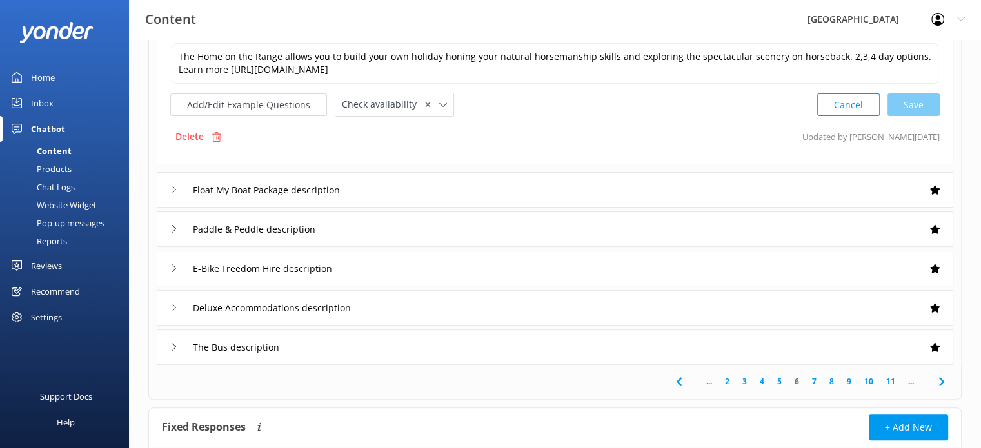
click at [176, 186] on icon at bounding box center [174, 190] width 8 height 8
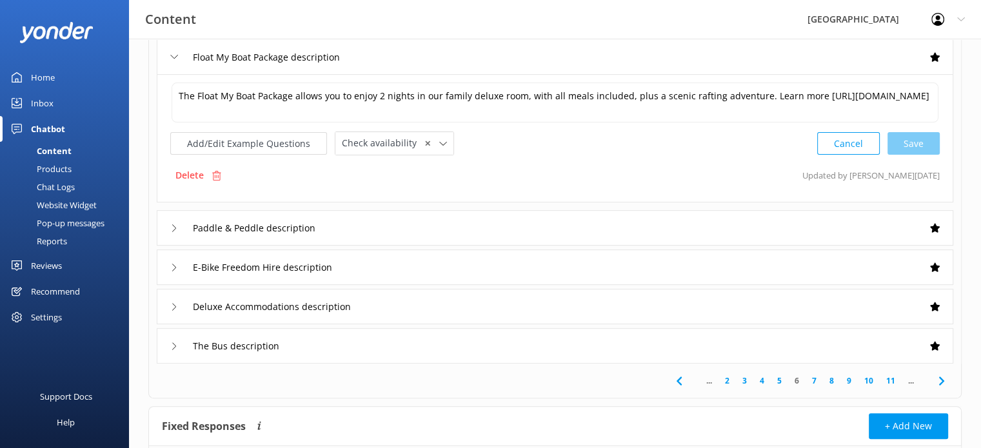
scroll to position [312, 0]
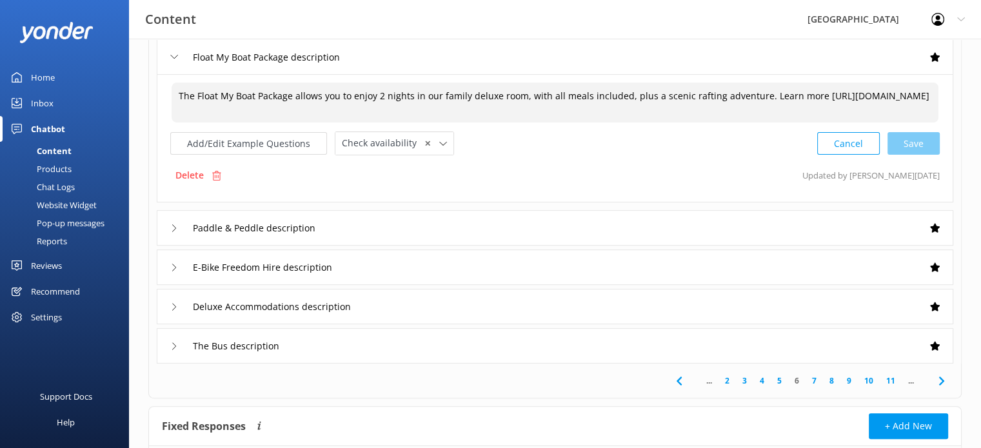
click at [497, 95] on textarea "The Float My Boat Package allows you to enjoy 2 nights in our family deluxe roo…" at bounding box center [555, 103] width 767 height 40
click at [913, 139] on div "Cancel Loading.." at bounding box center [879, 143] width 122 height 24
type textarea "The Float My Boat Package allows you to enjoy 2 nights in our ensuited family r…"
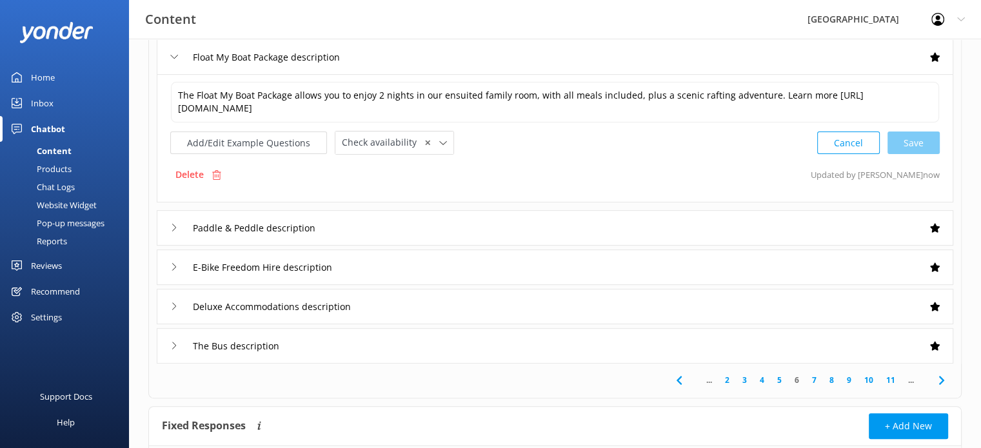
click at [176, 225] on icon at bounding box center [174, 228] width 8 height 8
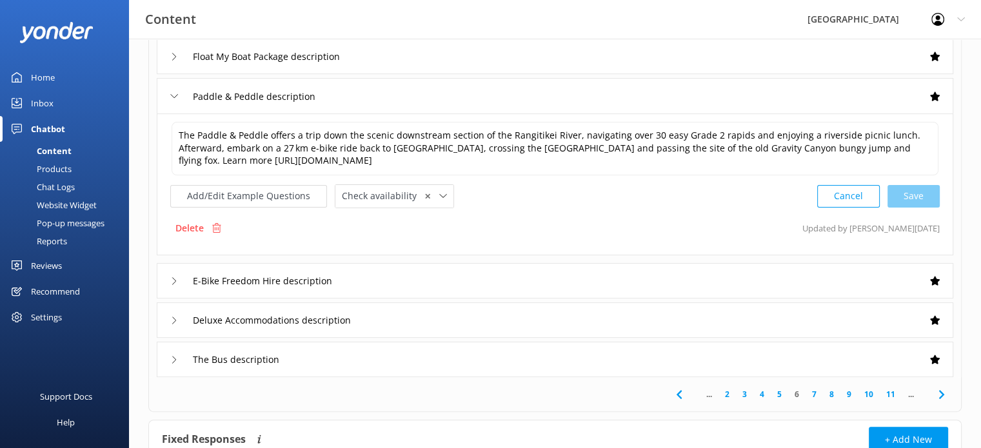
click at [178, 279] on div "E-Bike Freedom Hire description" at bounding box center [257, 280] width 175 height 21
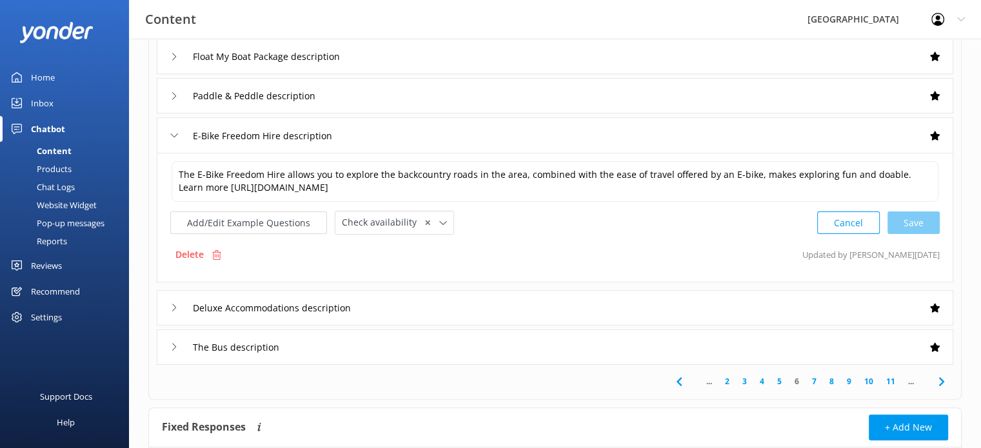
click at [175, 306] on use at bounding box center [174, 307] width 4 height 7
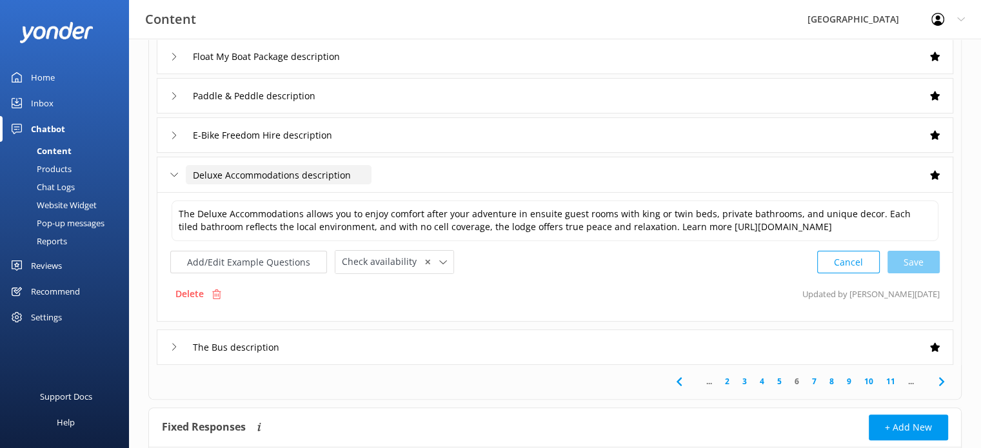
click at [223, 174] on input "Deluxe Accommodations description" at bounding box center [279, 174] width 186 height 19
type input "Deluxe Accommodations description"
click at [228, 212] on textarea "The Deluxe Accommodations allows you to enjoy comfort after your adventure in e…" at bounding box center [555, 221] width 767 height 41
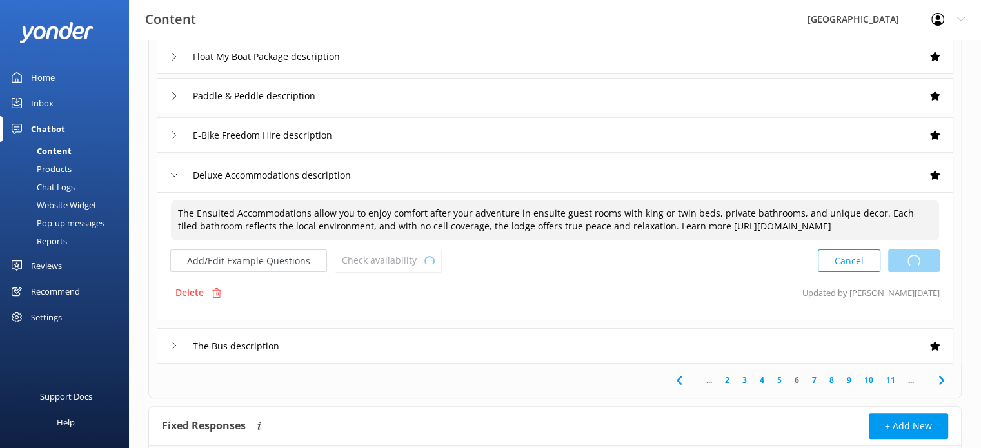
click at [923, 257] on div "Cancel Loading.." at bounding box center [879, 261] width 122 height 24
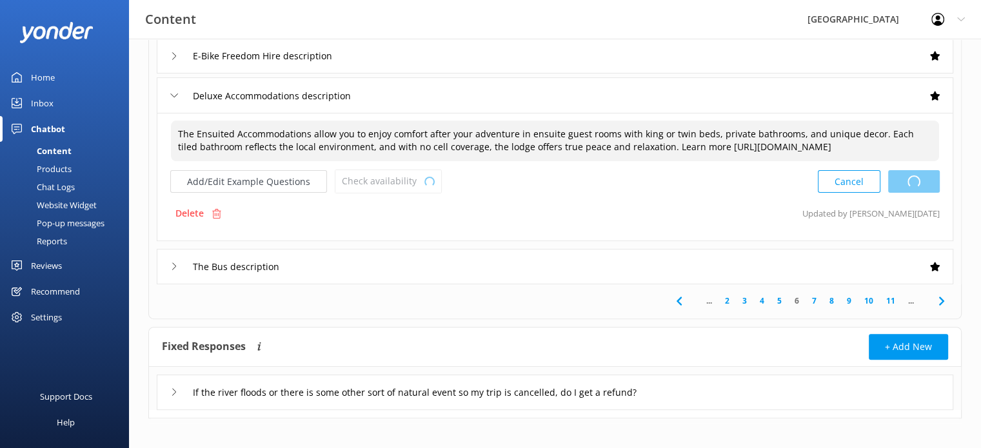
scroll to position [399, 0]
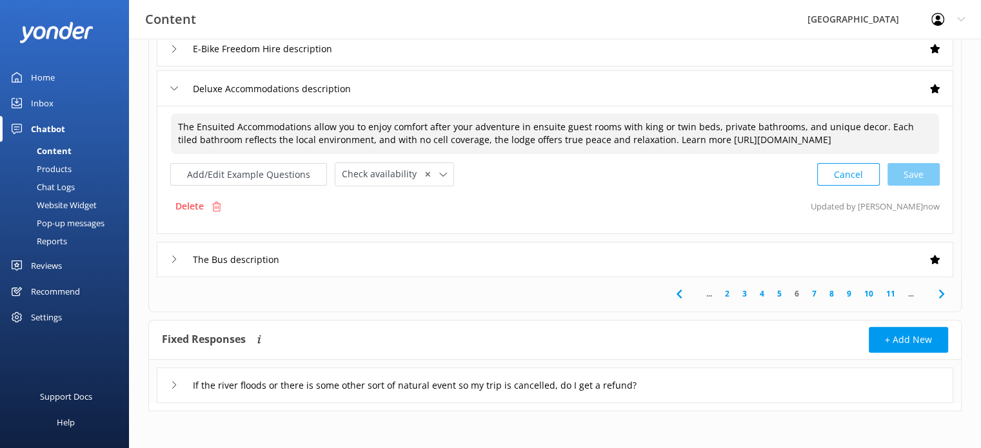
type textarea "The Ensuited Accommodations allow you to enjoy comfort after your adventure in …"
click at [173, 255] on icon at bounding box center [174, 259] width 8 height 8
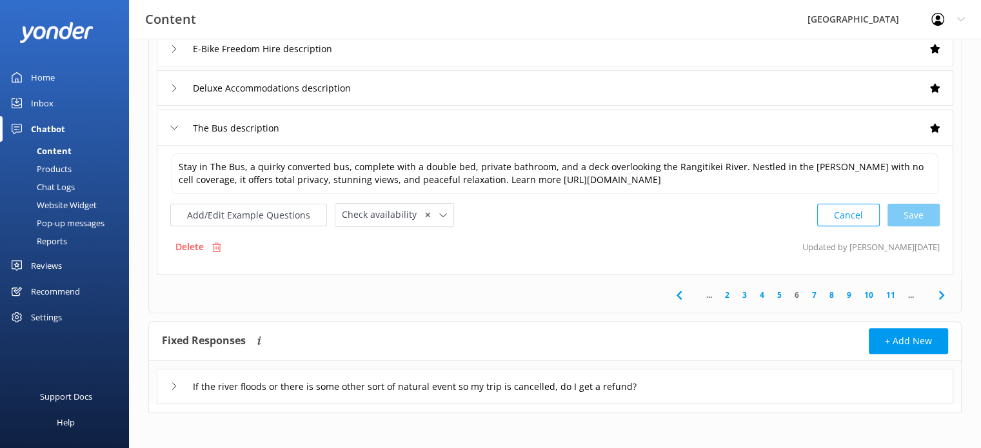
click at [815, 296] on link "7" at bounding box center [814, 295] width 17 height 12
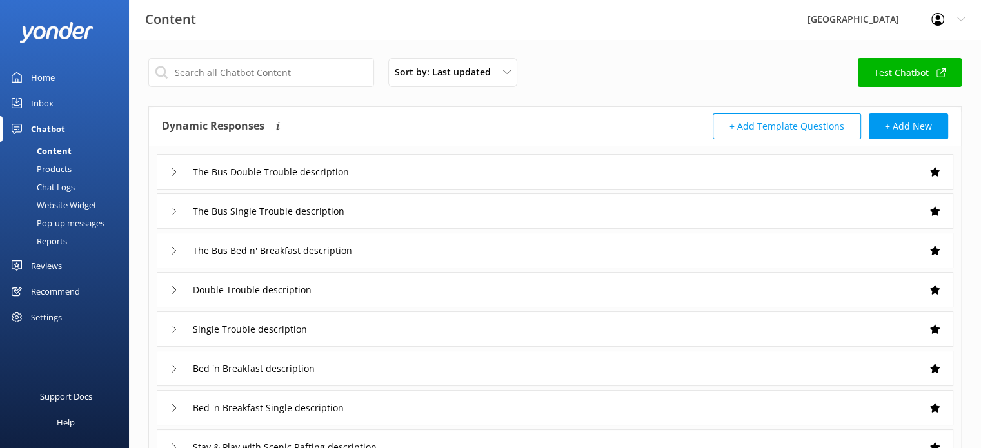
click at [171, 168] on icon at bounding box center [174, 172] width 8 height 8
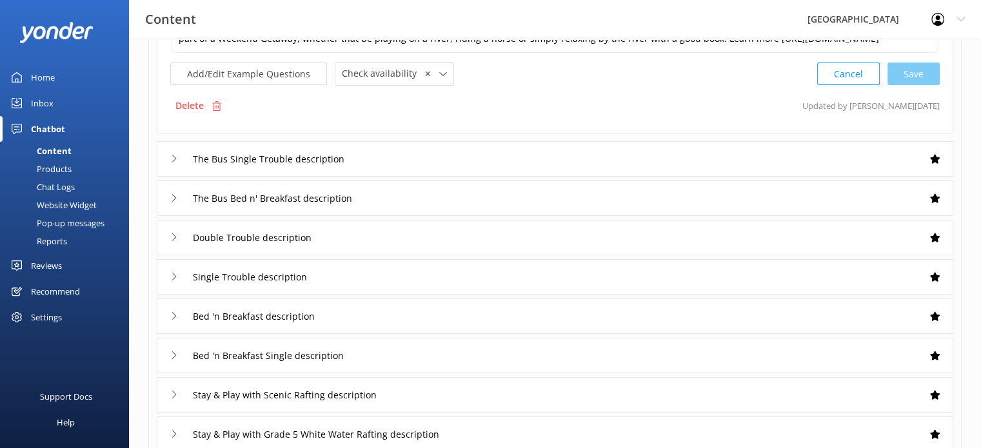
scroll to position [194, 0]
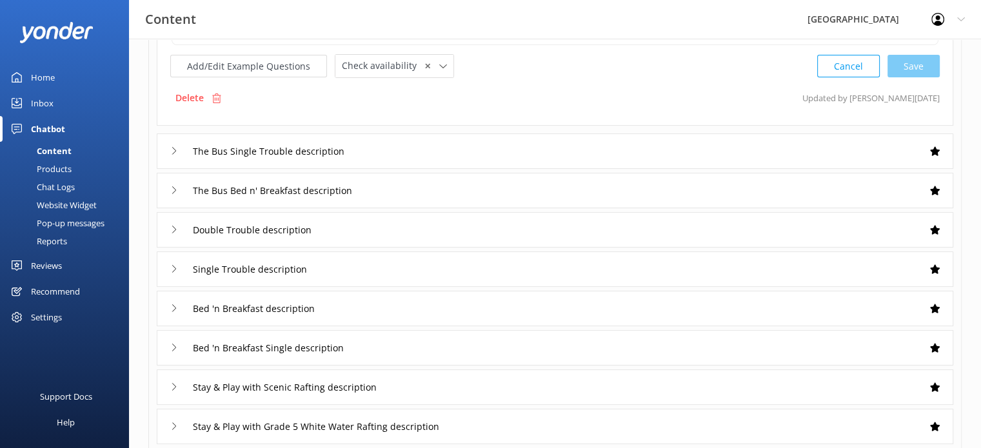
click at [179, 160] on div "The Bus Single Trouble description" at bounding box center [265, 151] width 191 height 21
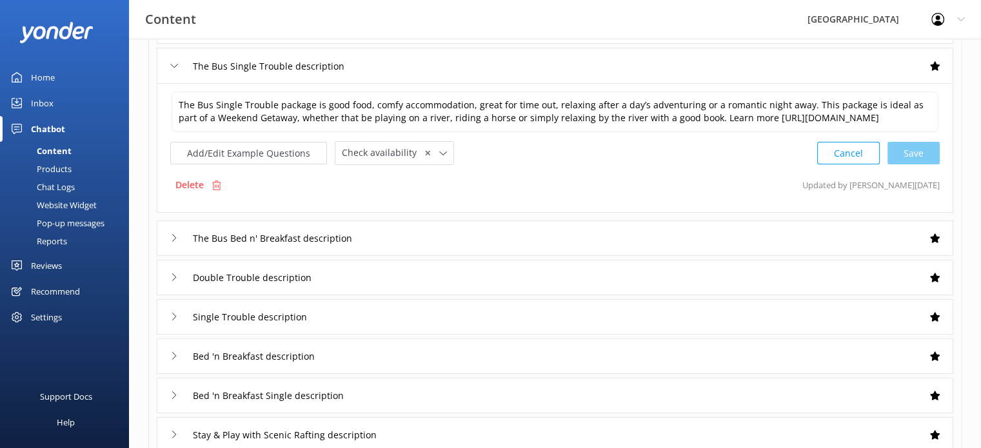
scroll to position [178, 0]
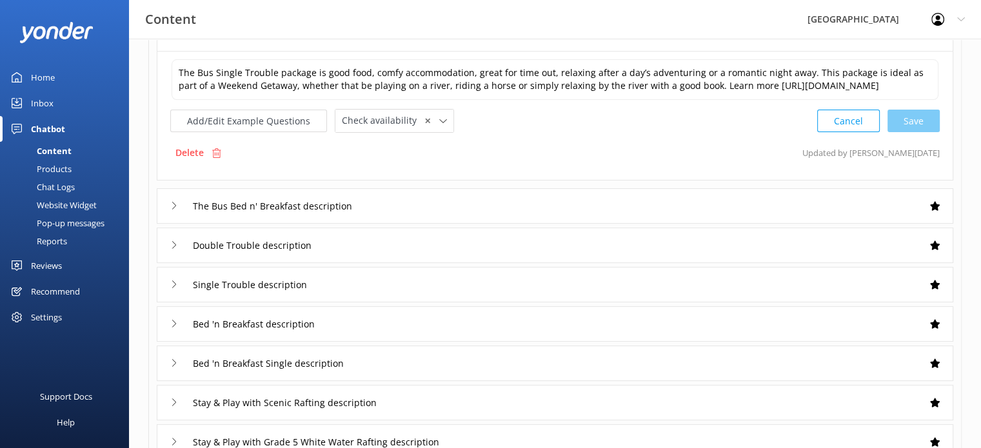
click at [170, 210] on icon at bounding box center [174, 206] width 8 height 8
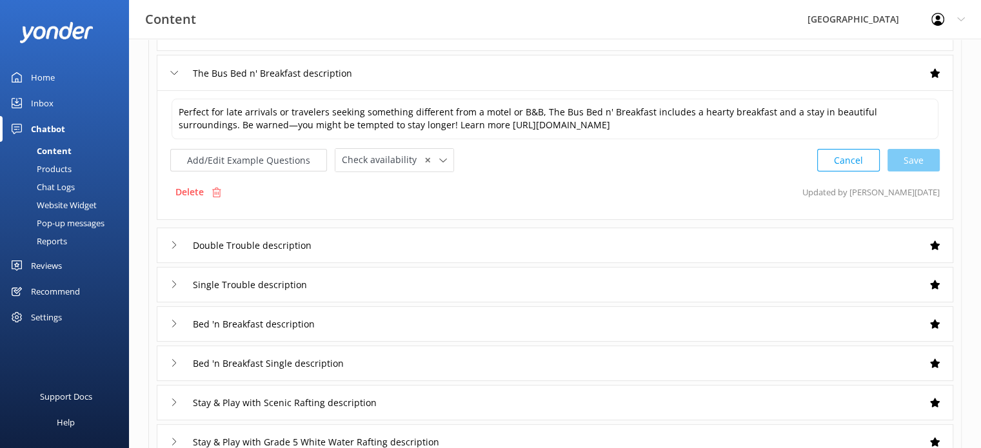
click at [175, 242] on use at bounding box center [174, 244] width 4 height 7
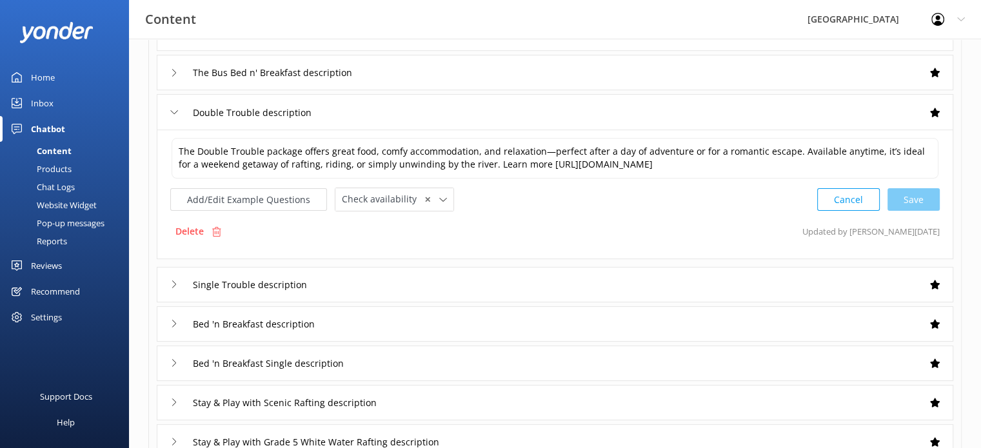
click at [173, 281] on icon at bounding box center [174, 285] width 8 height 8
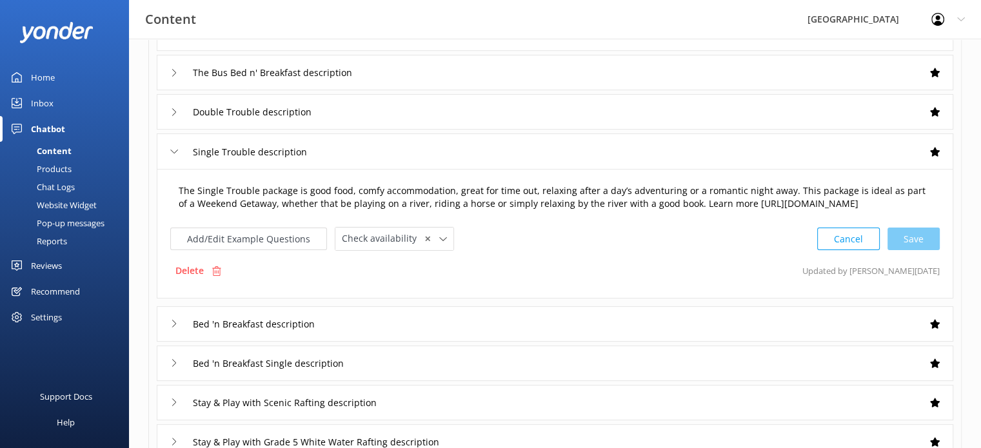
click at [733, 188] on textarea "The Single Trouble package is good food, comfy accommodation, great for time ou…" at bounding box center [555, 197] width 767 height 41
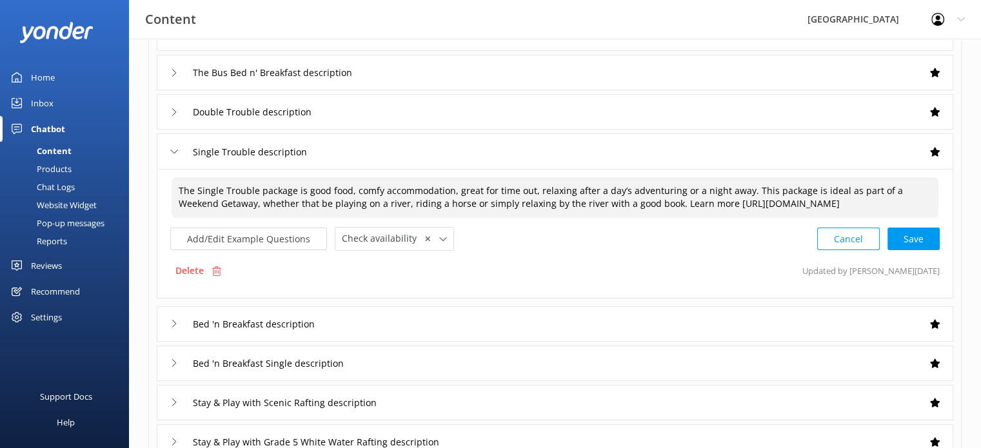
click at [715, 188] on textarea "The Single Trouble package is good food, comfy accommodation, great for time ou…" at bounding box center [555, 197] width 767 height 41
click at [921, 247] on div "Cancel Loading.." at bounding box center [879, 238] width 122 height 24
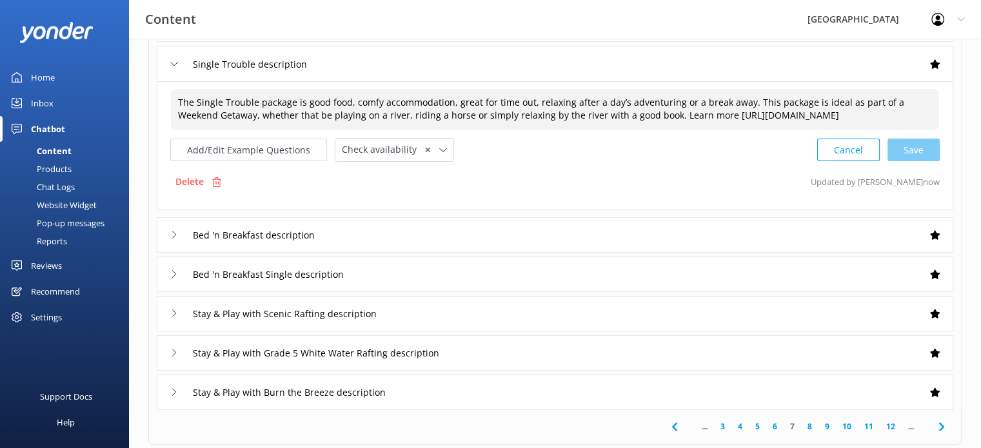
scroll to position [307, 0]
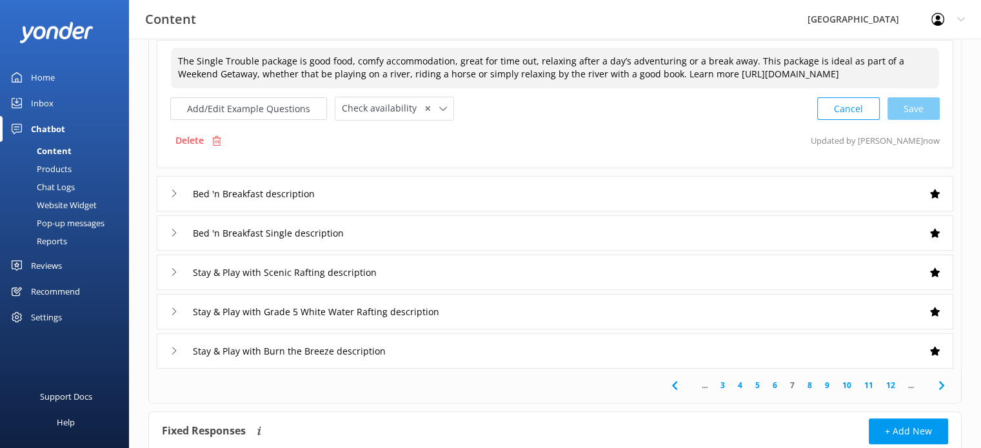
type textarea "The Single Trouble package is good food, comfy accommodation, great for time ou…"
click at [172, 197] on icon at bounding box center [174, 194] width 8 height 8
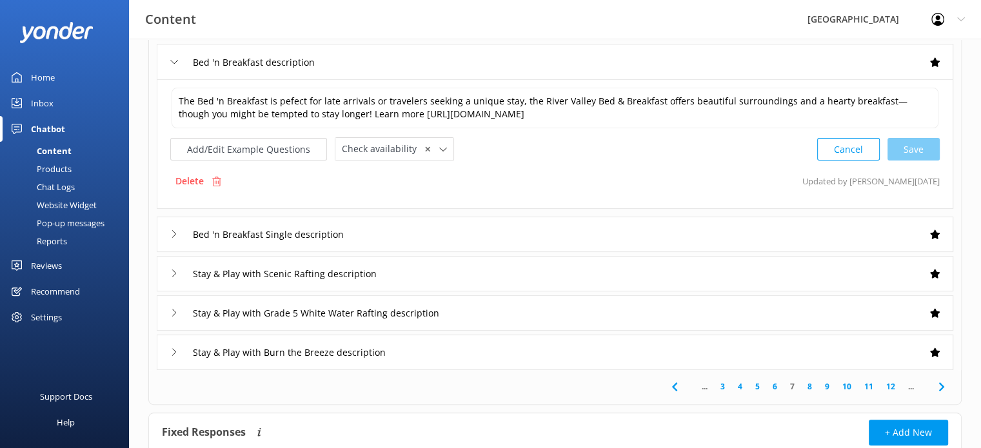
scroll to position [372, 0]
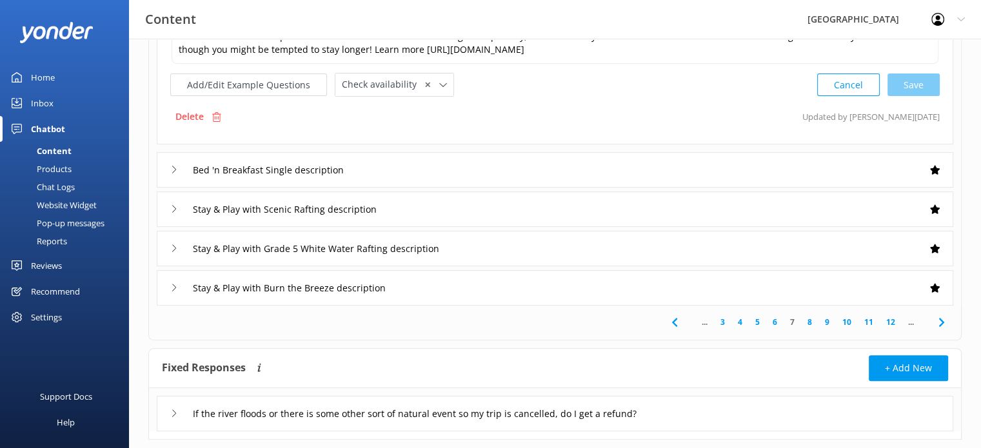
click at [173, 166] on icon at bounding box center [174, 170] width 8 height 8
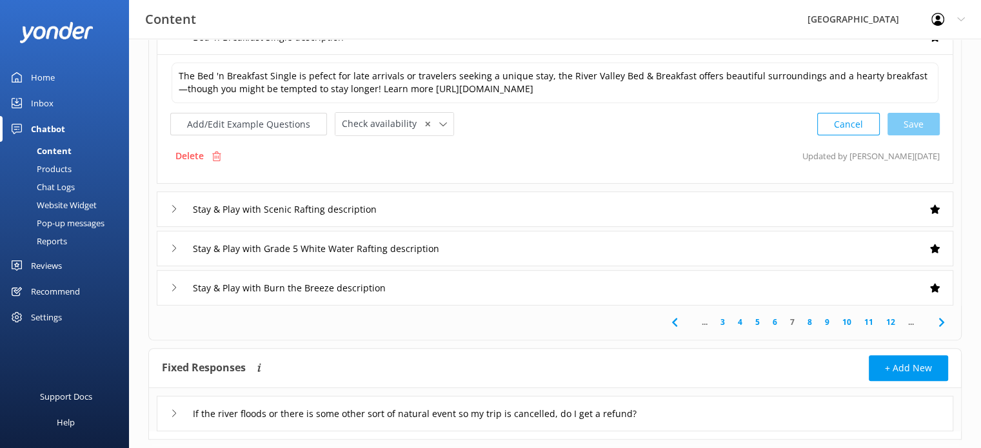
click at [172, 206] on icon at bounding box center [174, 209] width 8 height 8
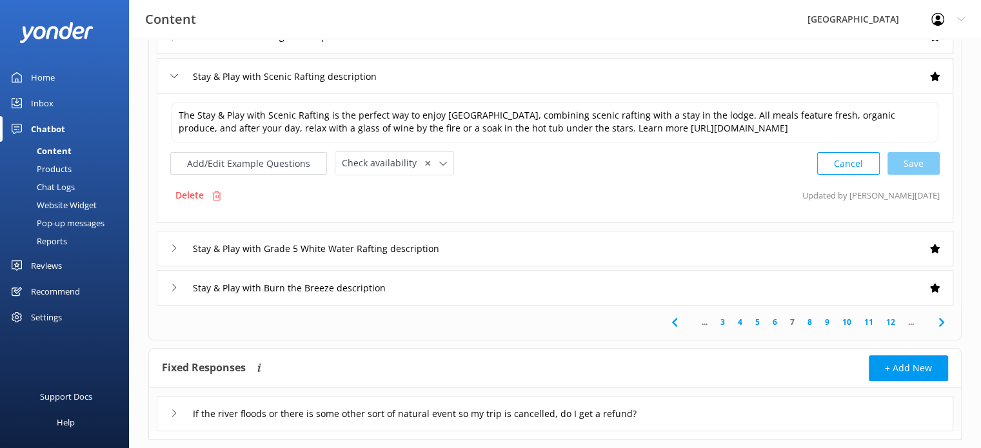
click at [178, 246] on div "Stay & Play with Grade 5 White Water Rafting description" at bounding box center [322, 248] width 304 height 21
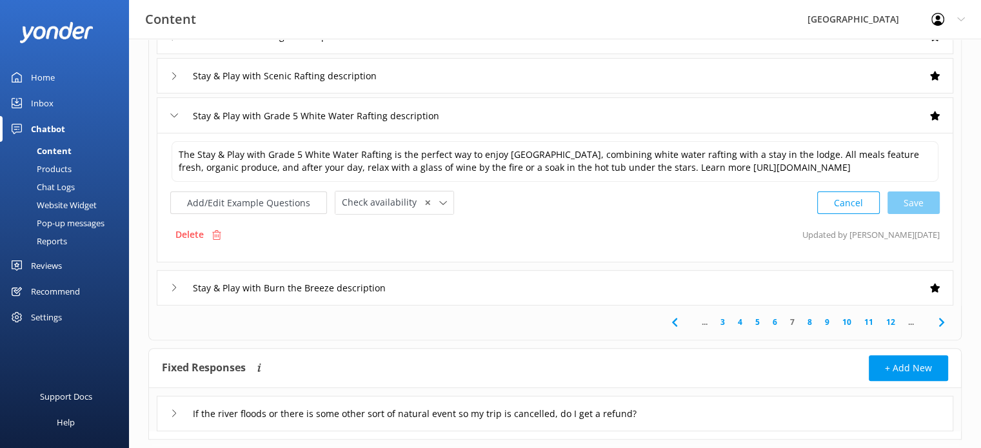
click at [167, 300] on div "Stay & Play with Burn the Breeze description" at bounding box center [555, 287] width 797 height 35
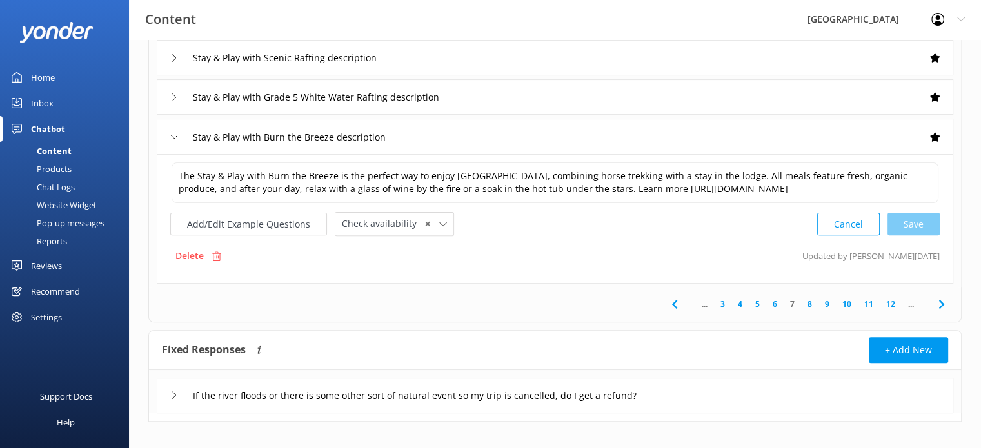
scroll to position [400, 0]
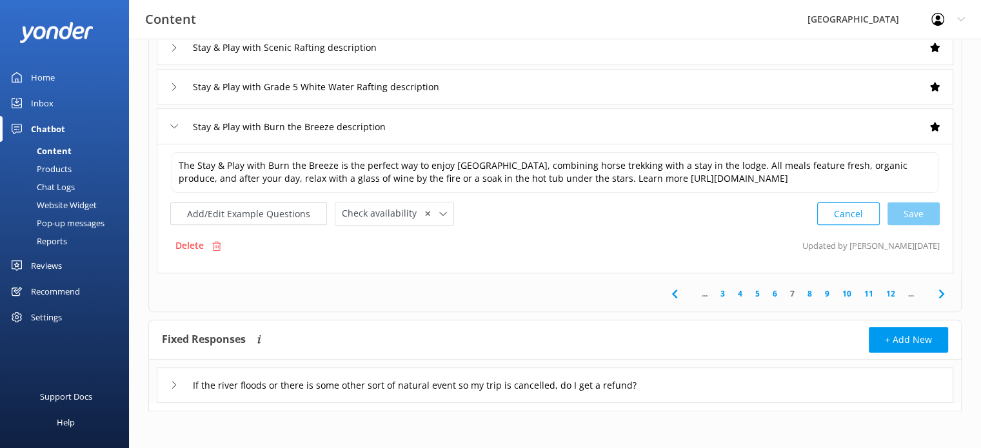
click at [171, 384] on icon at bounding box center [174, 385] width 8 height 8
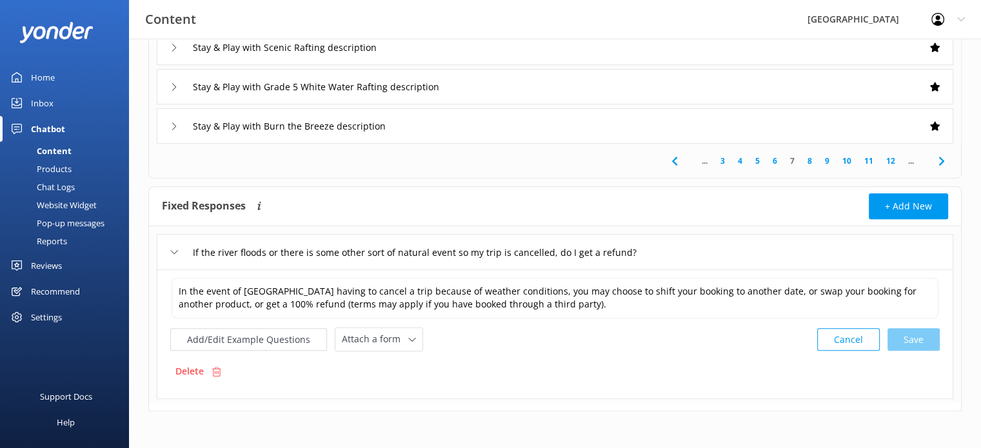
click at [808, 157] on link "8" at bounding box center [809, 161] width 17 height 12
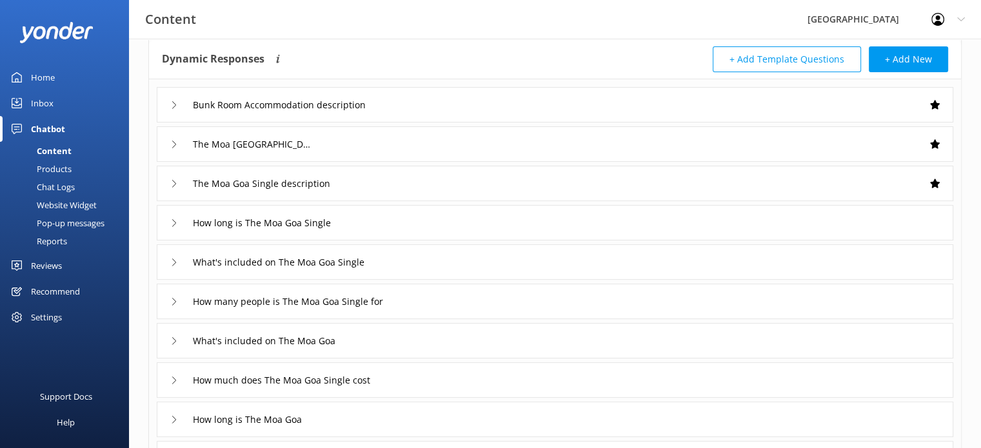
click at [175, 100] on div "Bunk Room Accommodation description" at bounding box center [268, 104] width 196 height 21
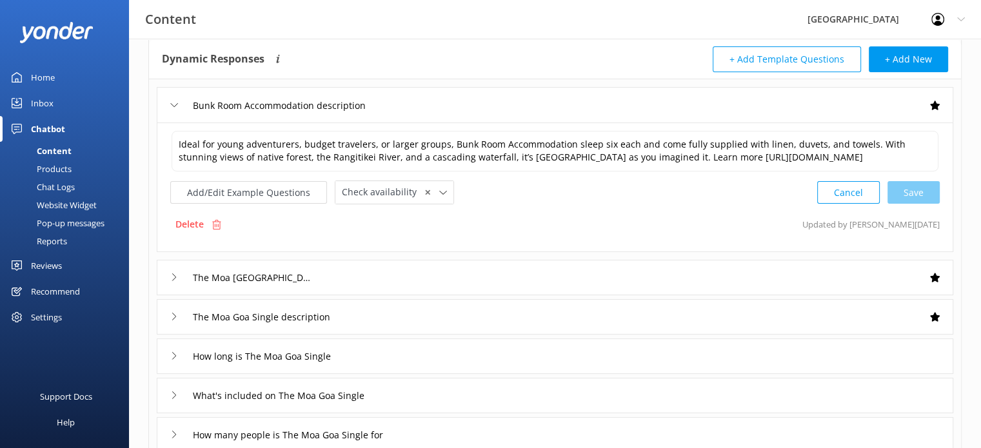
click at [172, 281] on icon at bounding box center [174, 278] width 8 height 8
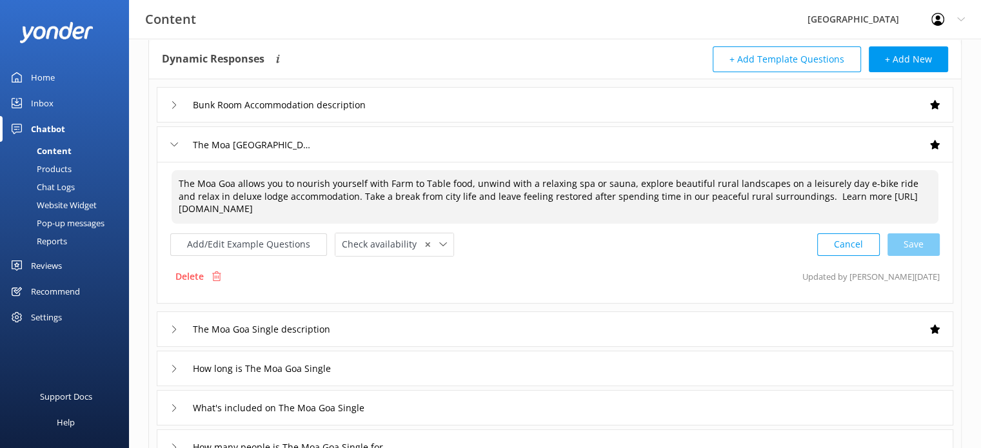
click at [243, 195] on textarea "The Moa Goa allows you to nourish yourself with Farm to Table food, unwind with…" at bounding box center [555, 197] width 767 height 54
click at [908, 241] on div "Cancel Save" at bounding box center [878, 245] width 123 height 24
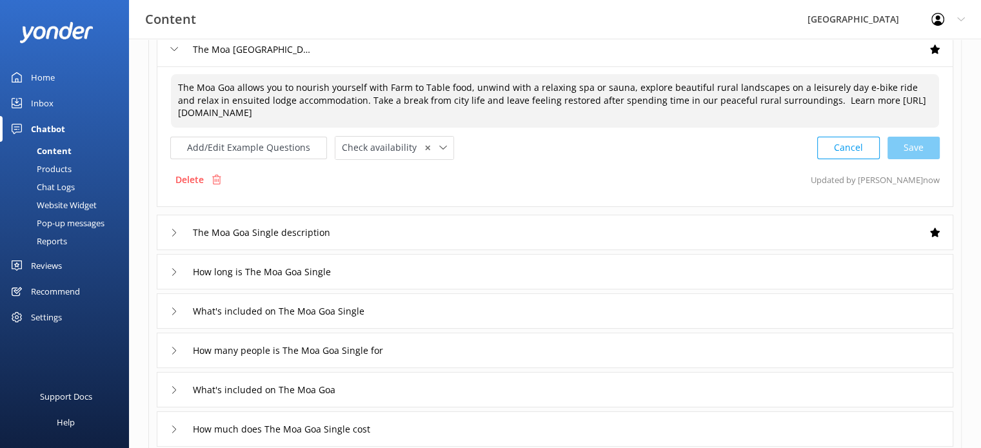
scroll to position [196, 0]
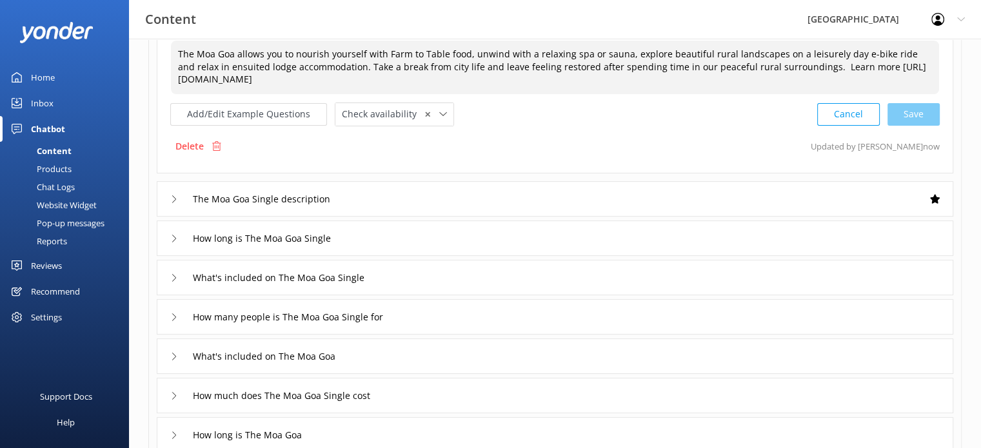
type textarea "The Moa Goa allows you to nourish yourself with Farm to Table food, unwind with…"
click at [175, 196] on icon at bounding box center [174, 199] width 8 height 8
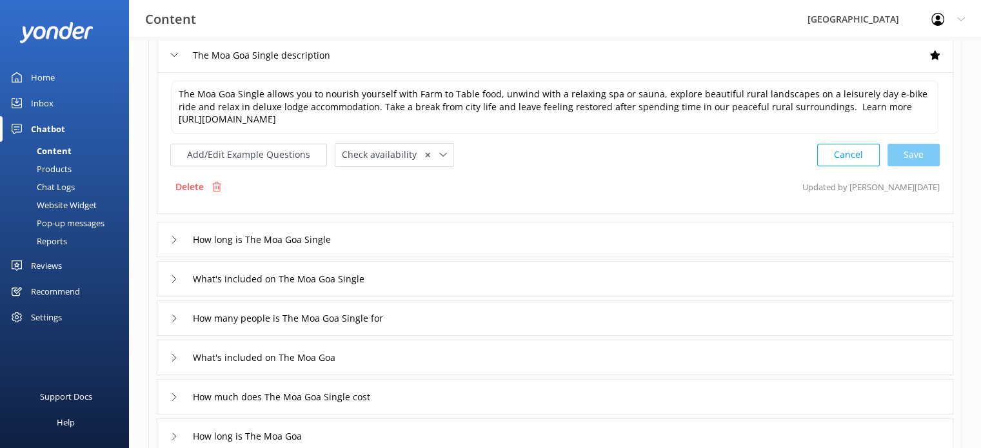
scroll to position [195, 0]
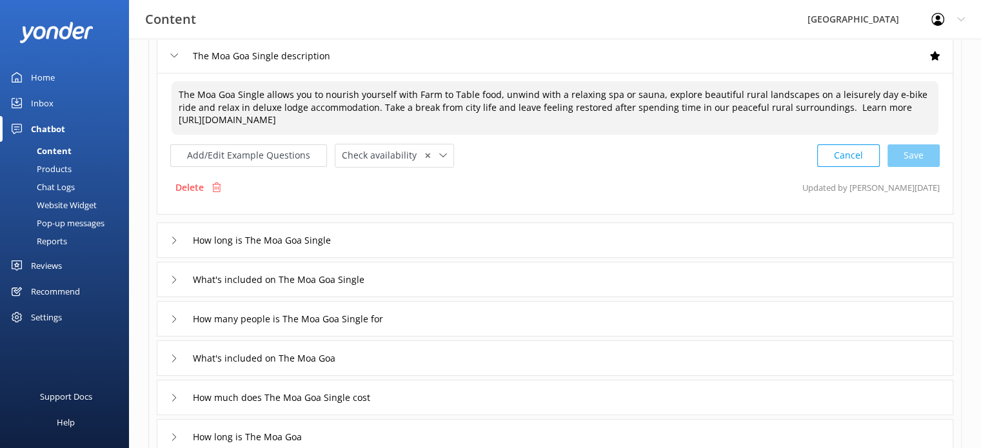
click at [261, 106] on textarea "The Moa Goa Single allows you to nourish yourself with Farm to Table food, unwi…" at bounding box center [555, 108] width 767 height 54
click at [910, 152] on div "Cancel Save" at bounding box center [878, 156] width 123 height 24
type textarea "The Moa Goa Single allows you to nourish yourself with Farm to Table food, unwi…"
click at [174, 234] on div "How long is The Moa Goa Single" at bounding box center [255, 238] width 170 height 21
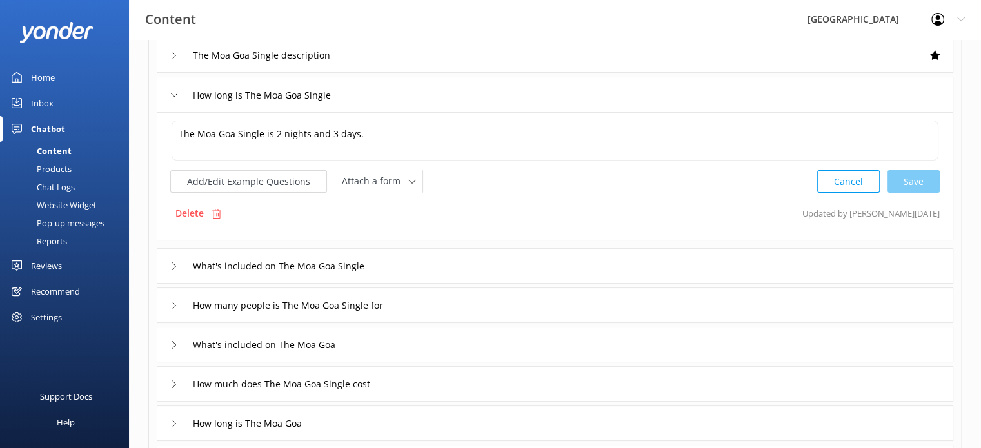
scroll to position [260, 0]
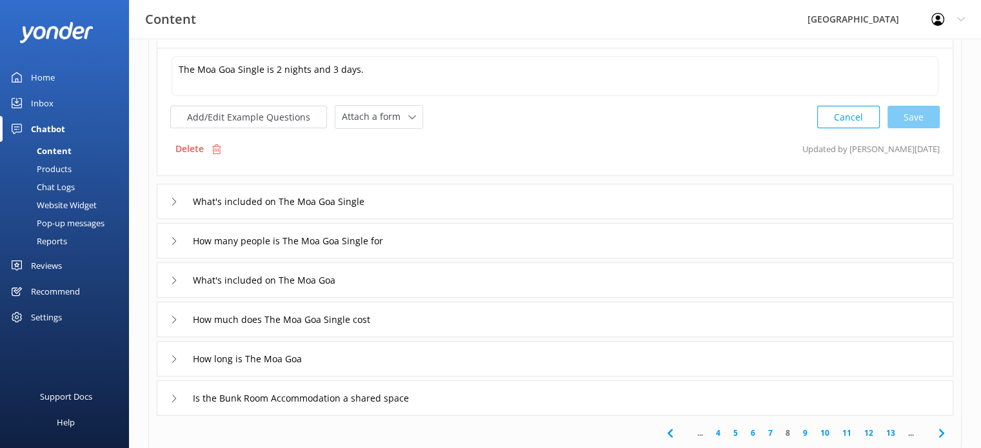
click at [177, 198] on icon at bounding box center [174, 202] width 8 height 8
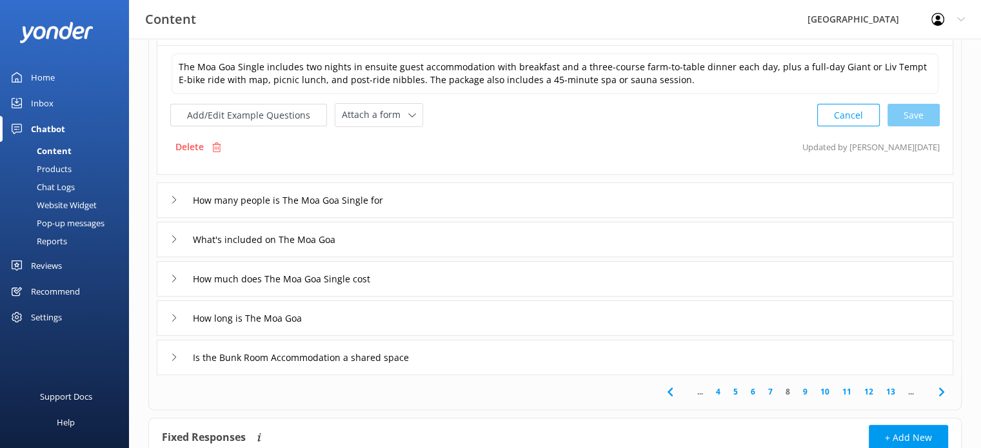
scroll to position [324, 0]
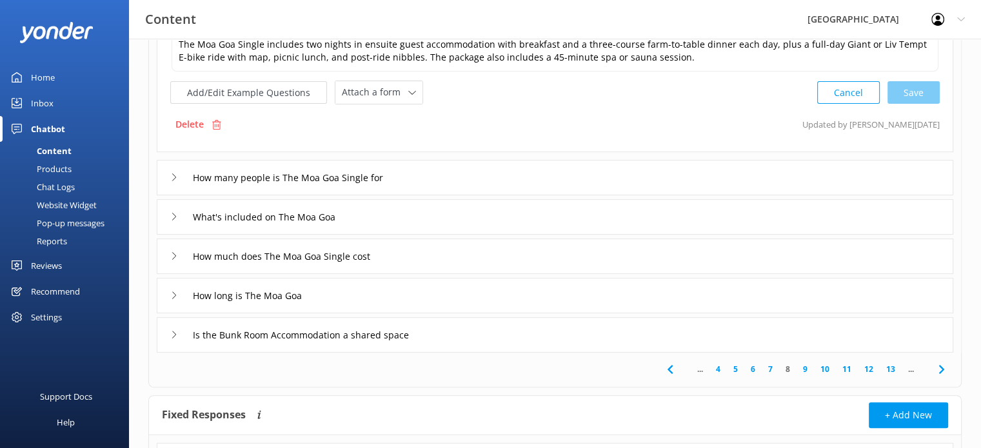
click at [175, 177] on icon at bounding box center [174, 178] width 8 height 8
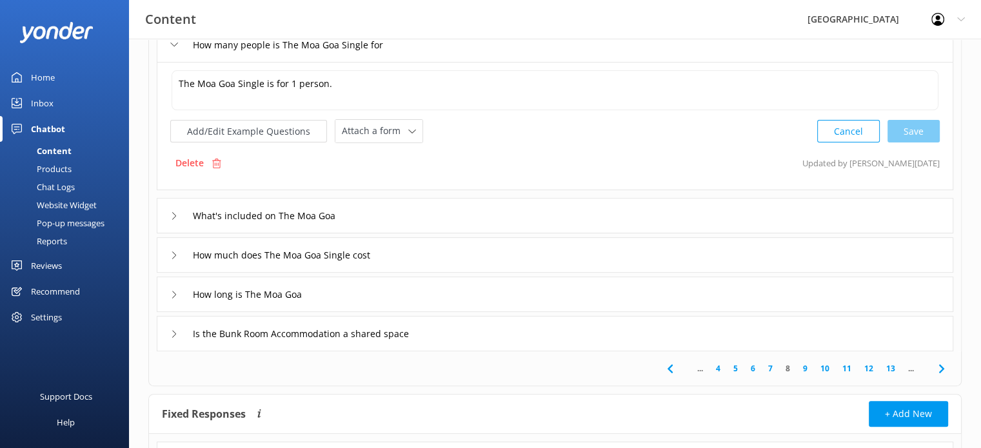
click at [174, 214] on icon at bounding box center [174, 216] width 8 height 8
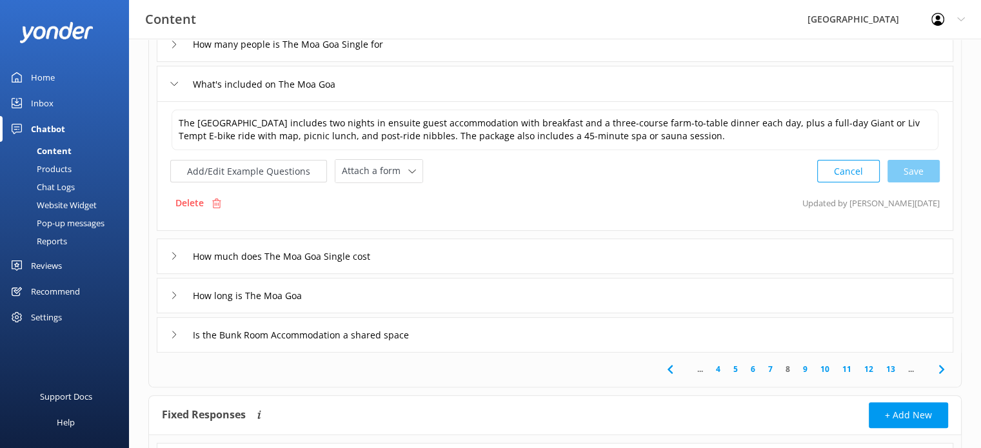
click at [172, 257] on icon at bounding box center [174, 256] width 8 height 8
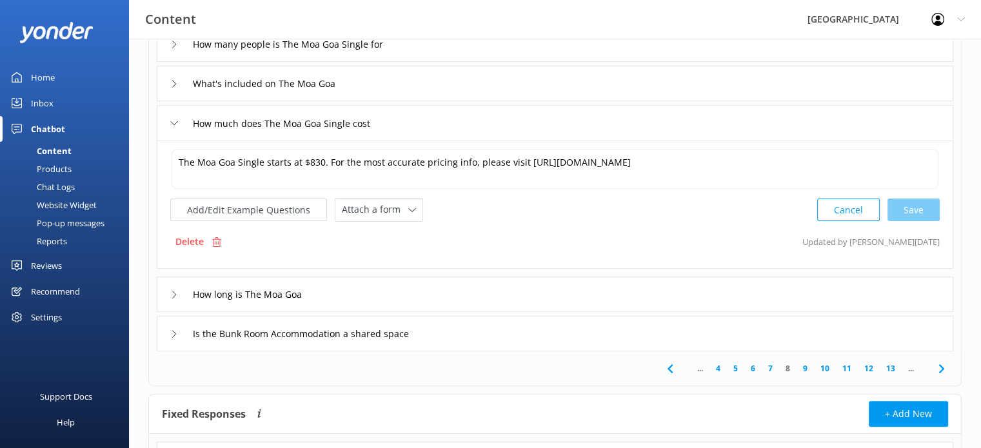
click at [173, 298] on div "How long is The Moa Goa" at bounding box center [237, 294] width 134 height 21
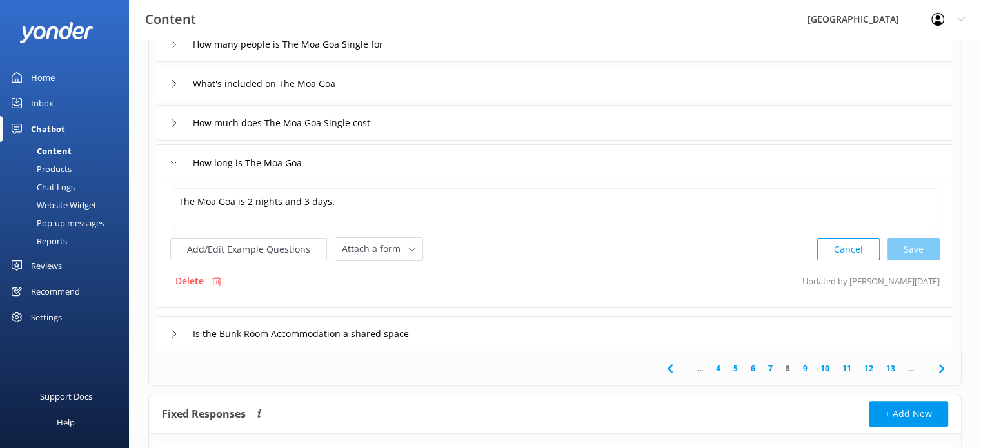
click at [171, 333] on icon at bounding box center [174, 334] width 8 height 8
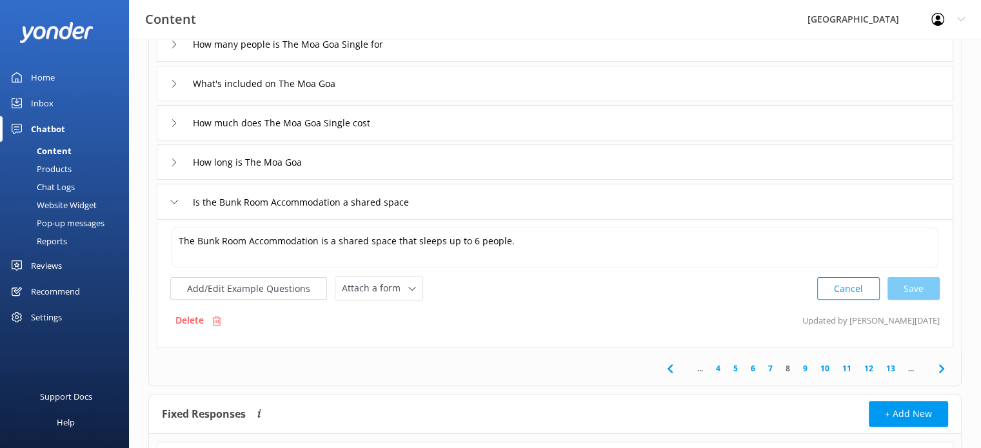
click at [805, 367] on link "9" at bounding box center [805, 369] width 17 height 12
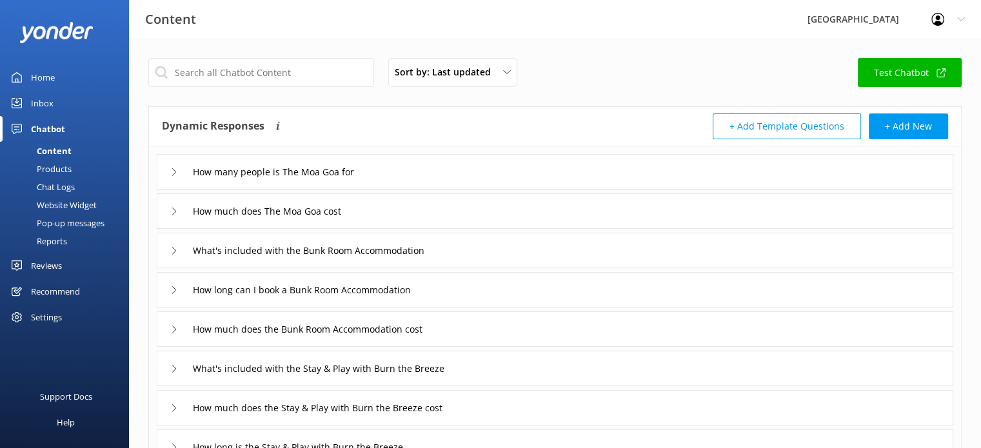
click at [174, 168] on icon at bounding box center [174, 172] width 8 height 8
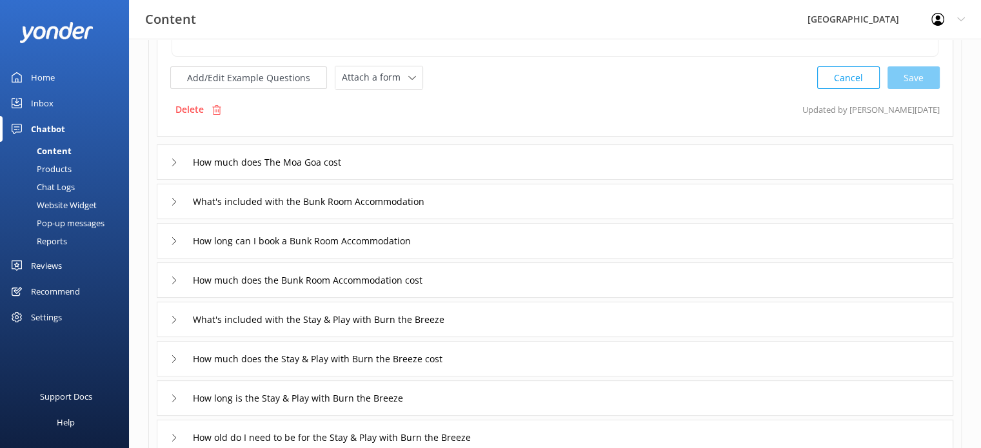
scroll to position [194, 0]
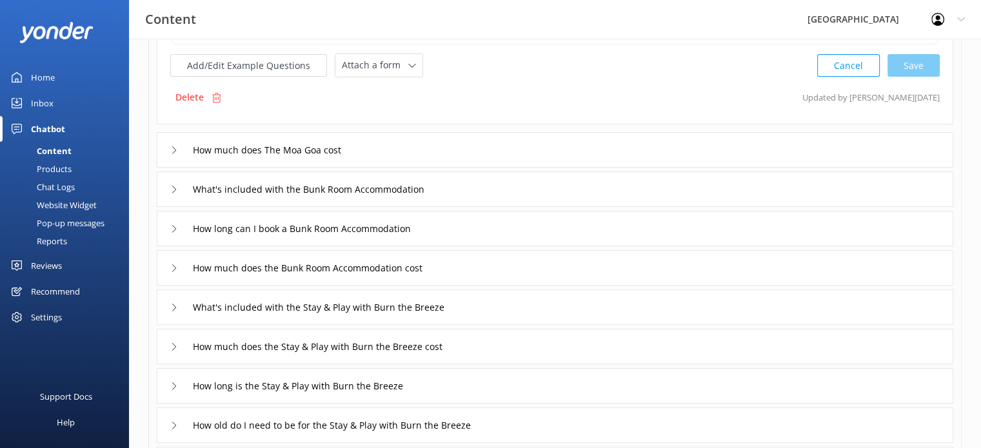
click at [173, 146] on use at bounding box center [174, 149] width 4 height 7
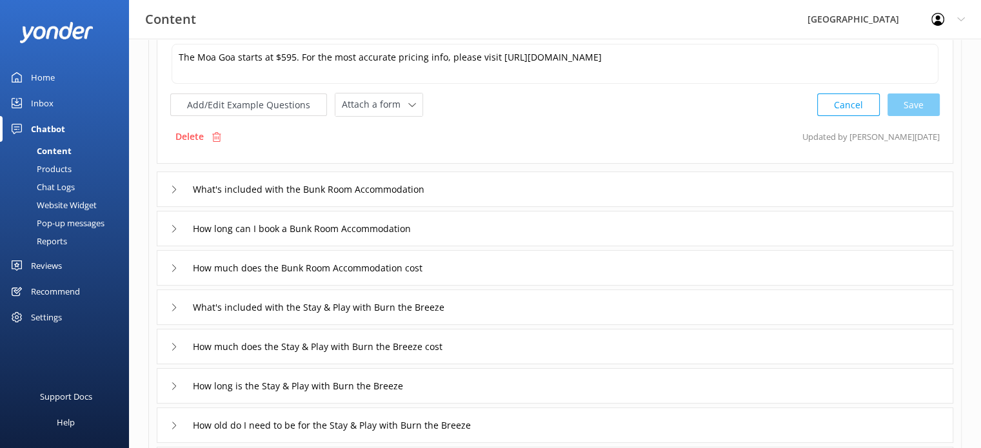
scroll to position [62, 0]
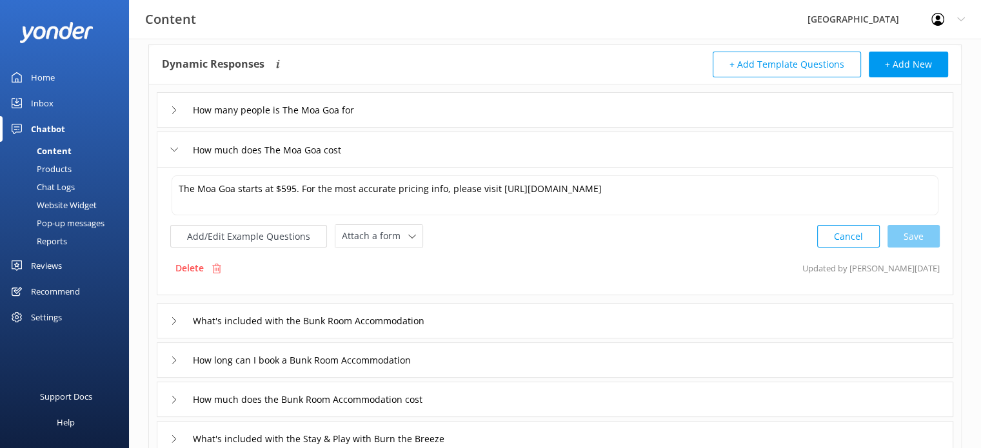
click at [173, 319] on icon at bounding box center [174, 321] width 8 height 8
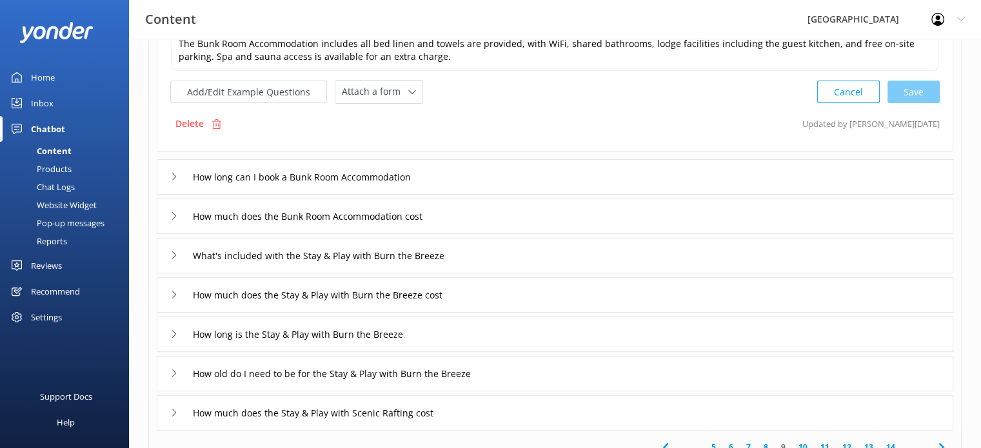
scroll to position [255, 0]
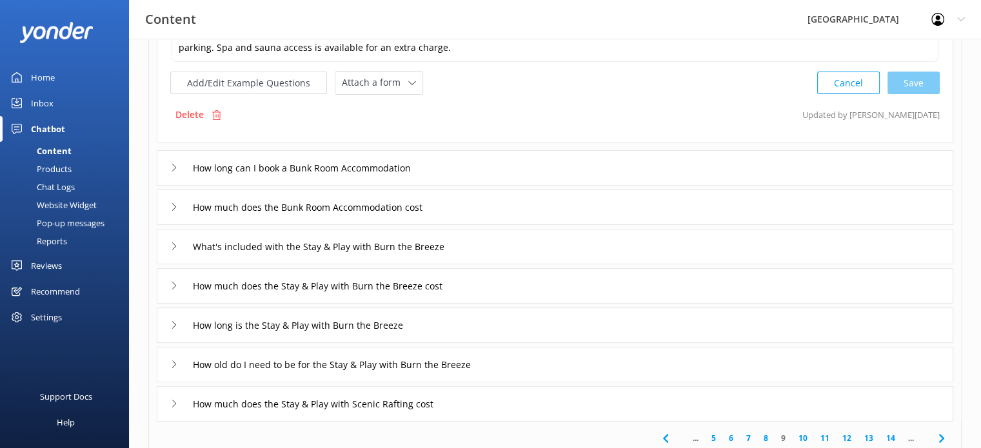
click at [174, 166] on icon at bounding box center [174, 168] width 8 height 8
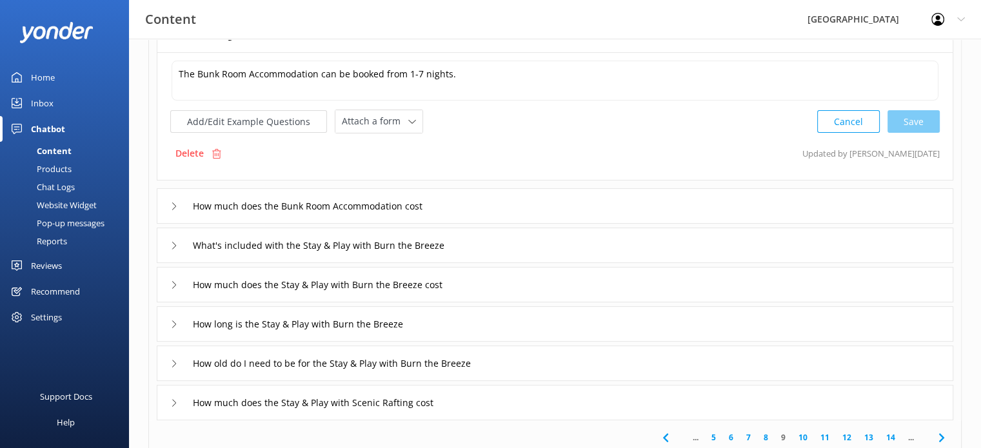
click at [174, 204] on icon at bounding box center [174, 207] width 8 height 8
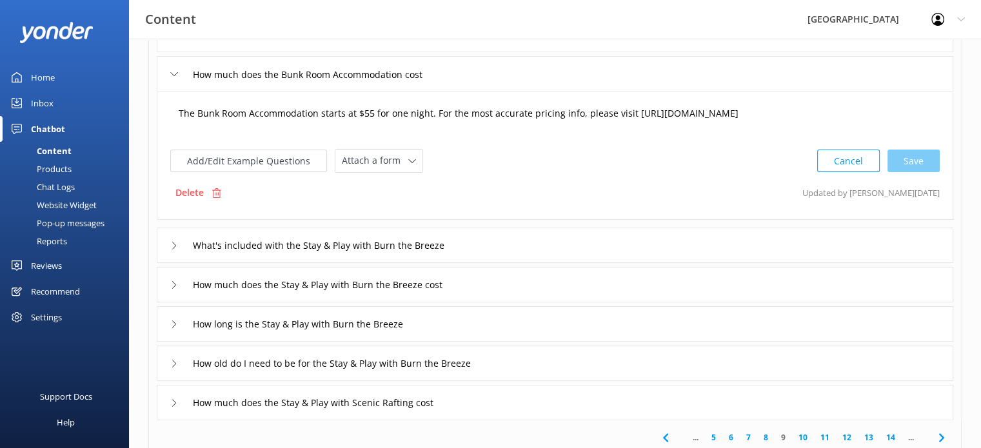
click at [371, 111] on textarea "The Bunk Room Accommodation starts at $55 for one night. For the most accurate …" at bounding box center [555, 120] width 767 height 40
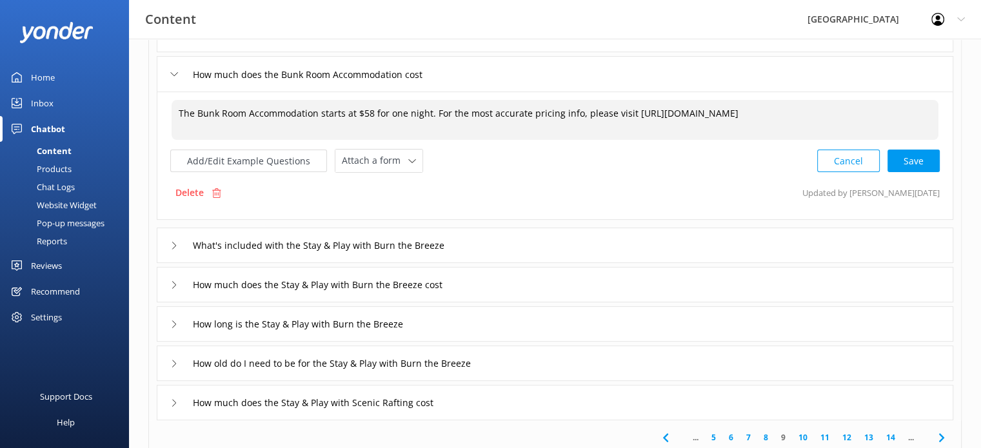
click at [426, 109] on textarea "The Bunk Room Accommodation starts at $58 for one night. For the most accurate …" at bounding box center [555, 120] width 767 height 40
click at [909, 159] on div "Cancel Save" at bounding box center [878, 161] width 123 height 24
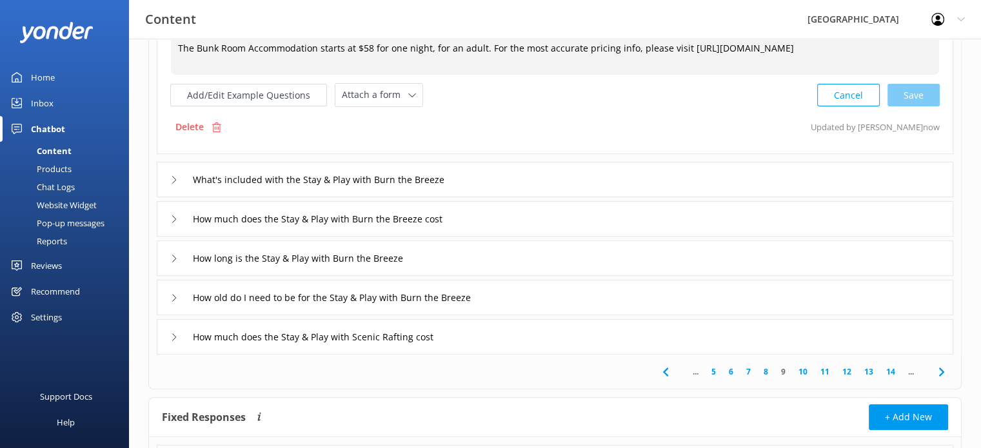
type textarea "The Bunk Room Accommodation starts at $58 for one night, for an adult. For the …"
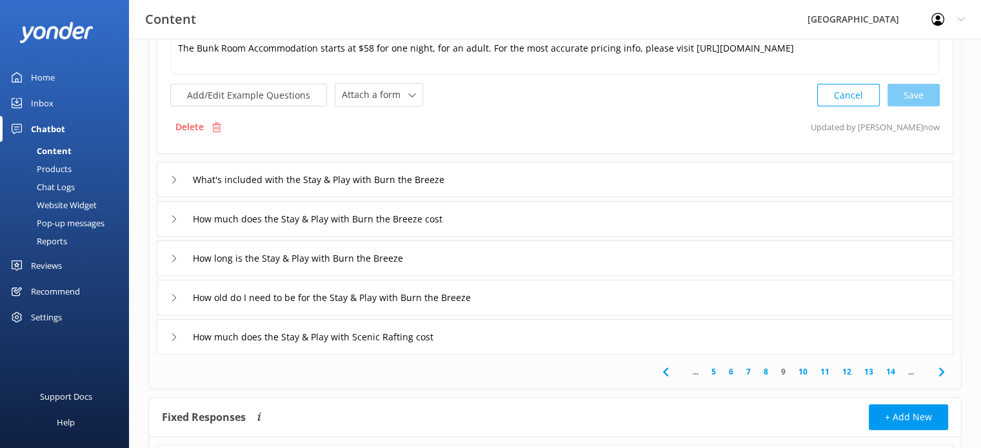
click at [174, 180] on icon at bounding box center [174, 180] width 8 height 8
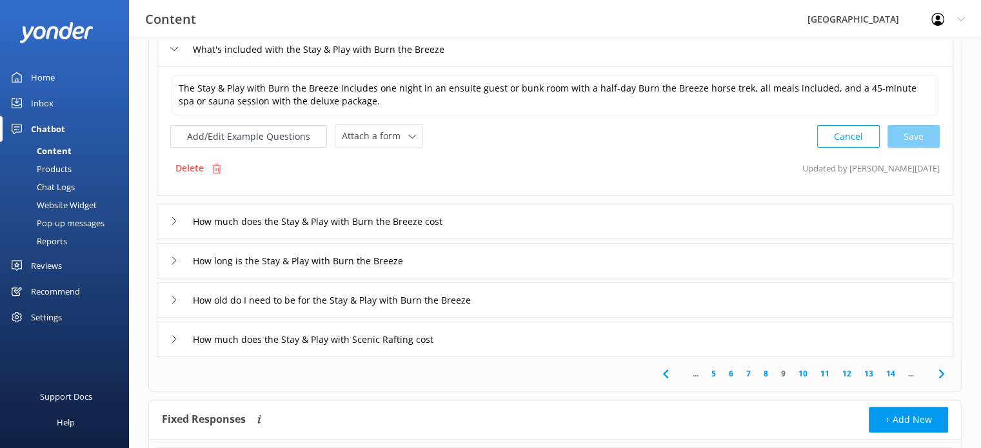
click at [172, 221] on icon at bounding box center [174, 221] width 8 height 8
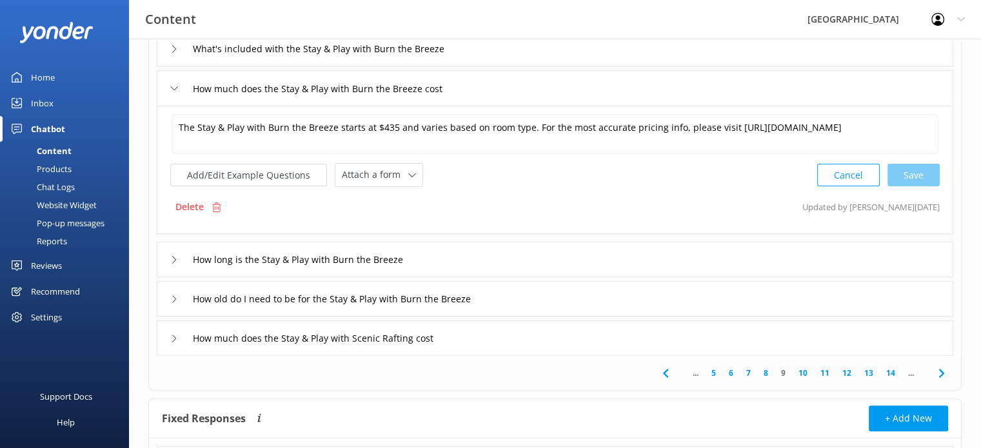
click at [174, 261] on use at bounding box center [174, 259] width 4 height 7
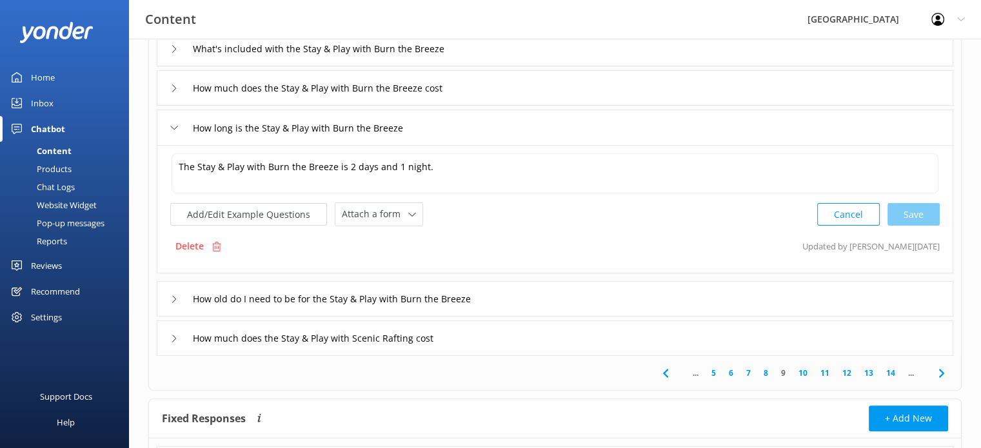
click at [173, 295] on use at bounding box center [174, 298] width 4 height 7
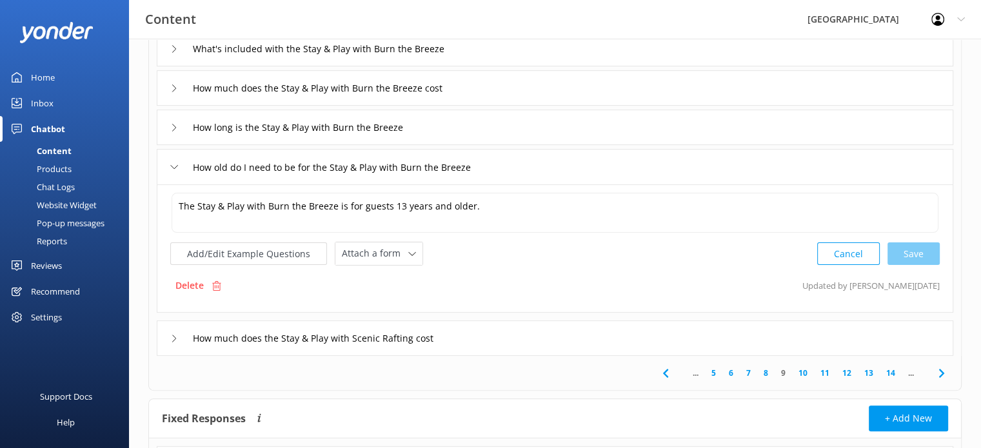
click at [175, 337] on use at bounding box center [174, 338] width 4 height 7
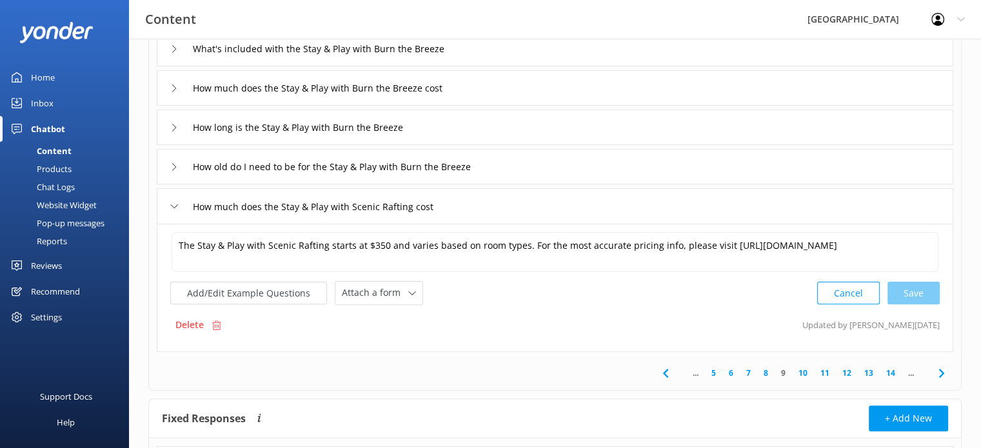
click at [801, 370] on link "10" at bounding box center [803, 373] width 22 height 12
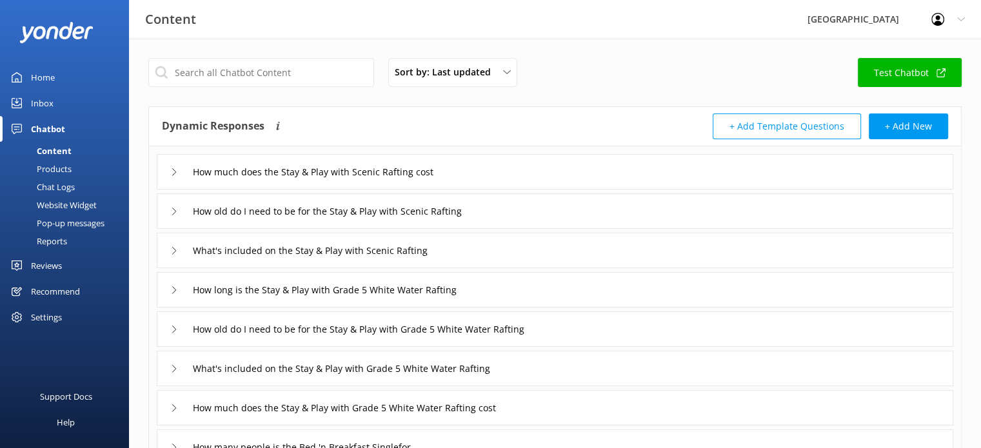
click at [790, 85] on div "Sort by: Last updated Title (A-Z) Last updated Test Chatbot" at bounding box center [554, 76] width 813 height 37
click at [174, 213] on icon at bounding box center [174, 212] width 8 height 8
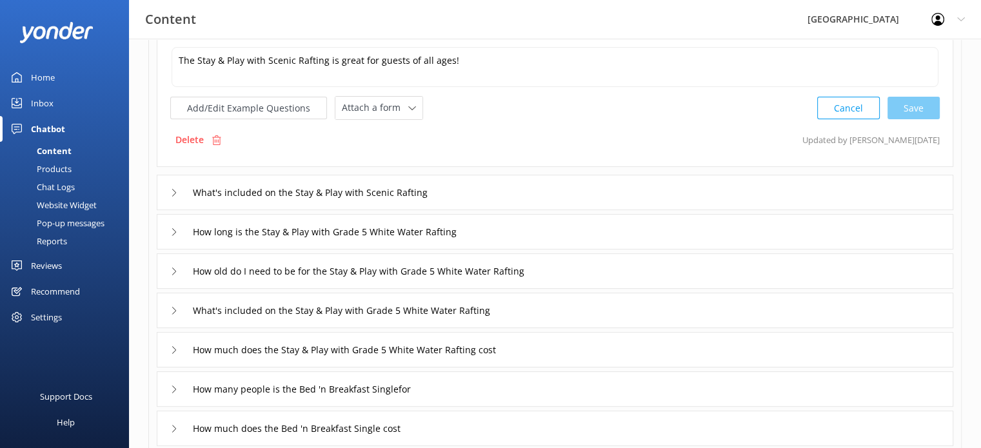
scroll to position [194, 0]
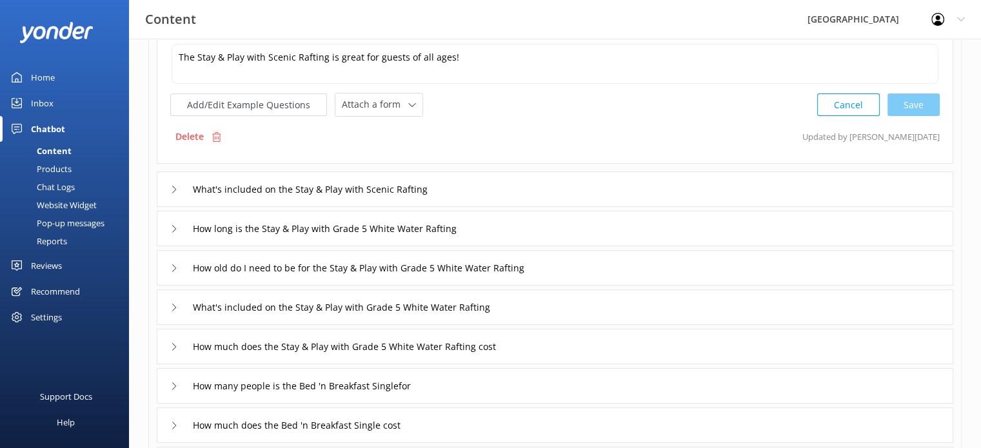
click at [173, 188] on icon at bounding box center [174, 190] width 8 height 8
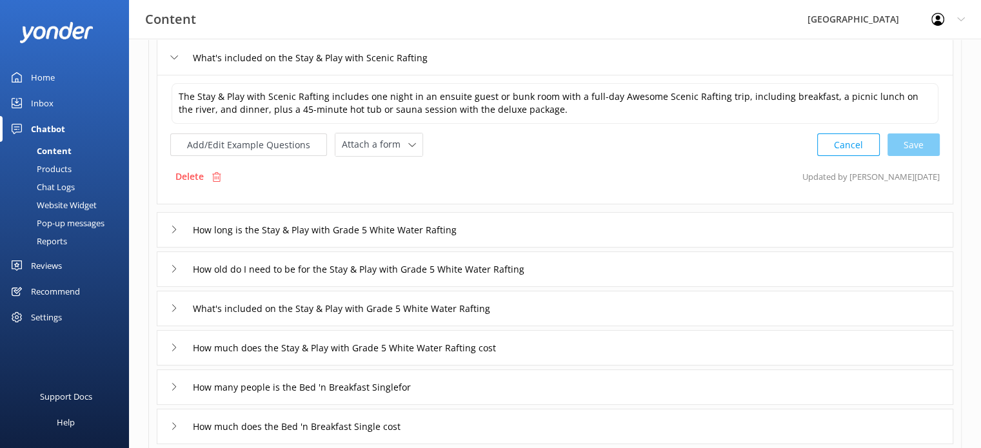
scroll to position [193, 0]
click at [176, 228] on icon at bounding box center [174, 230] width 8 height 8
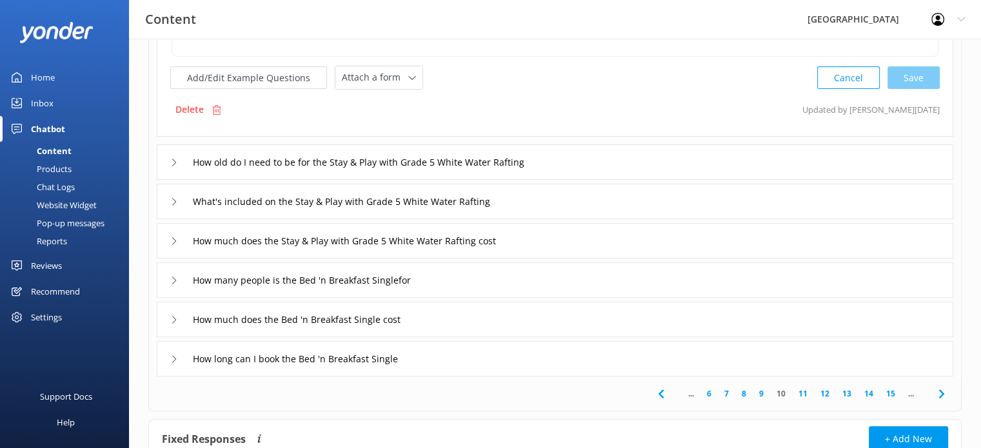
scroll to position [322, 0]
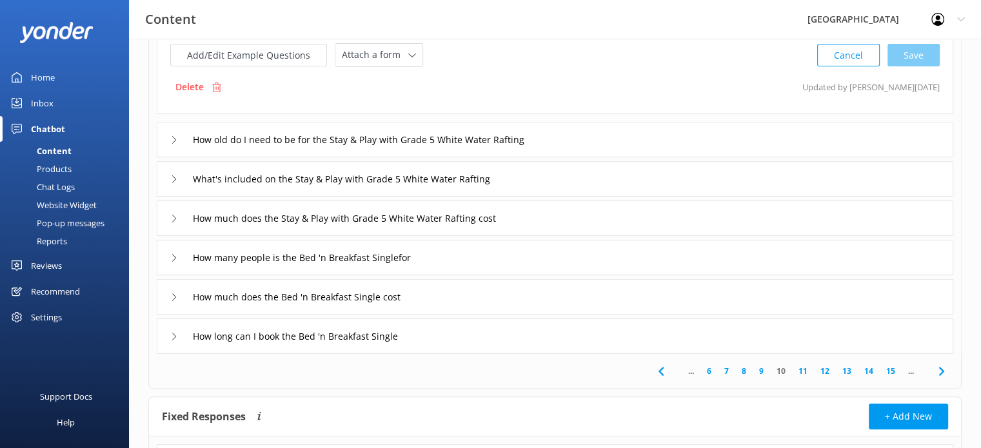
click at [176, 137] on icon at bounding box center [174, 140] width 8 height 8
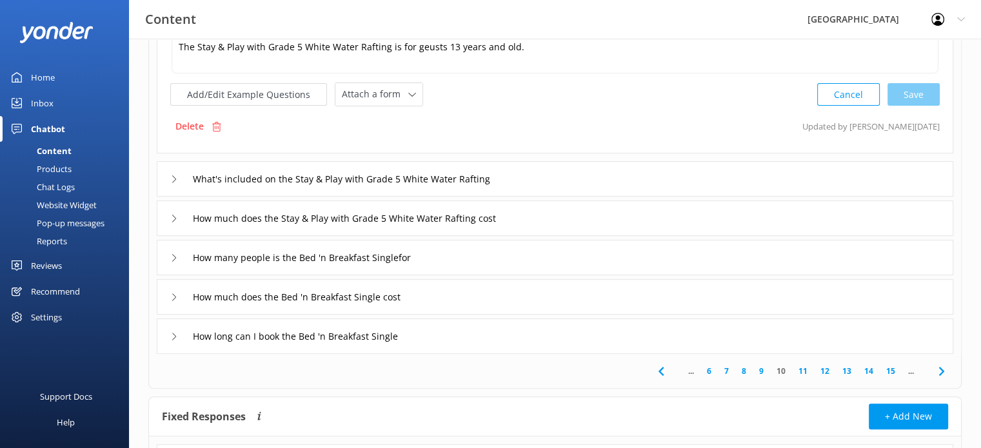
scroll to position [190, 0]
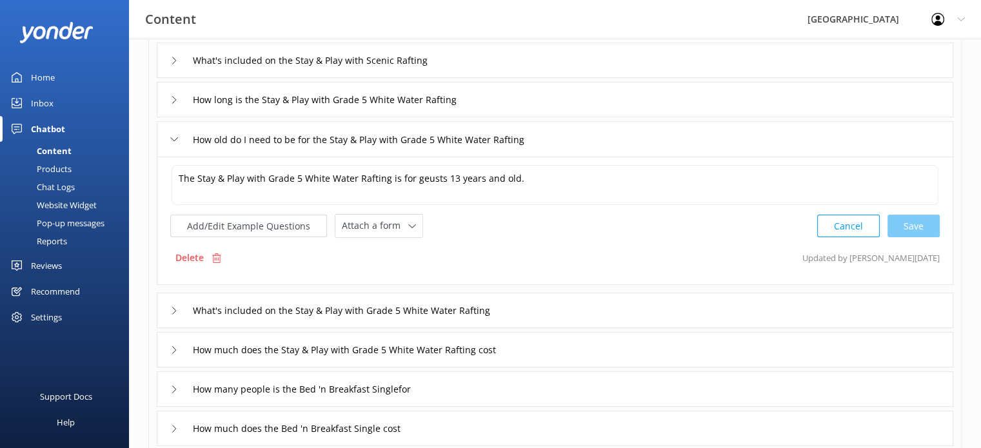
click at [172, 309] on icon at bounding box center [174, 311] width 8 height 8
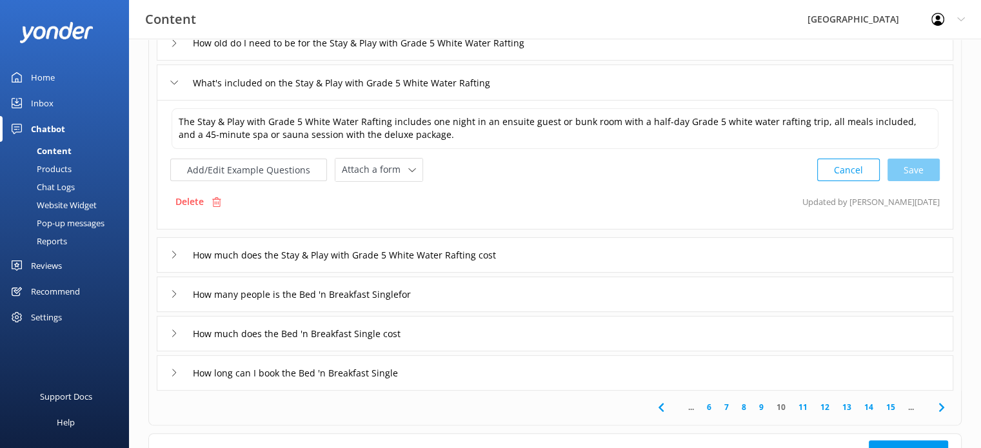
scroll to position [319, 0]
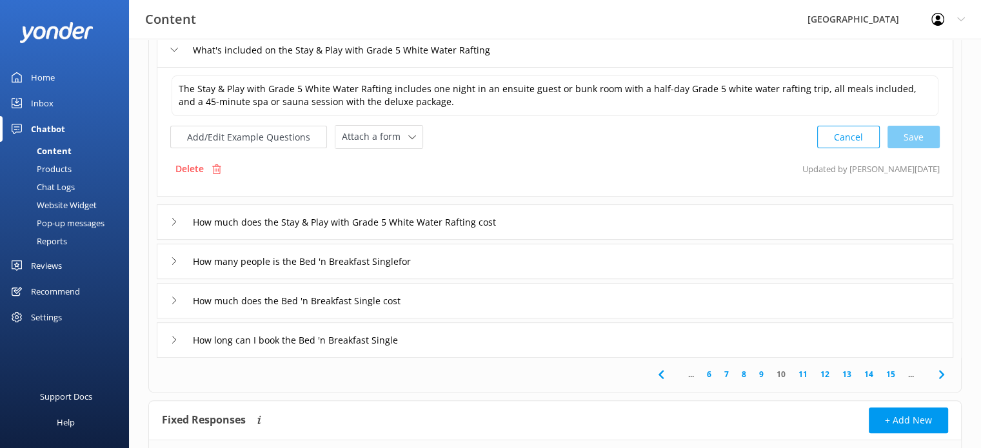
click at [172, 223] on icon at bounding box center [174, 222] width 8 height 8
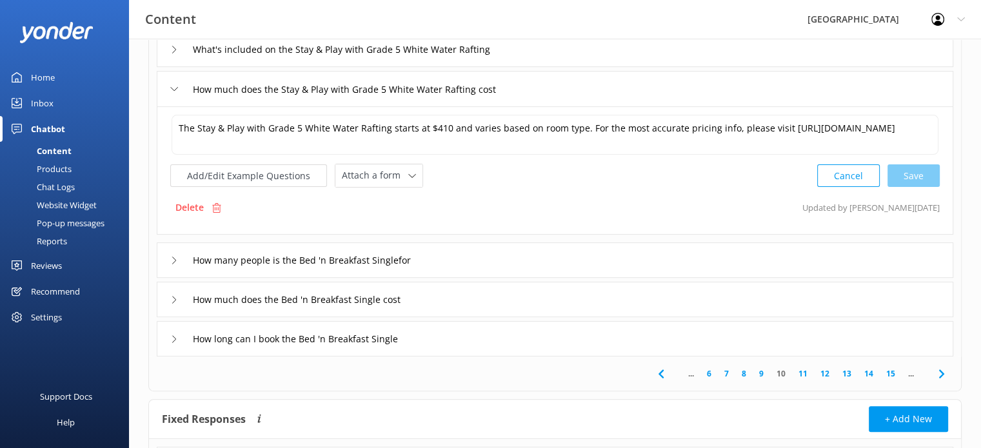
click at [174, 261] on use at bounding box center [174, 260] width 4 height 7
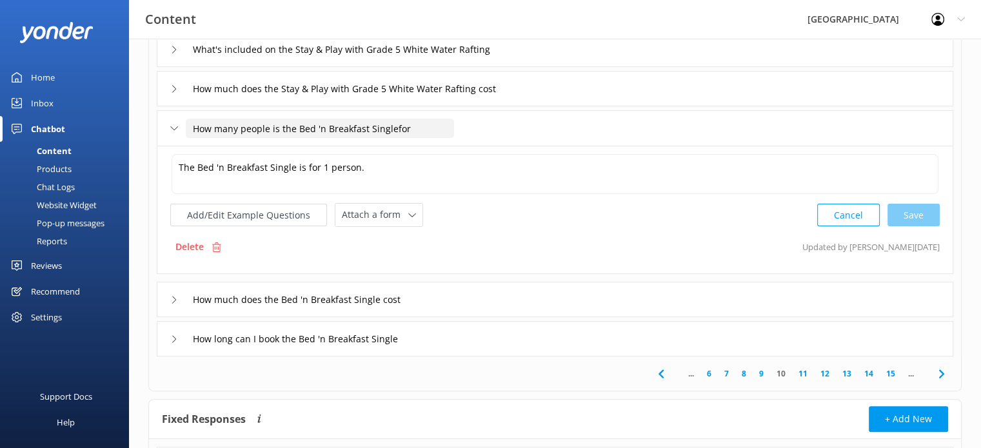
click at [392, 130] on input "How many people is the Bed 'n Breakfast Singlefor" at bounding box center [320, 128] width 268 height 19
click at [913, 215] on div "Cancel Save" at bounding box center [878, 215] width 123 height 24
click at [369, 172] on textarea "The Bed 'n Breakfast Single is for 1 person." at bounding box center [555, 174] width 767 height 40
click at [392, 126] on input "How many people is the Bed 'n Breakfast Singlefor" at bounding box center [320, 128] width 268 height 19
type input "How many people is the Bed 'n Breakfast Single for"
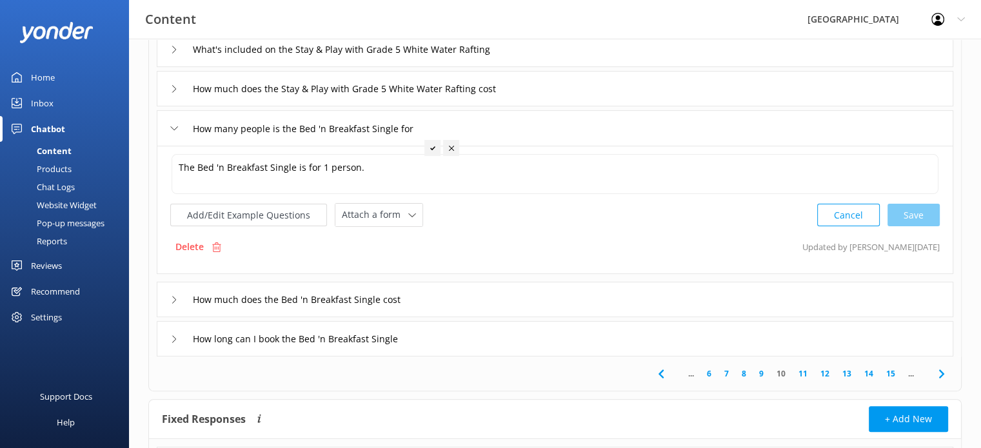
click at [430, 147] on use at bounding box center [432, 148] width 5 height 4
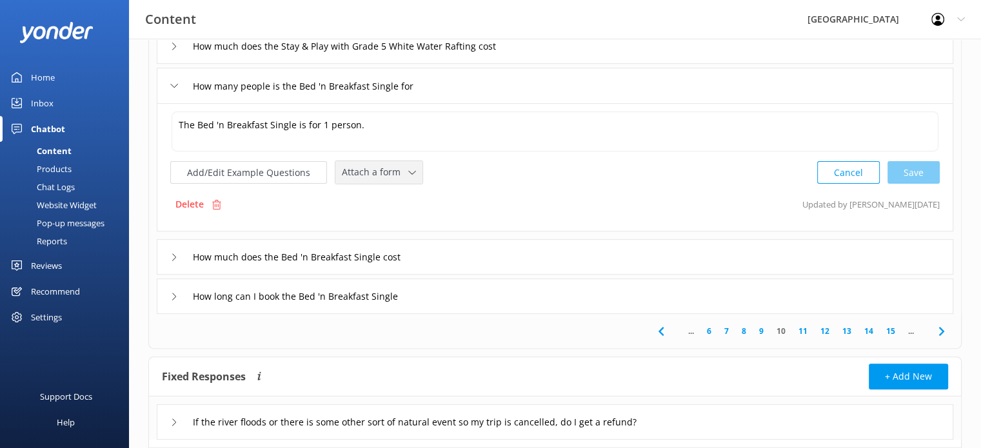
scroll to position [384, 0]
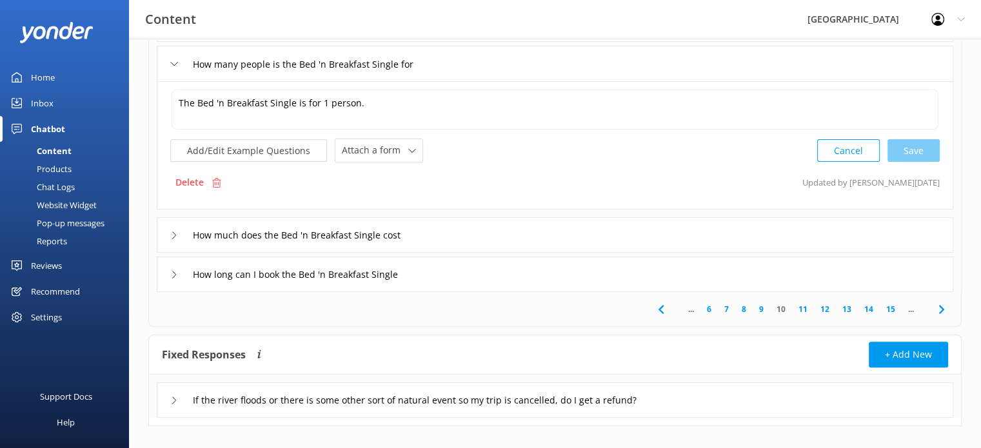
click at [173, 232] on icon at bounding box center [174, 236] width 8 height 8
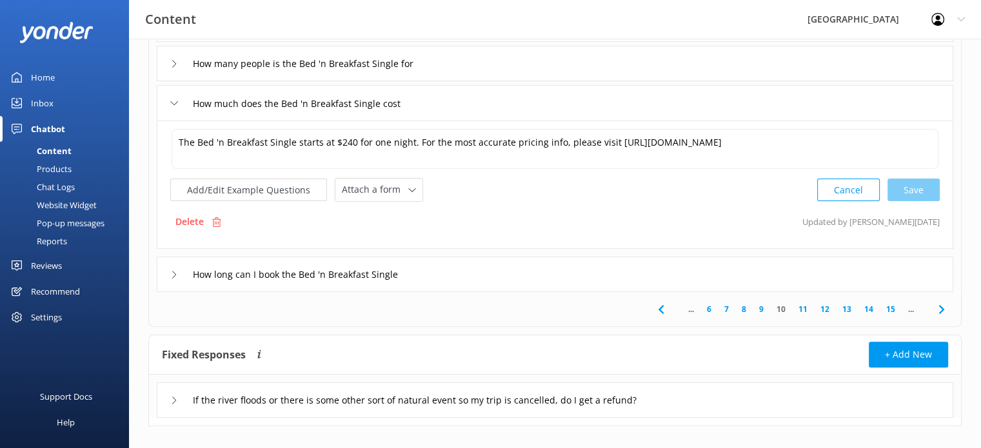
click at [175, 277] on icon at bounding box center [174, 275] width 8 height 8
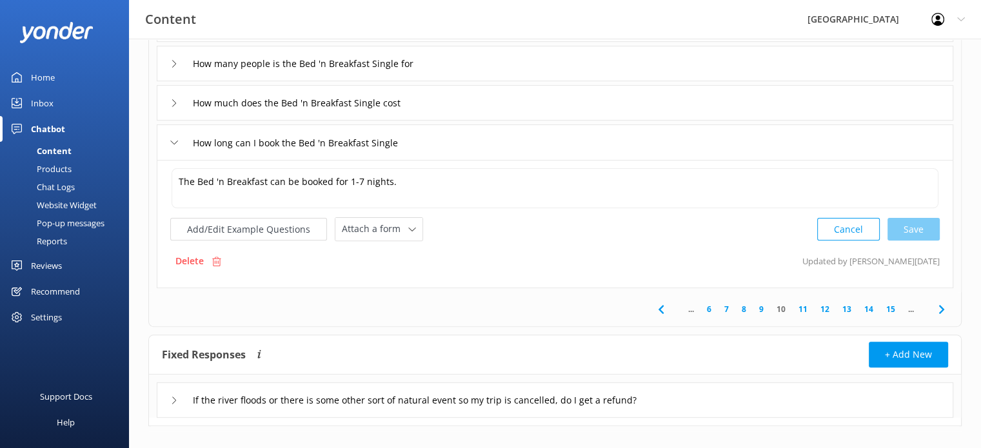
click at [804, 306] on link "11" at bounding box center [803, 309] width 22 height 12
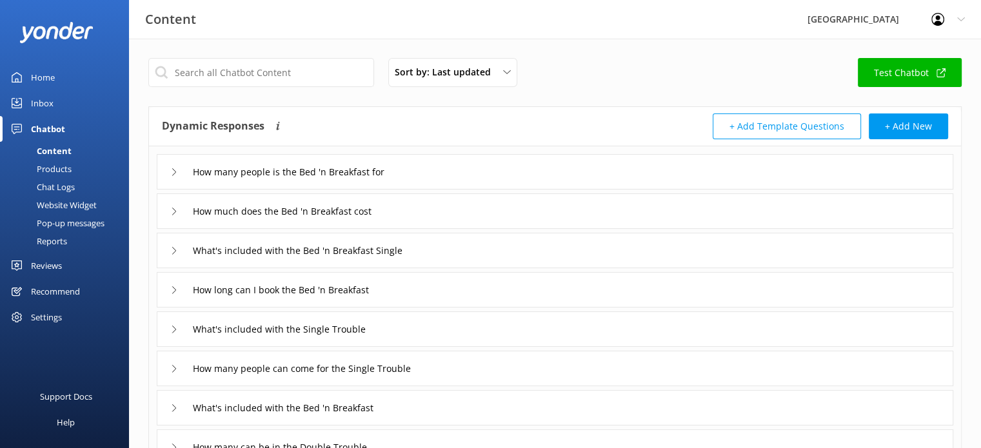
click at [173, 169] on use at bounding box center [174, 171] width 4 height 7
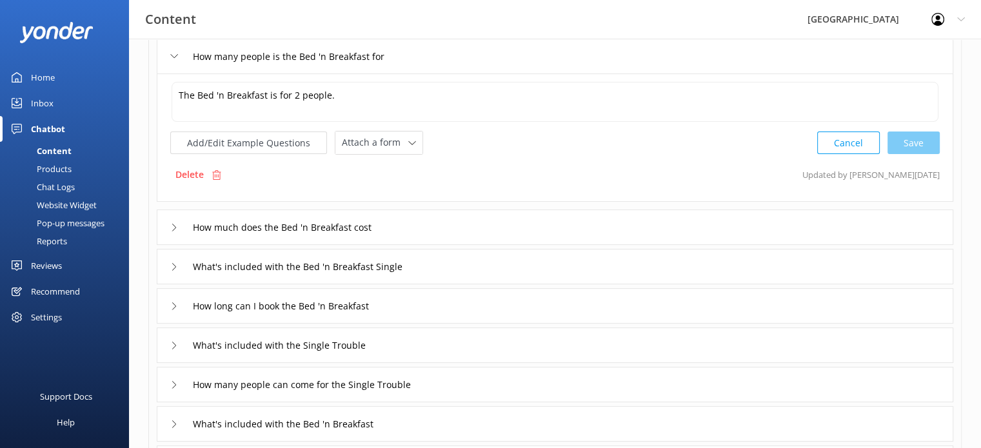
scroll to position [129, 0]
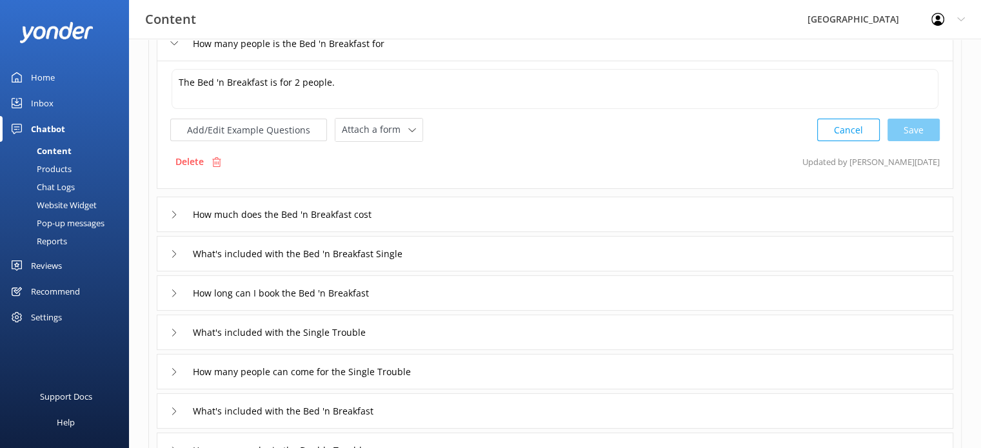
click at [174, 216] on icon at bounding box center [174, 215] width 8 height 8
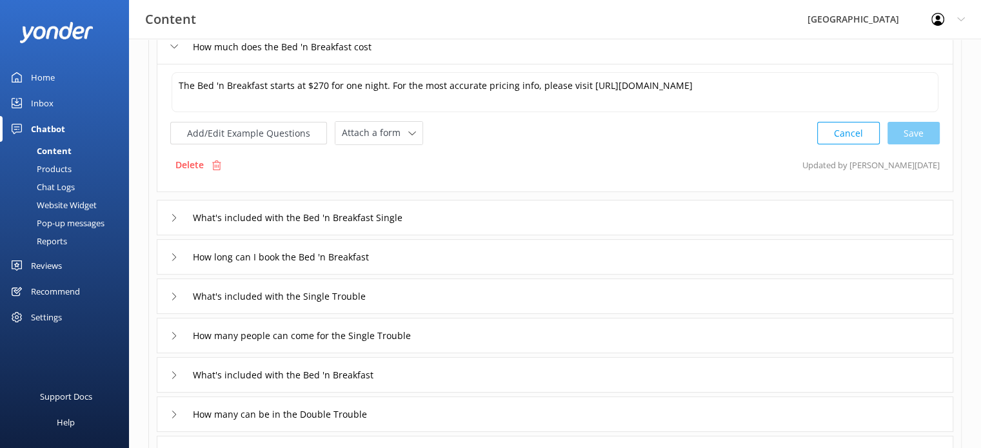
scroll to position [194, 0]
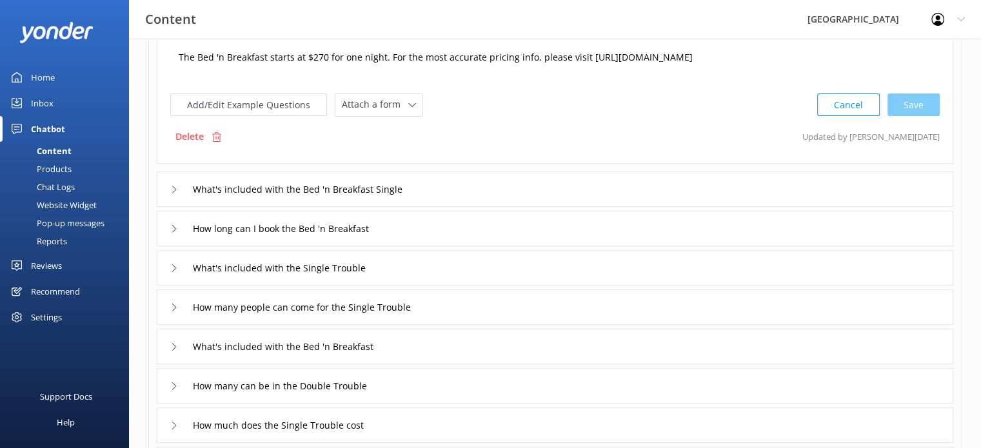
click at [318, 54] on textarea "The Bed 'n Breakfast starts at $270 for one night. For the most accurate pricin…" at bounding box center [555, 64] width 767 height 40
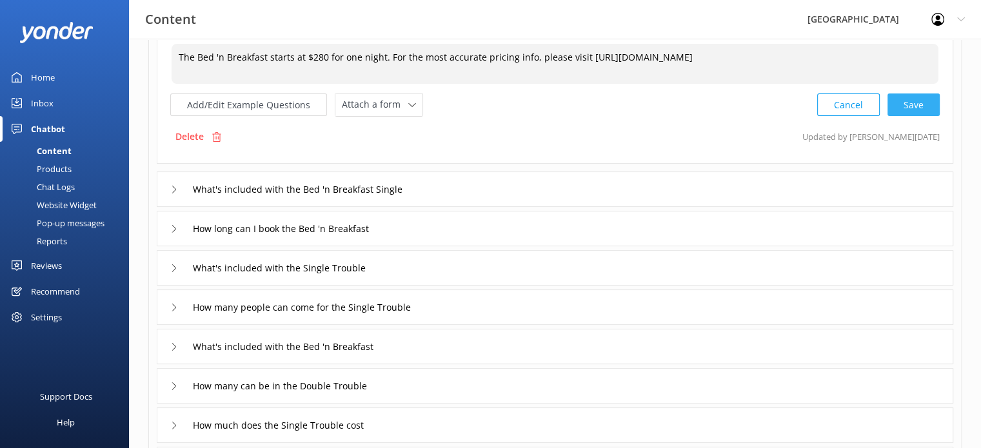
click at [916, 105] on div "Cancel Save" at bounding box center [878, 105] width 123 height 24
type textarea "The Bed 'n Breakfast starts at $280 for one night. For the most accurate pricin…"
